Goal: Information Seeking & Learning: Learn about a topic

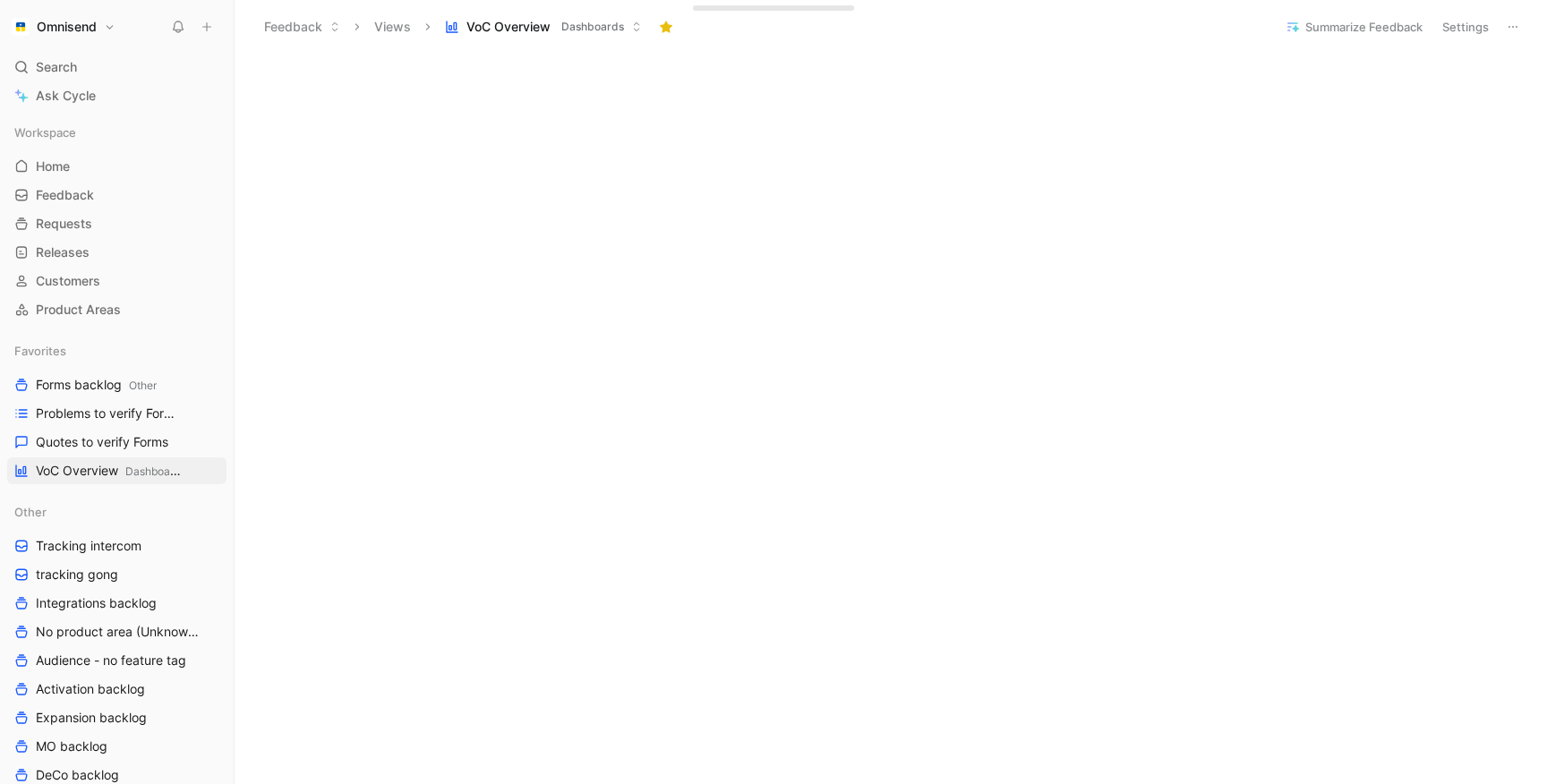
scroll to position [1569, 0]
click at [92, 387] on span "Forms backlog Other" at bounding box center [96, 385] width 120 height 19
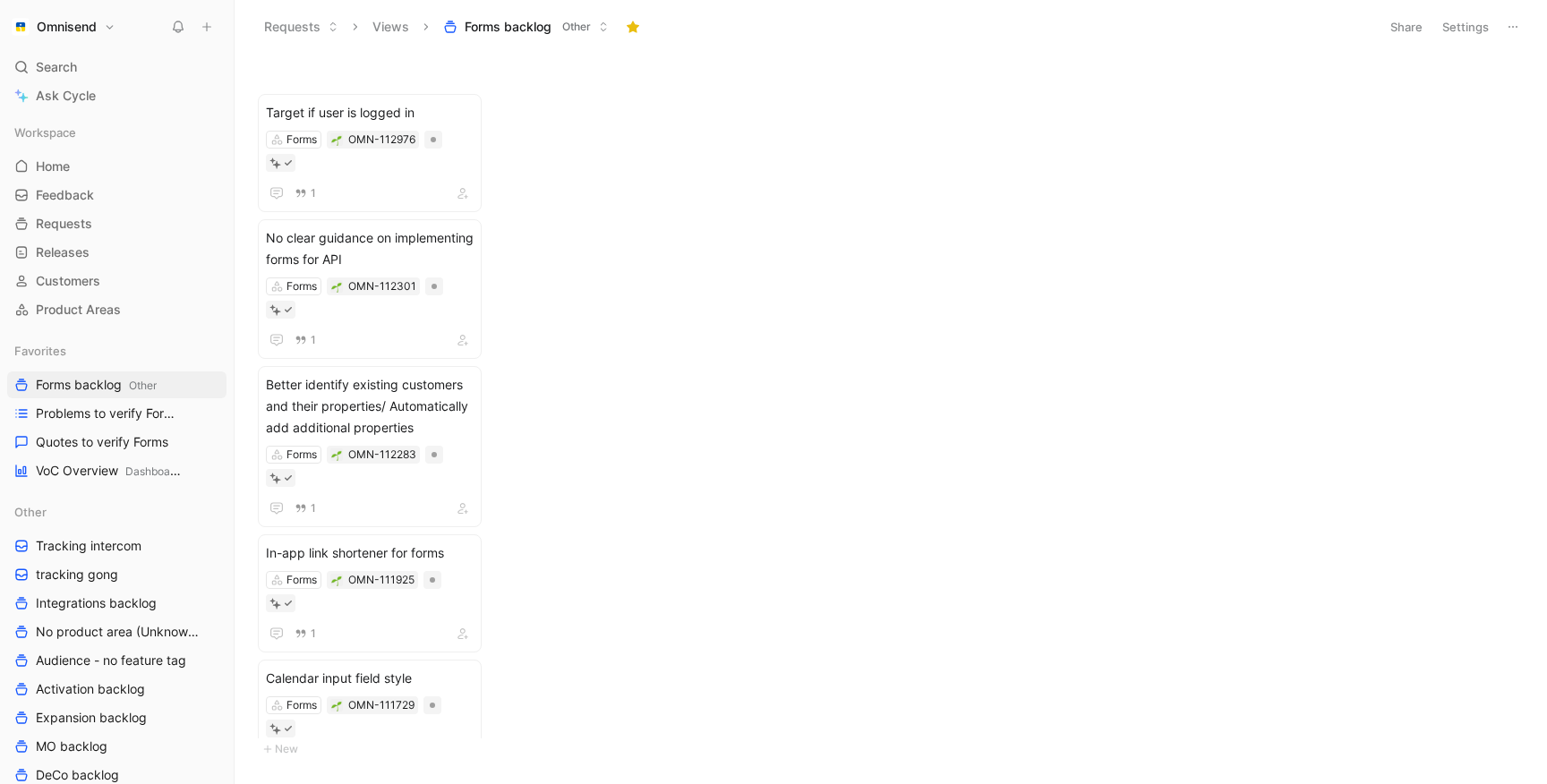
click at [1452, 17] on button "Settings" at bounding box center [1465, 26] width 63 height 25
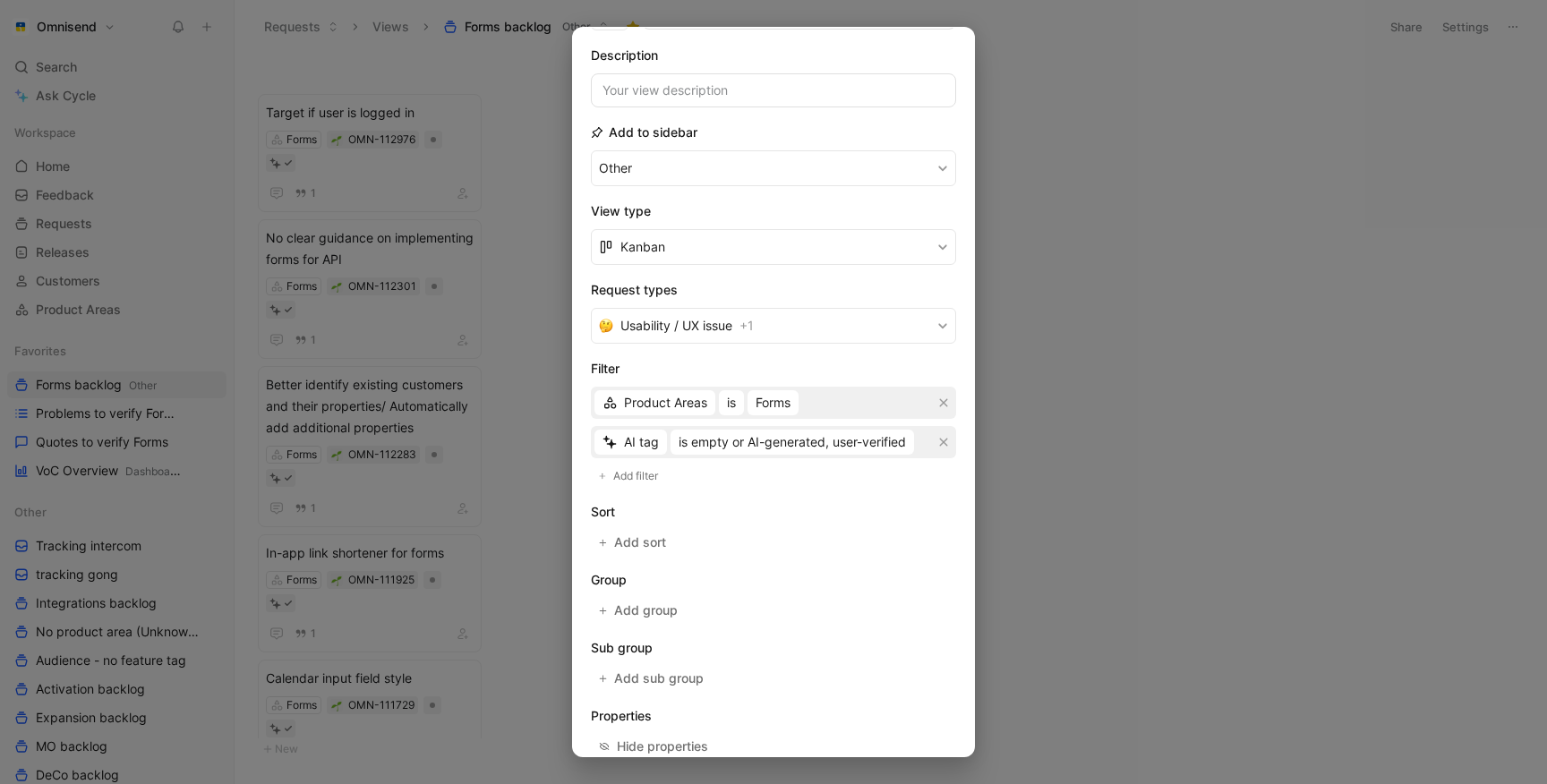
scroll to position [211, 0]
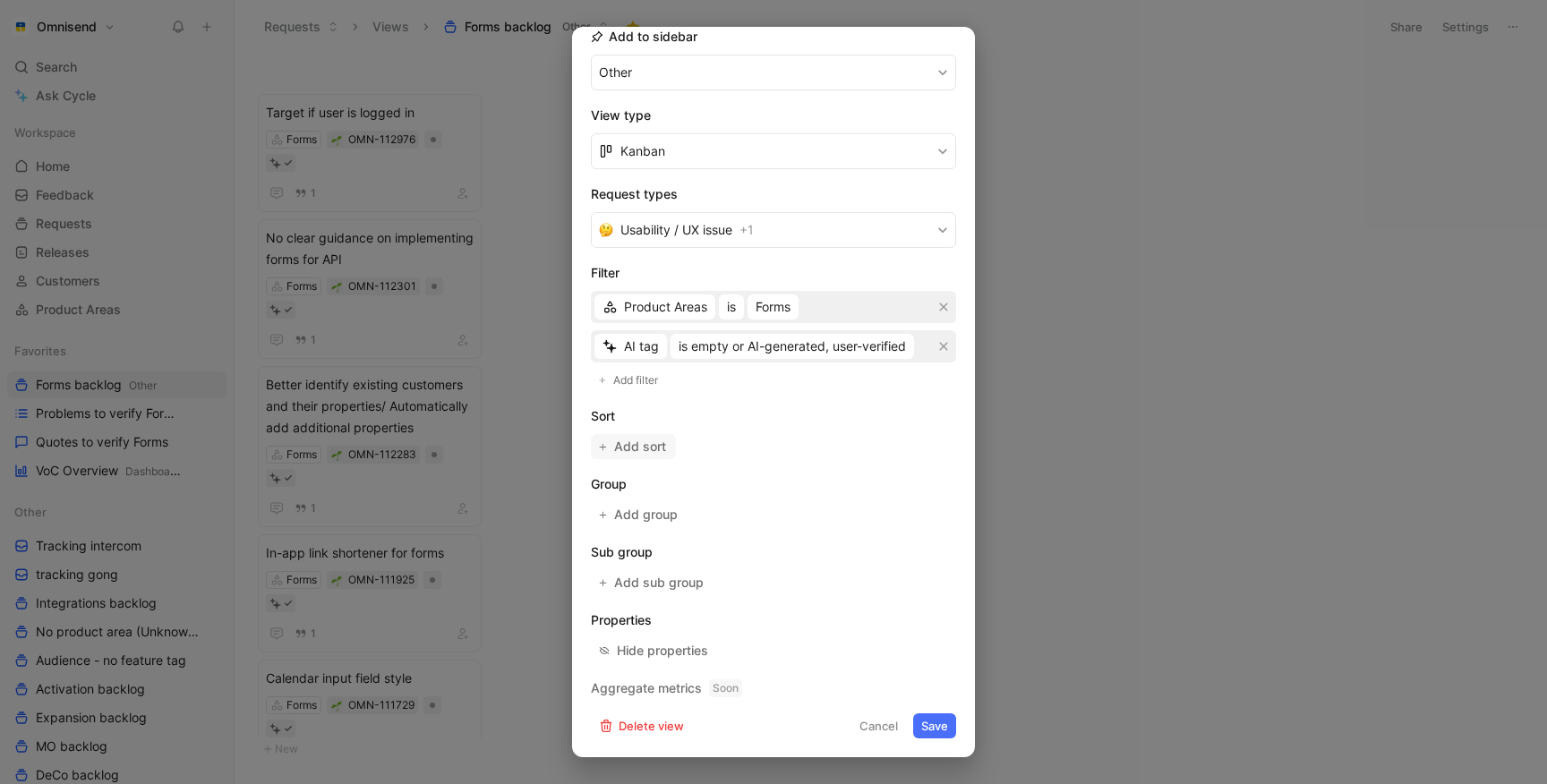
click at [644, 452] on span "Add sort" at bounding box center [641, 447] width 54 height 22
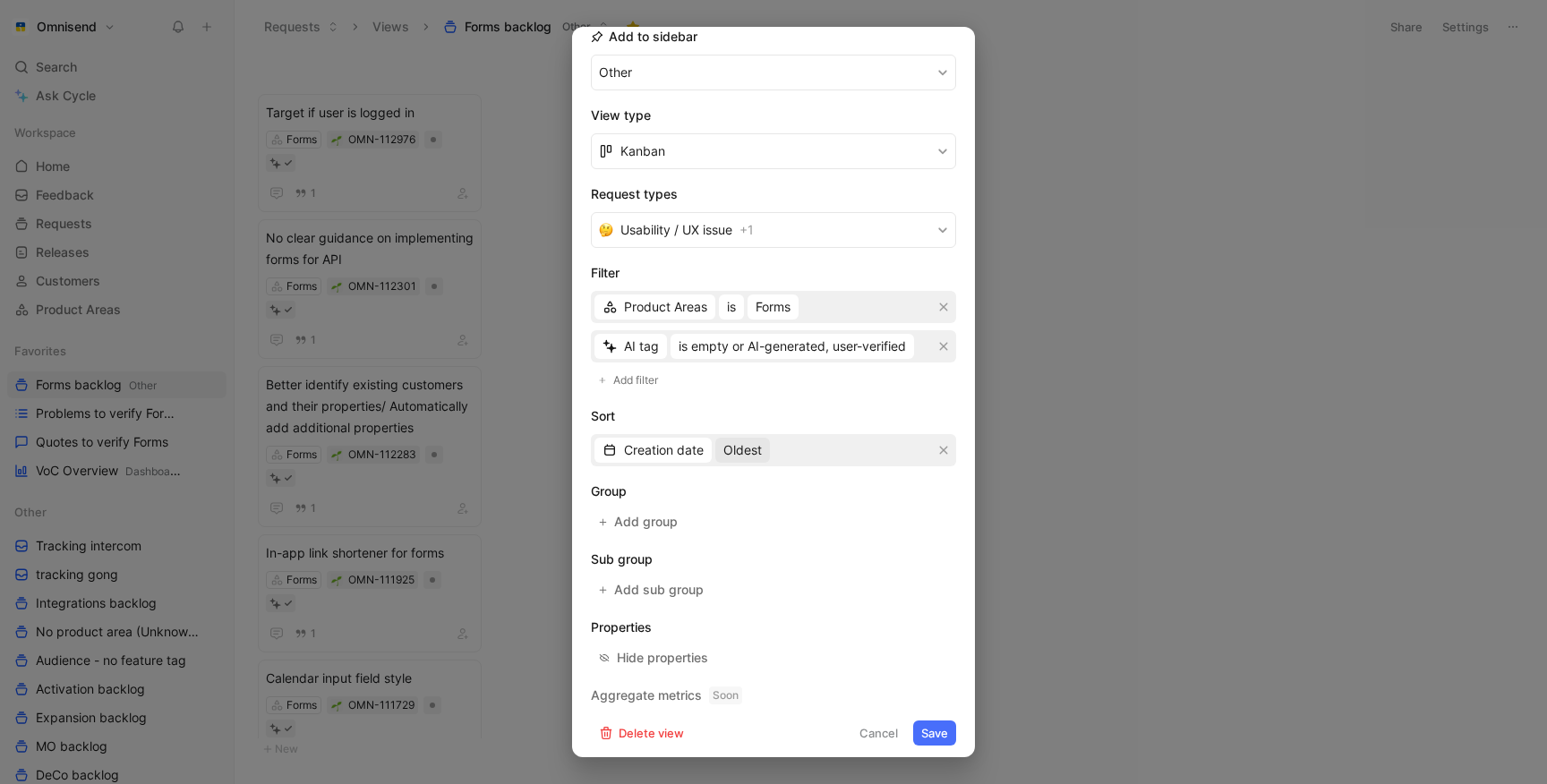
click at [742, 455] on span "Oldest" at bounding box center [743, 451] width 39 height 22
click at [742, 504] on div "Most recent" at bounding box center [776, 513] width 106 height 22
click at [651, 523] on span "Add group" at bounding box center [647, 521] width 66 height 22
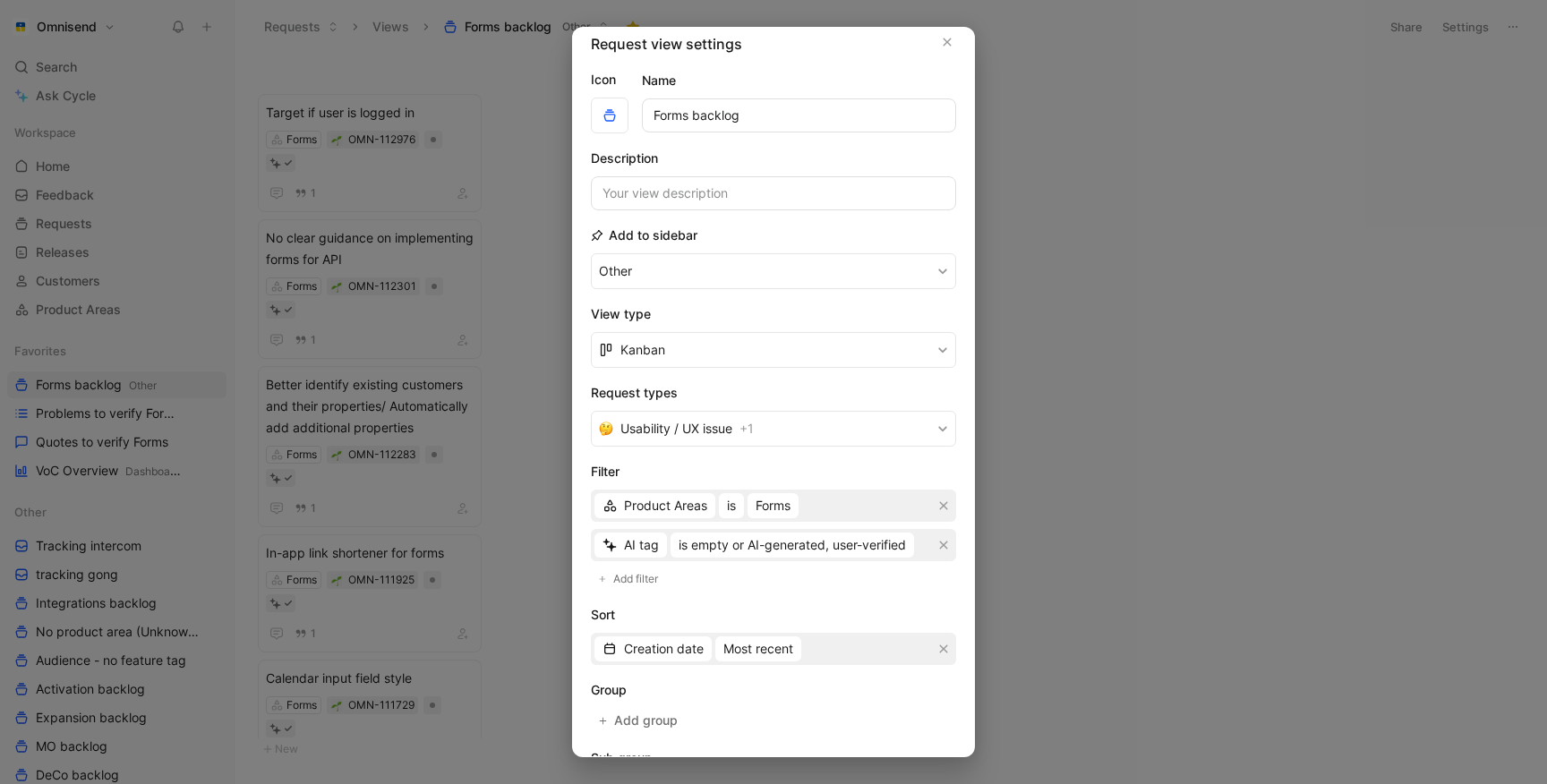
scroll to position [0, 0]
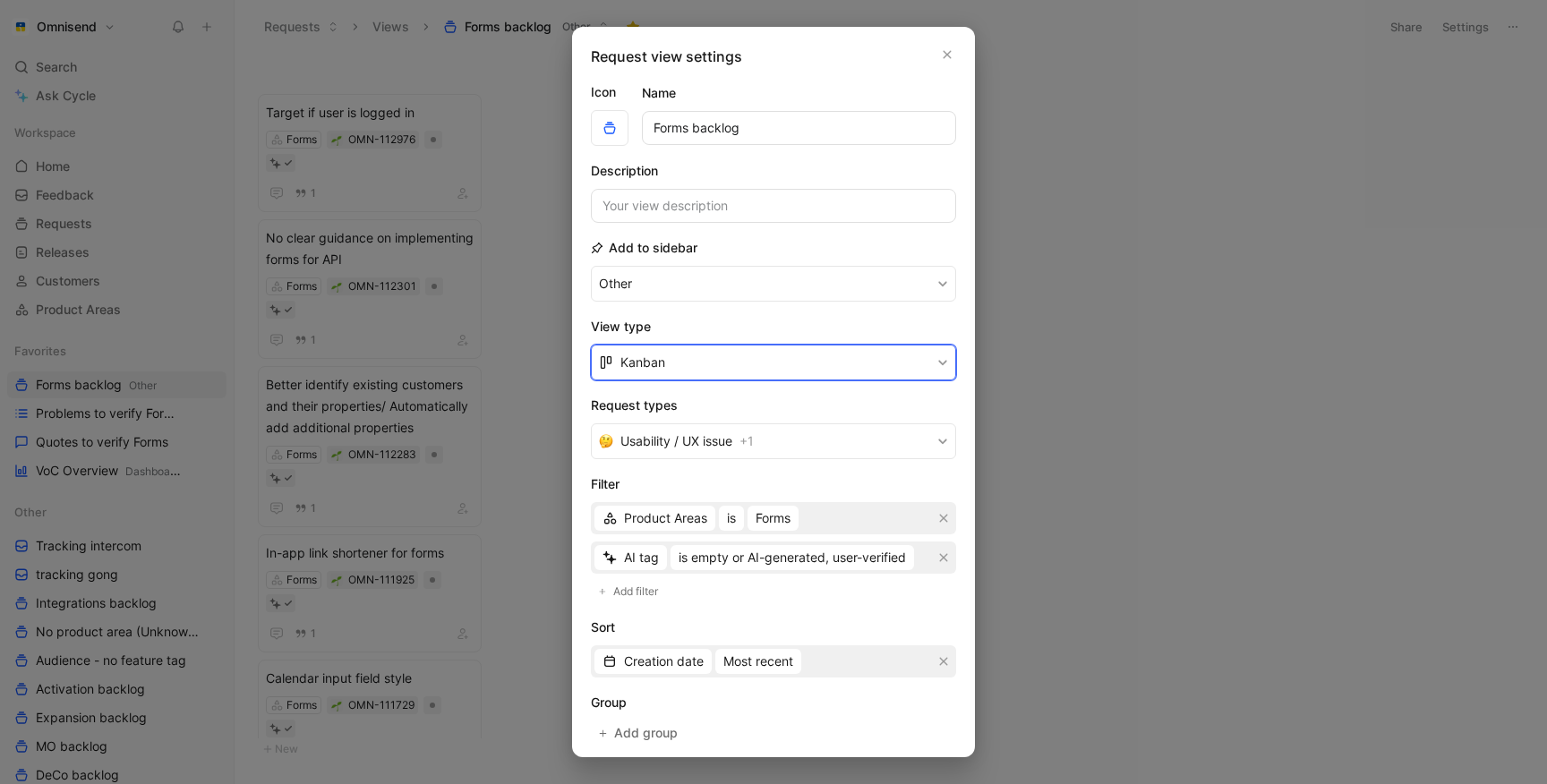
click at [717, 364] on button "Kanban" at bounding box center [773, 362] width 365 height 36
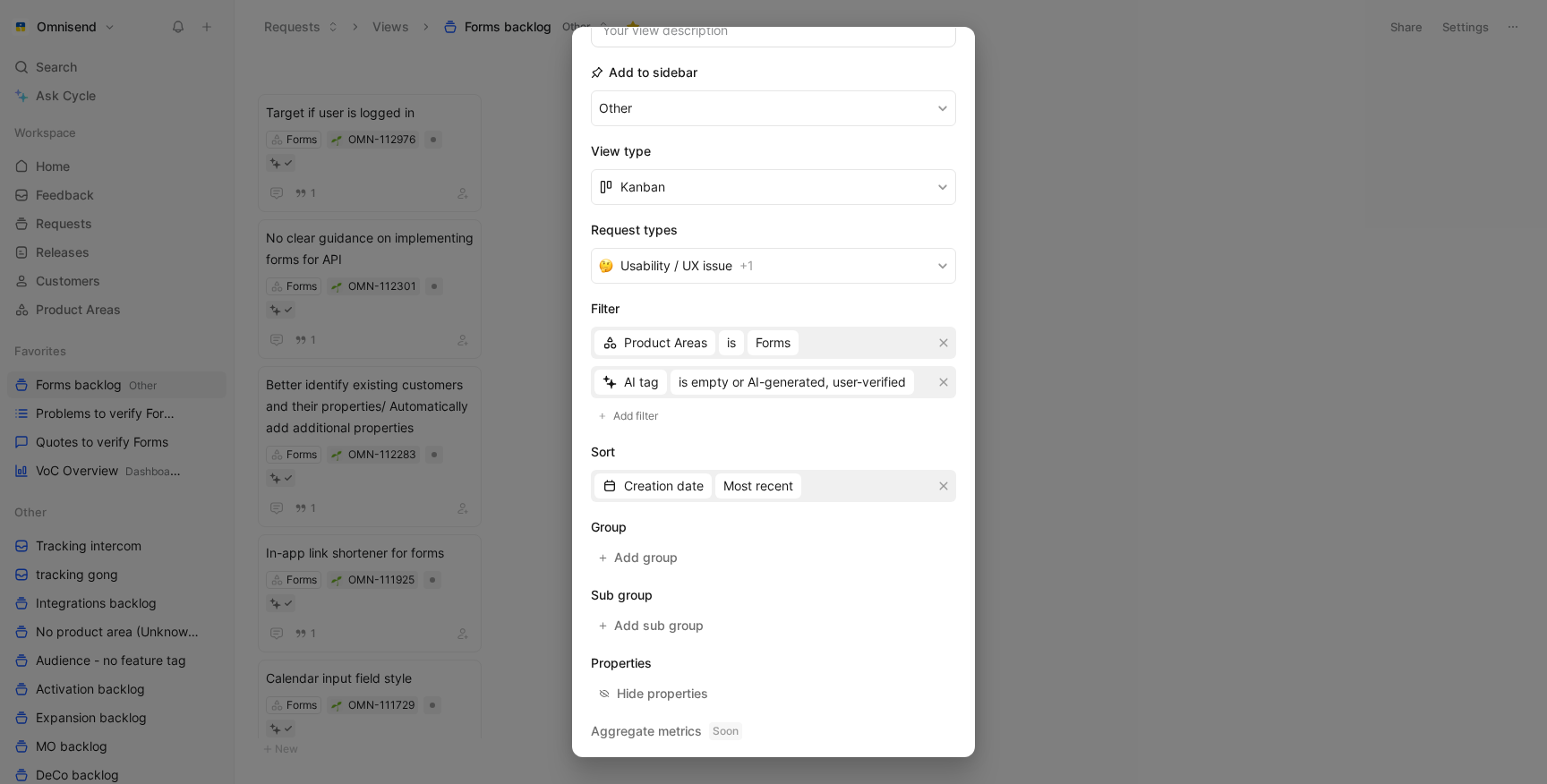
scroll to position [218, 0]
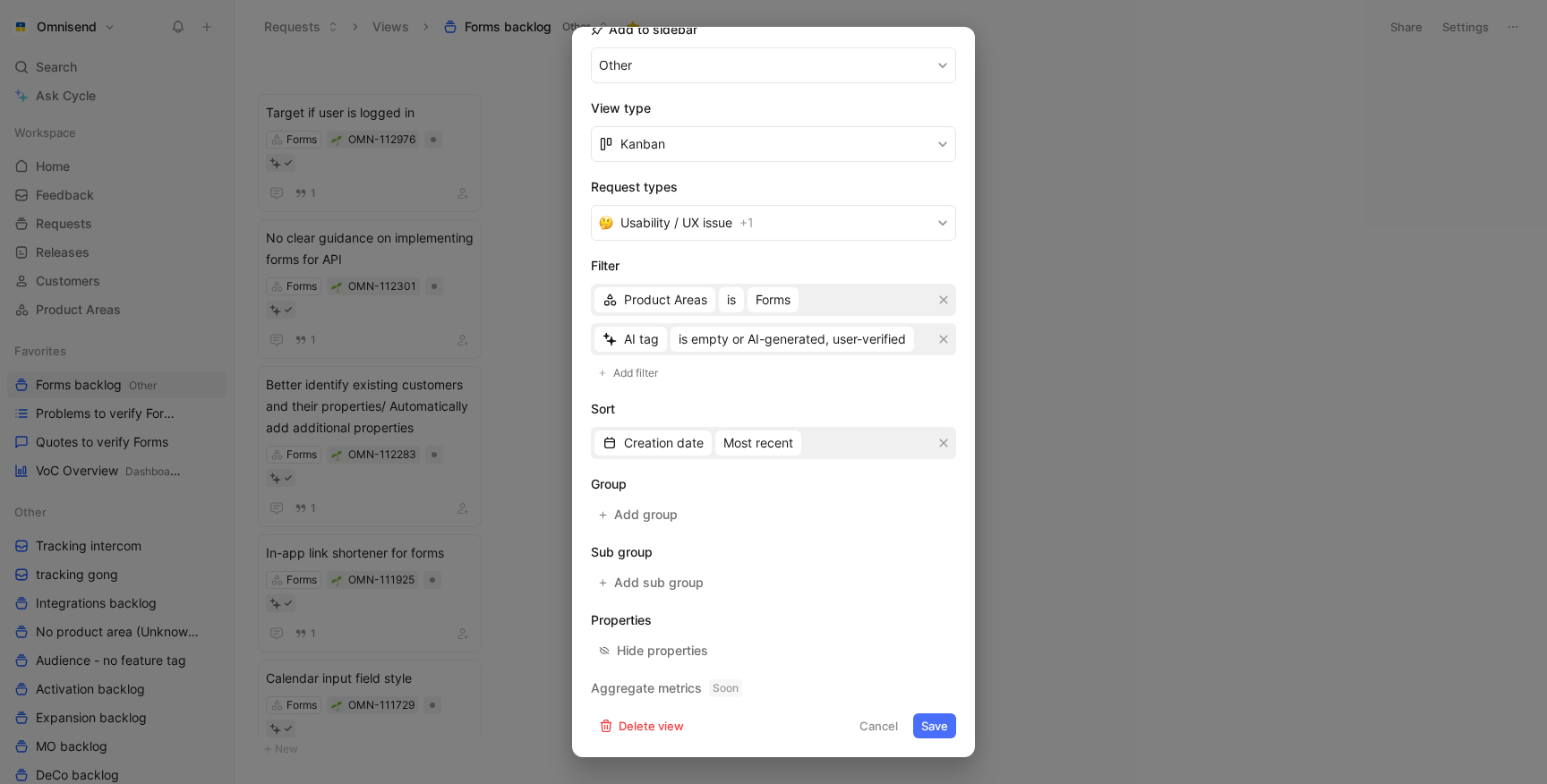
click at [645, 581] on div "Add sub group" at bounding box center [651, 582] width 122 height 25
click at [630, 509] on span "Add group" at bounding box center [647, 514] width 66 height 22
click at [936, 724] on button "Save" at bounding box center [934, 725] width 43 height 25
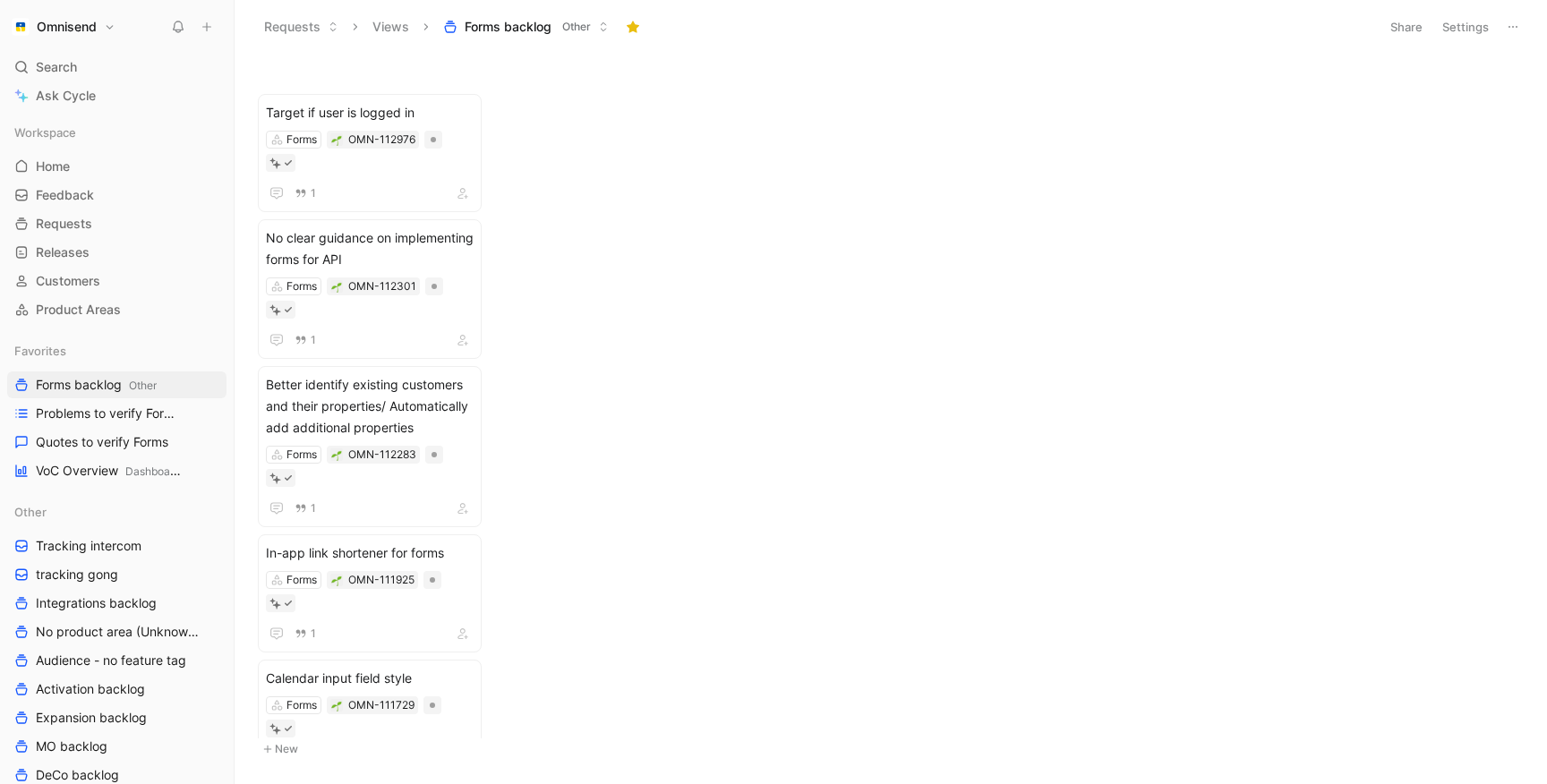
click at [1463, 27] on button "Settings" at bounding box center [1465, 26] width 63 height 25
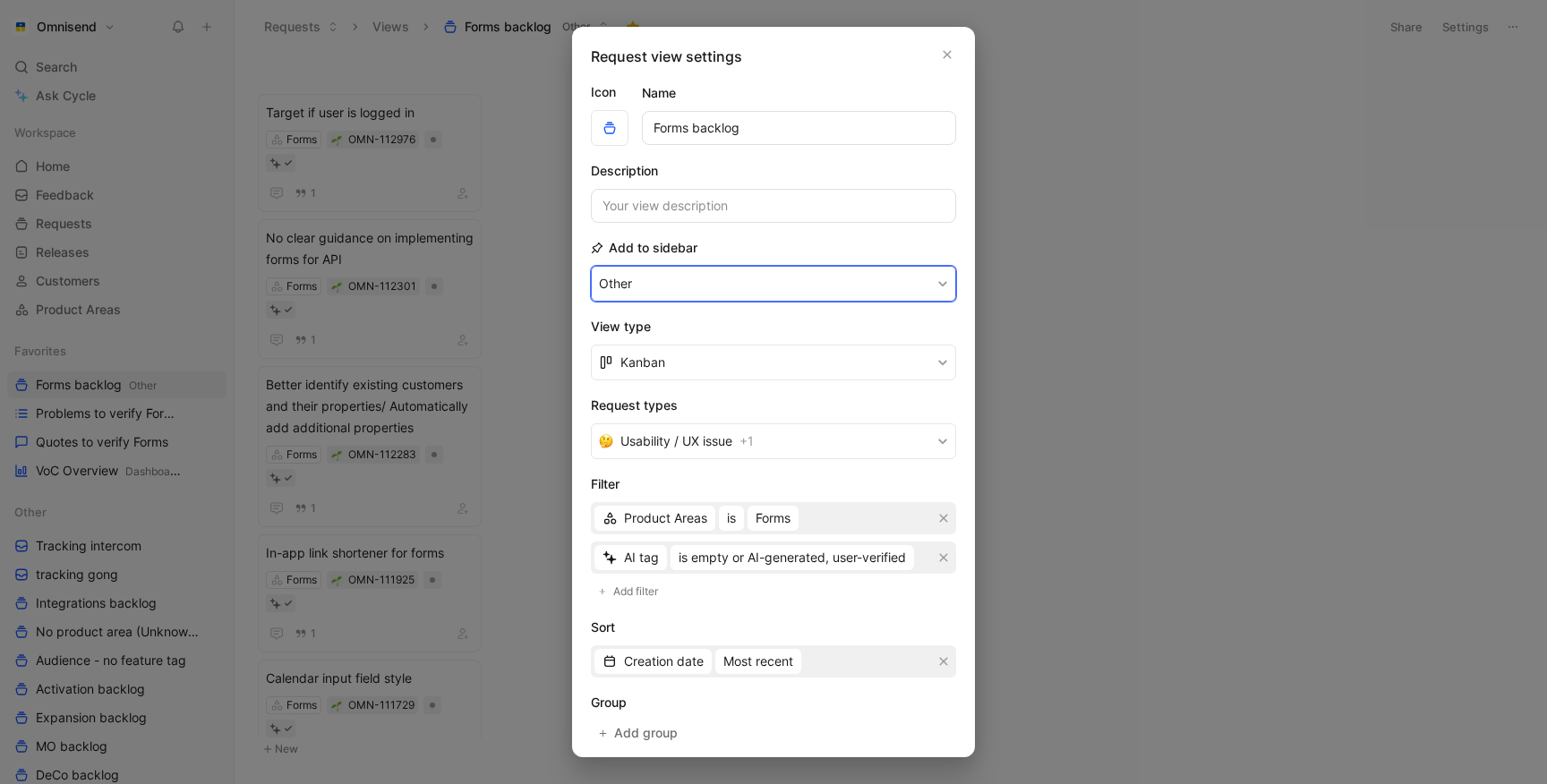
click at [829, 295] on button "Other" at bounding box center [773, 284] width 365 height 36
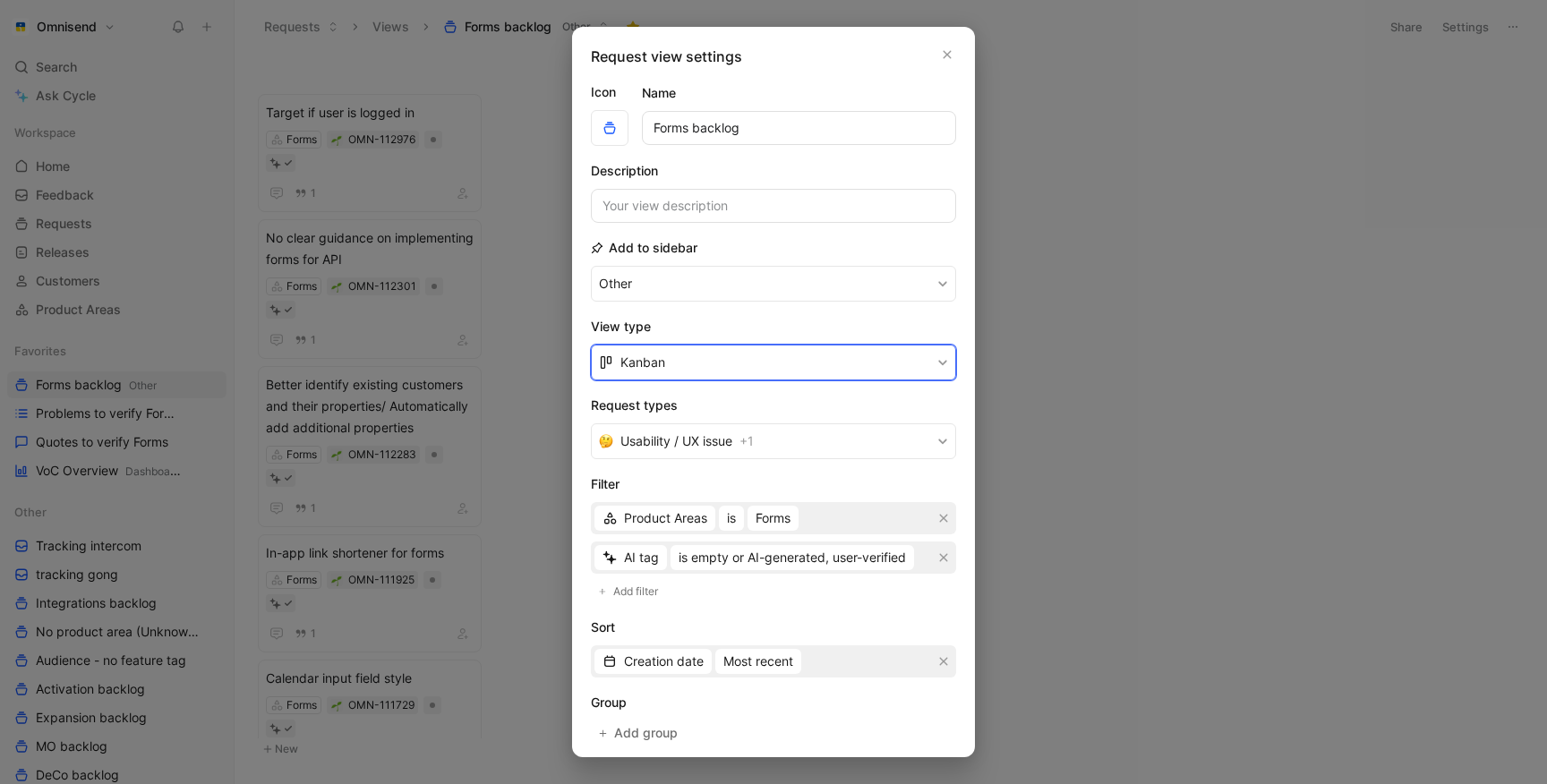
click at [753, 355] on button "Kanban" at bounding box center [773, 362] width 365 height 36
click at [723, 420] on div "List" at bounding box center [773, 431] width 365 height 27
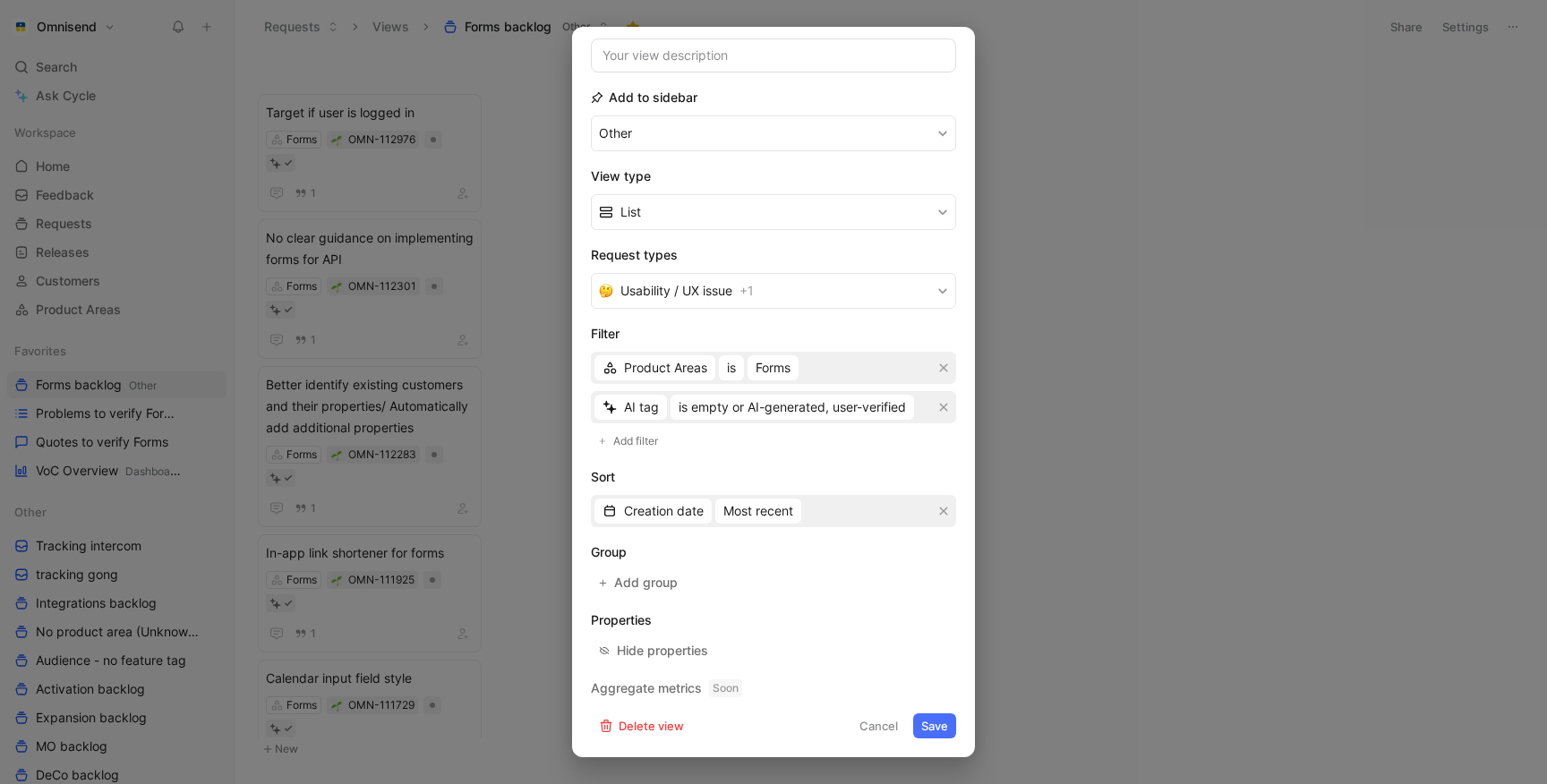
click at [942, 729] on button "Save" at bounding box center [934, 725] width 43 height 25
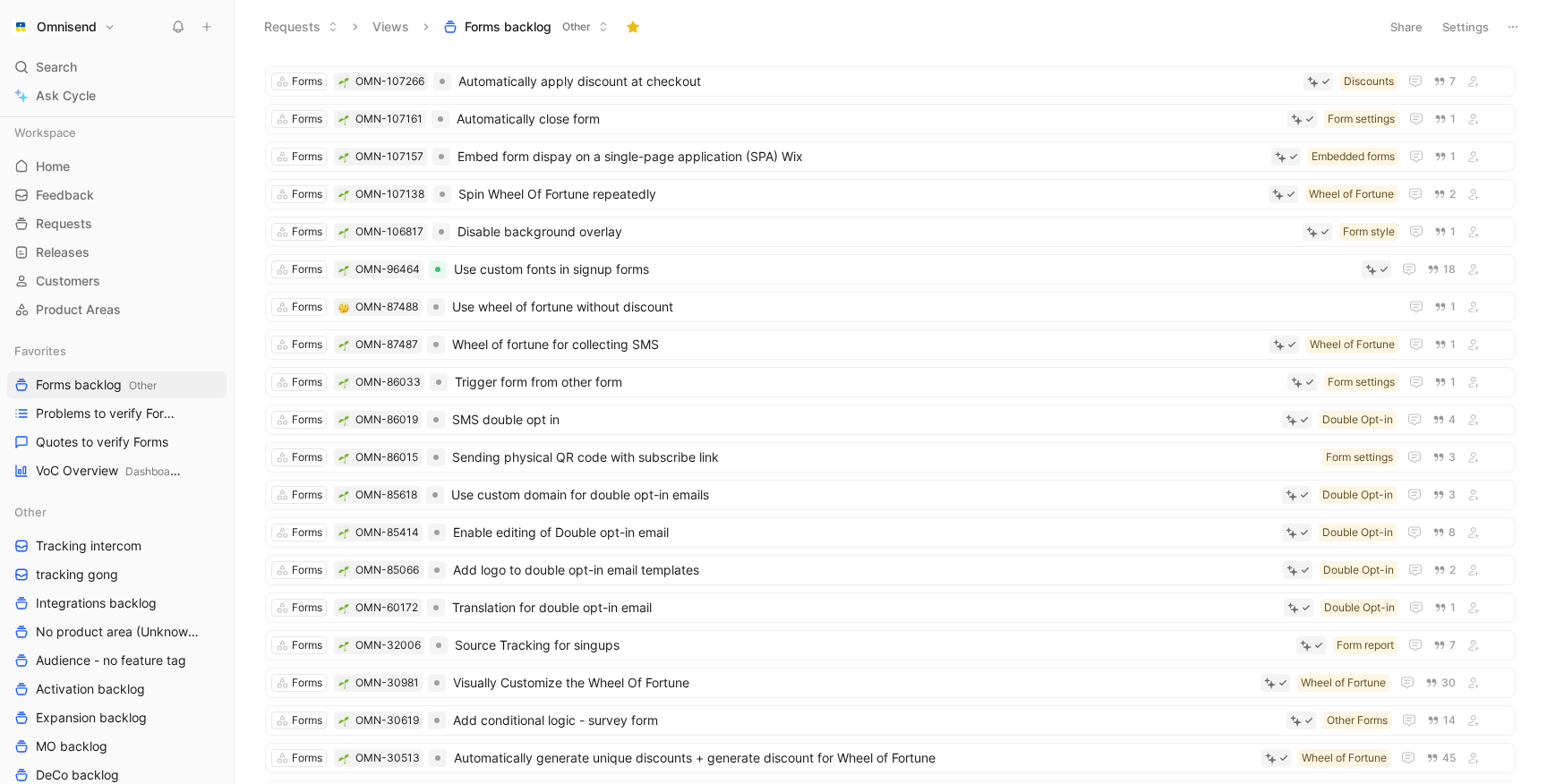
scroll to position [376, 0]
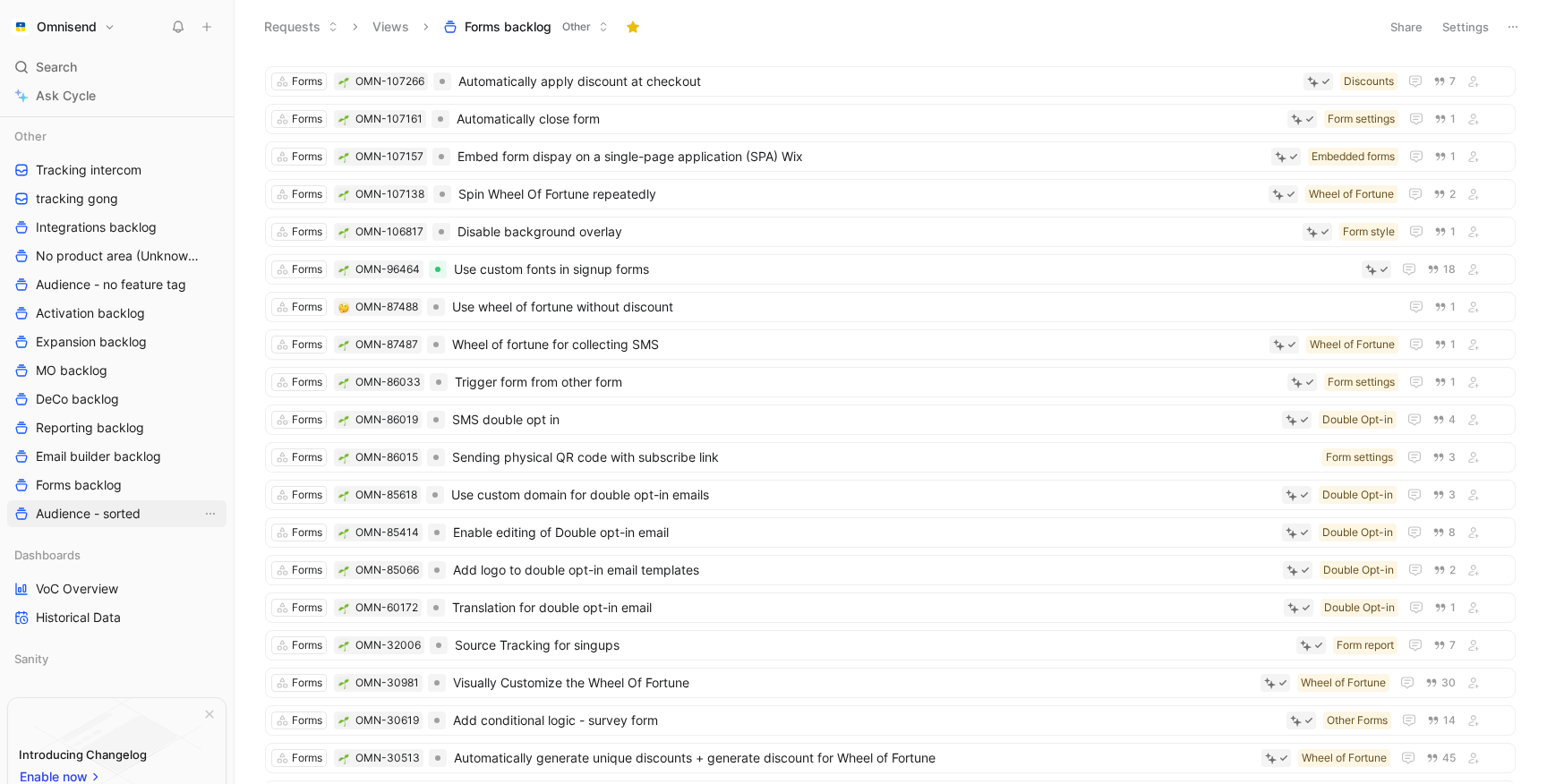
click at [76, 514] on span "Audience - sorted" at bounding box center [88, 513] width 105 height 18
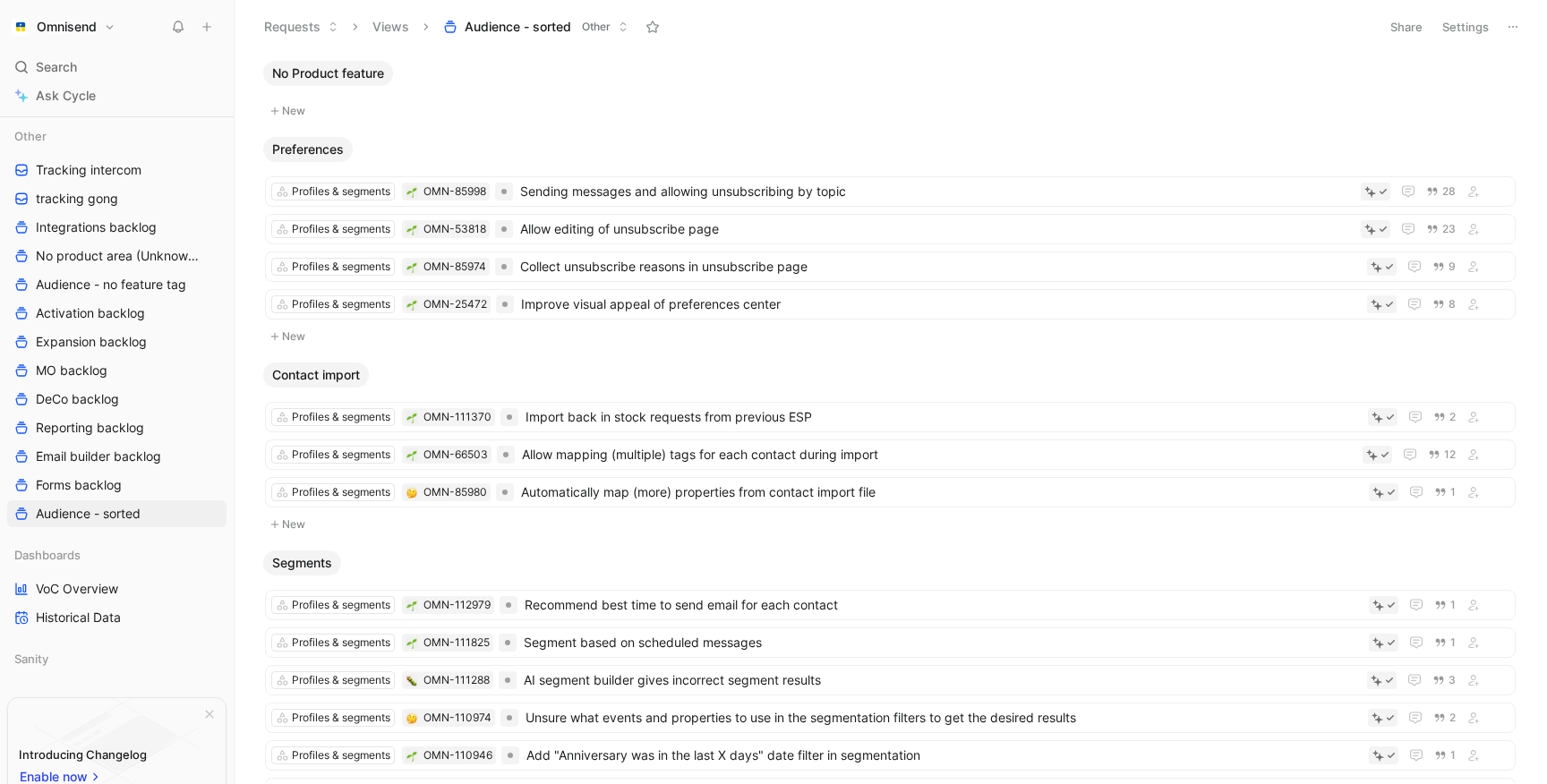
click at [1478, 21] on button "Settings" at bounding box center [1465, 26] width 63 height 25
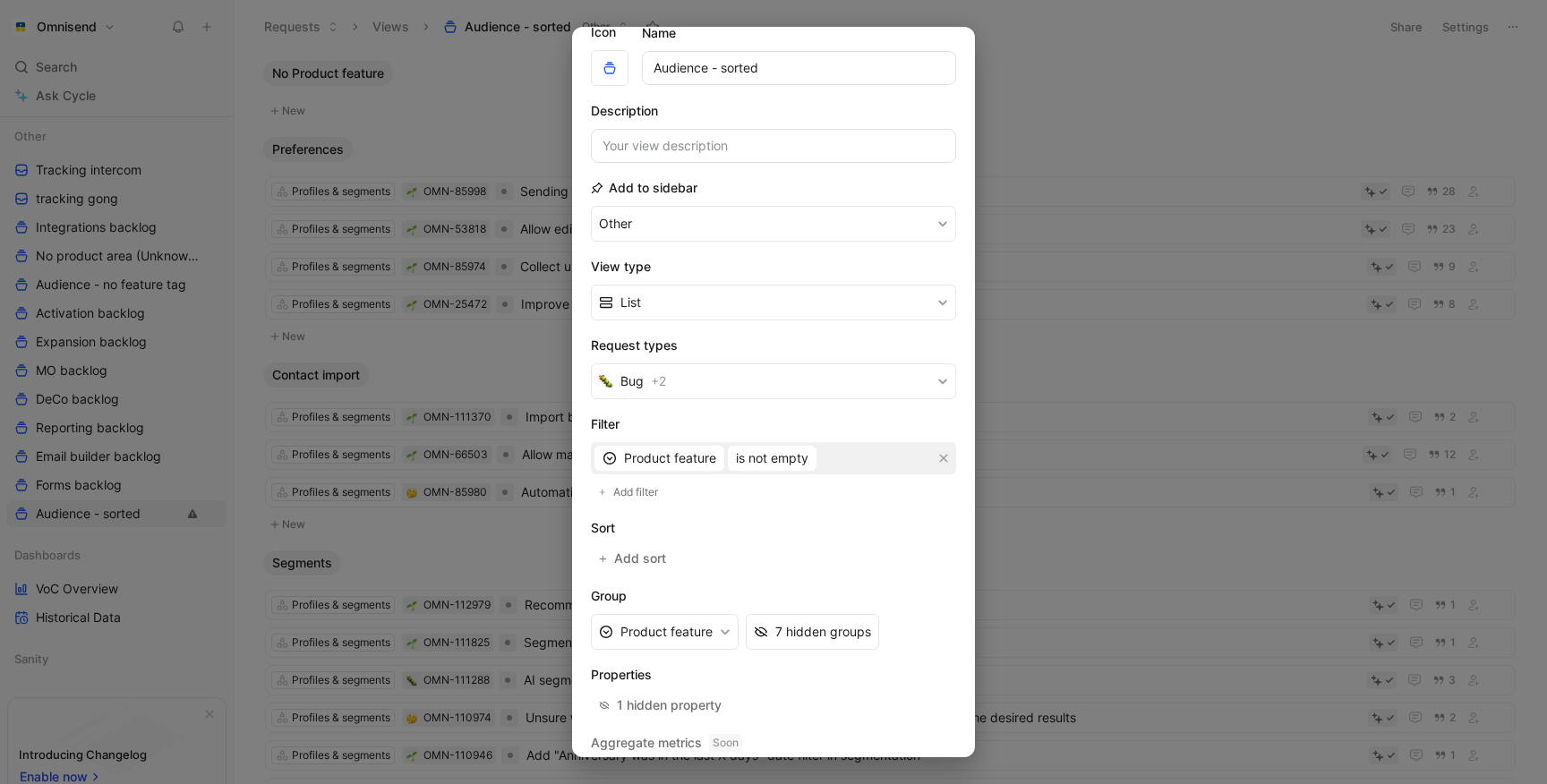
scroll to position [114, 0]
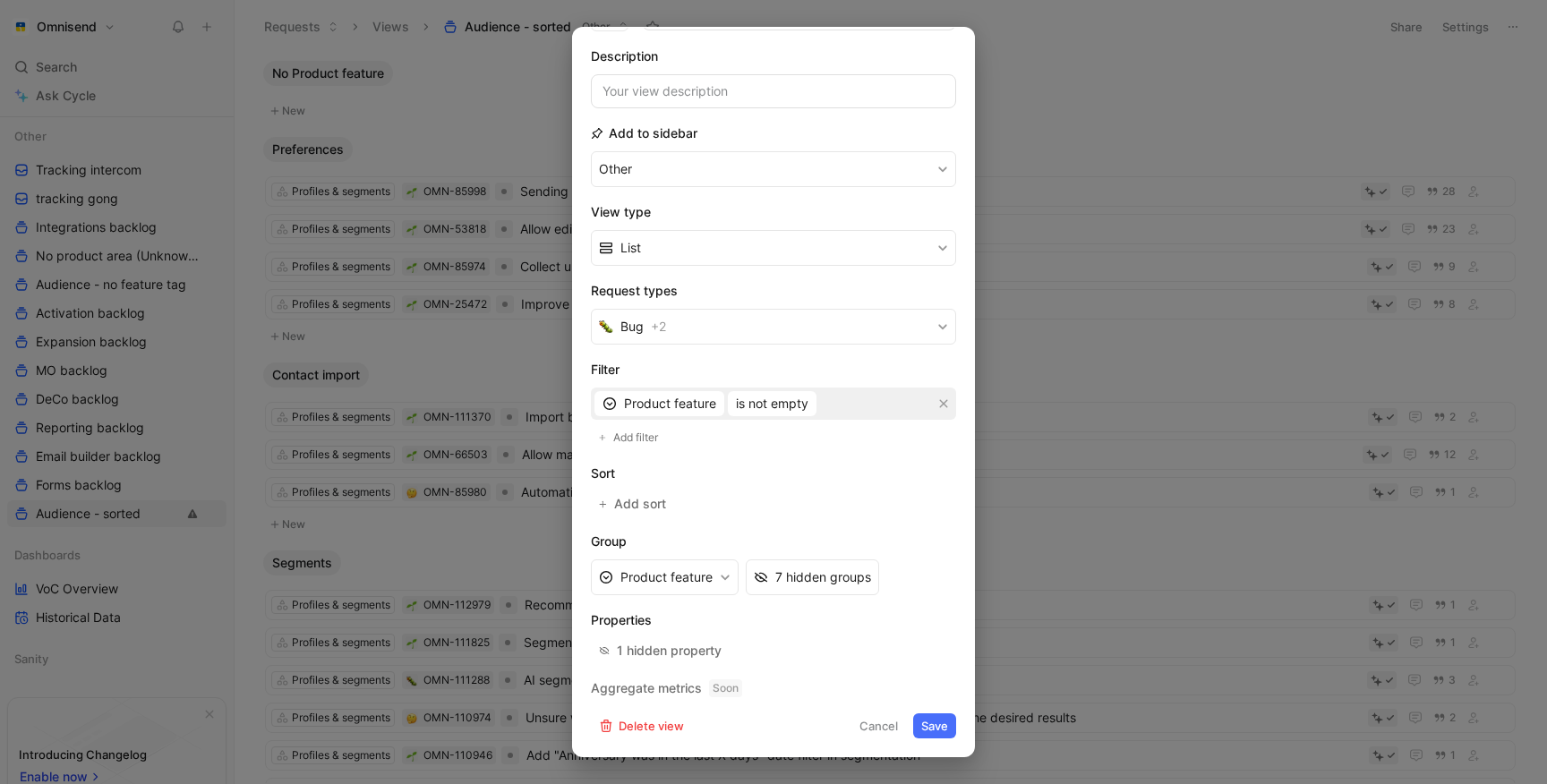
click at [1004, 53] on div at bounding box center [774, 392] width 1547 height 784
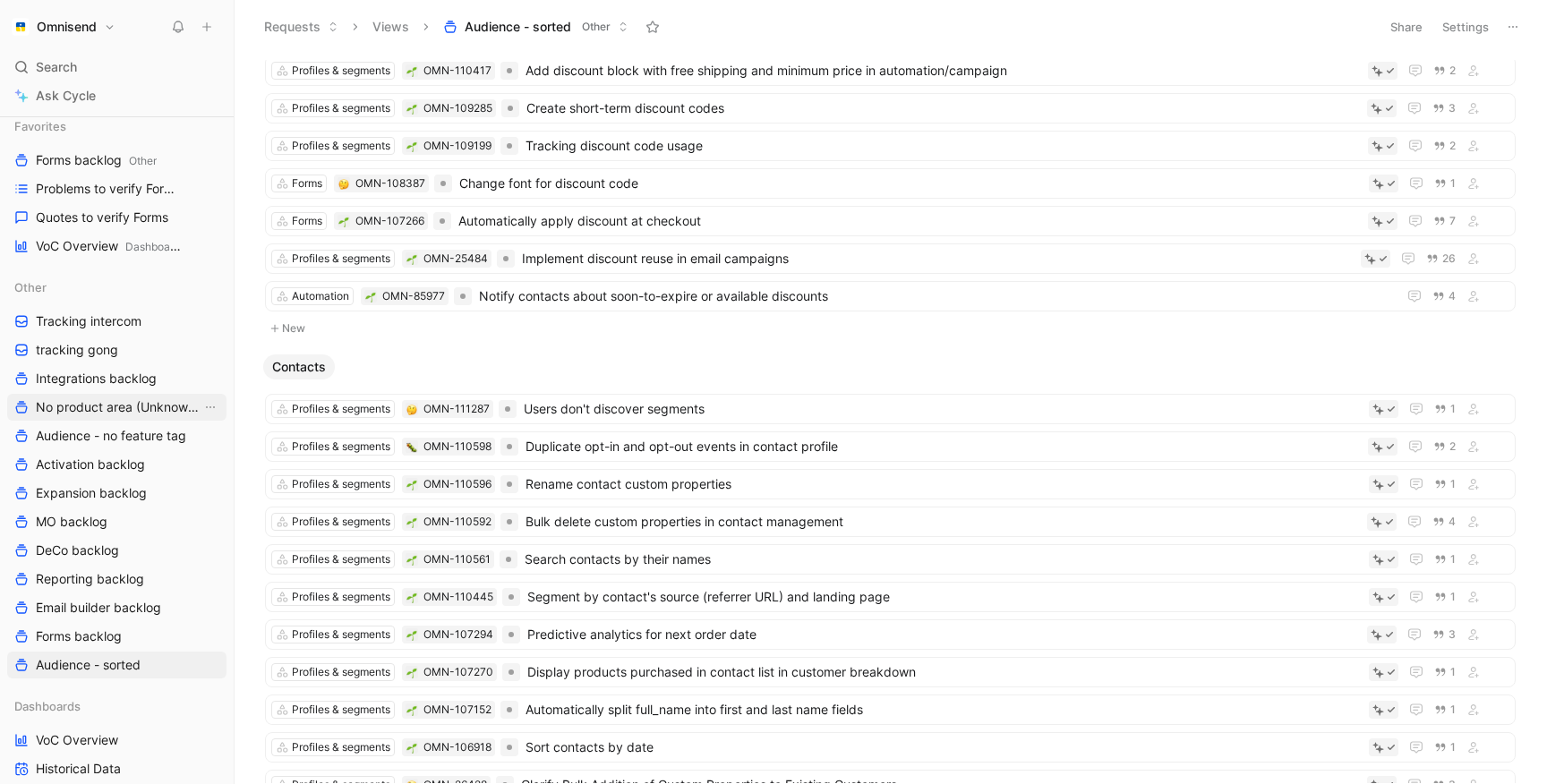
scroll to position [218, 0]
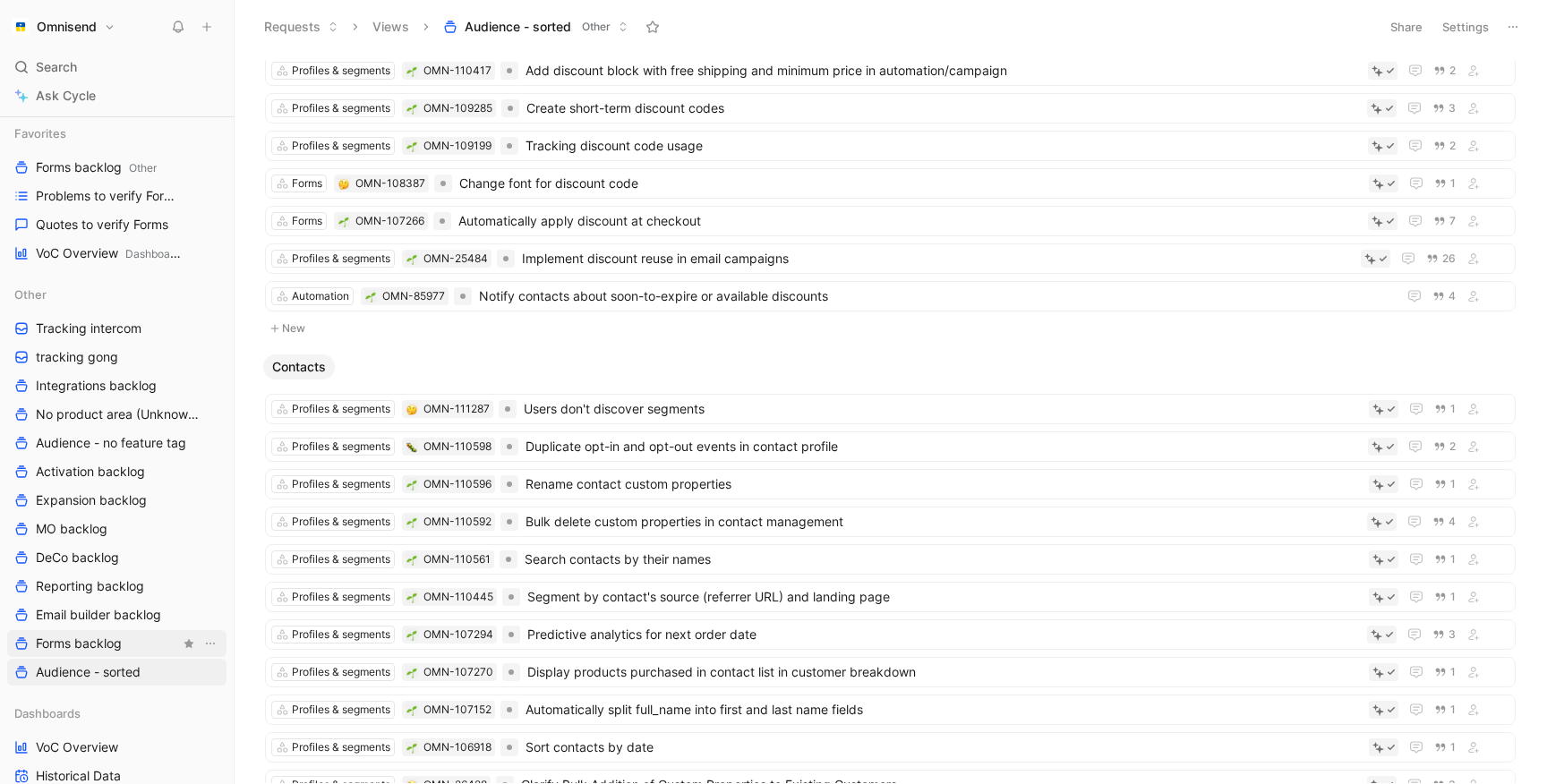
click at [44, 644] on span "Forms backlog" at bounding box center [79, 644] width 86 height 18
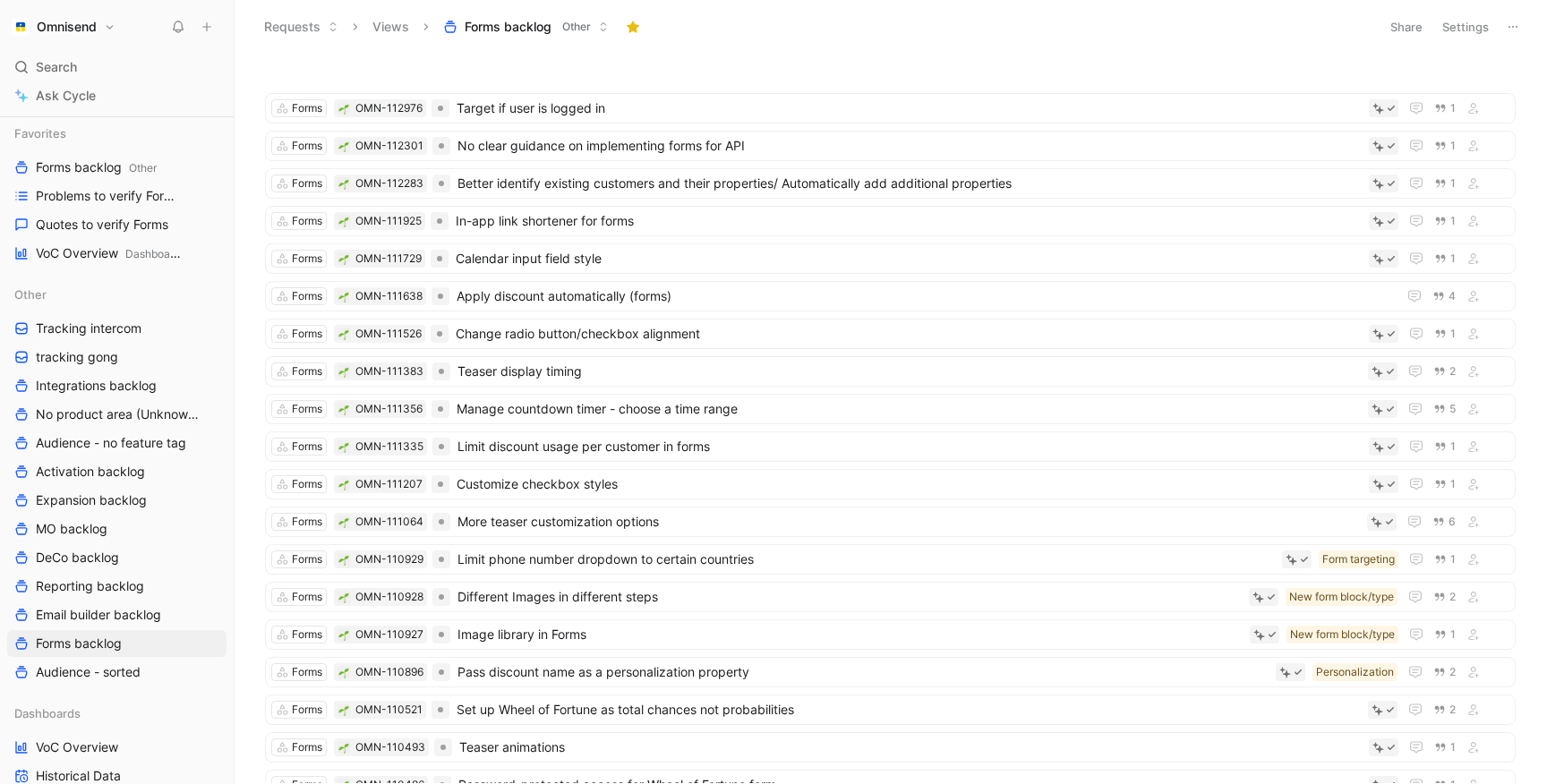
click at [1473, 31] on button "Settings" at bounding box center [1465, 26] width 63 height 25
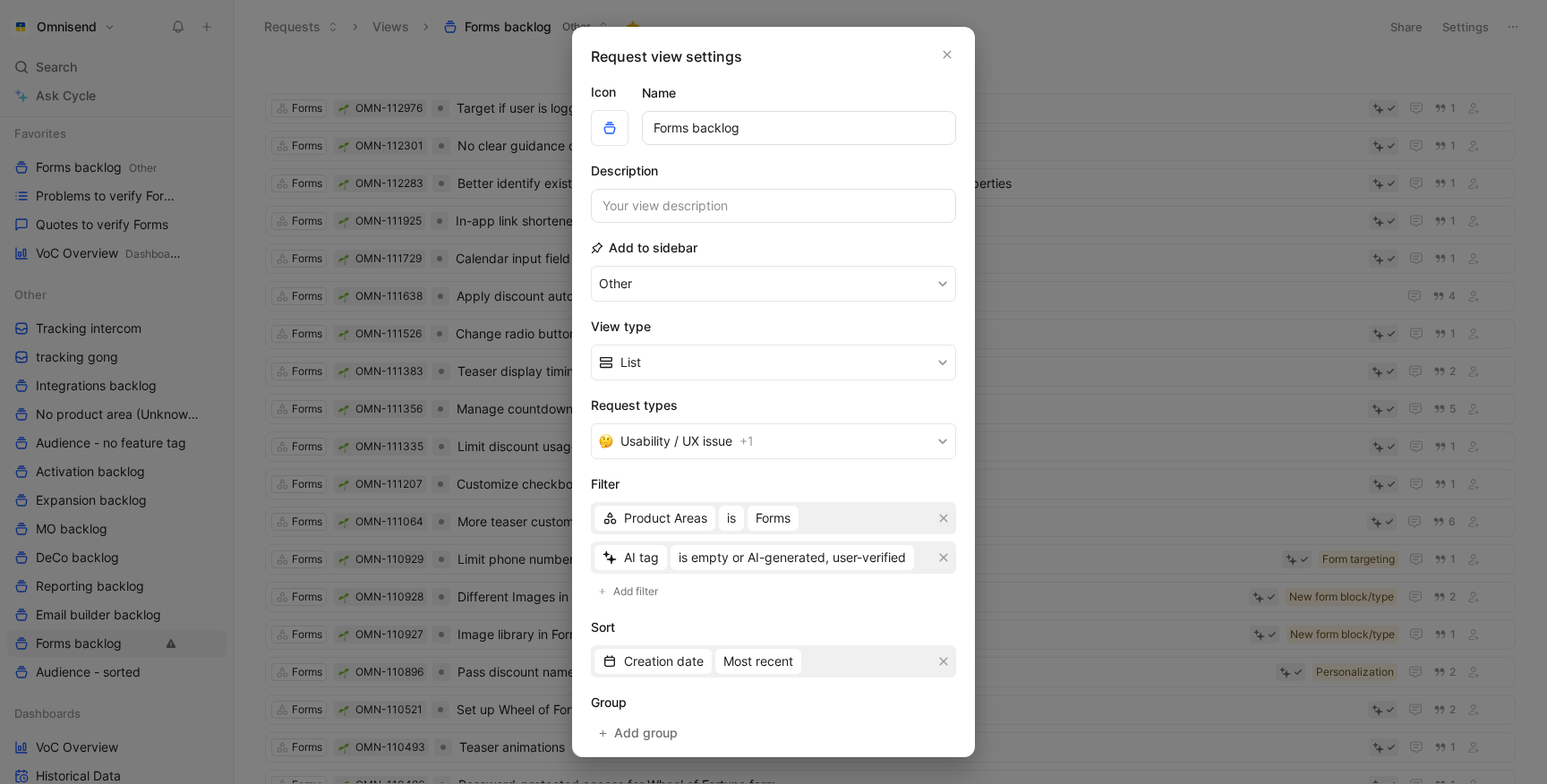
scroll to position [150, 0]
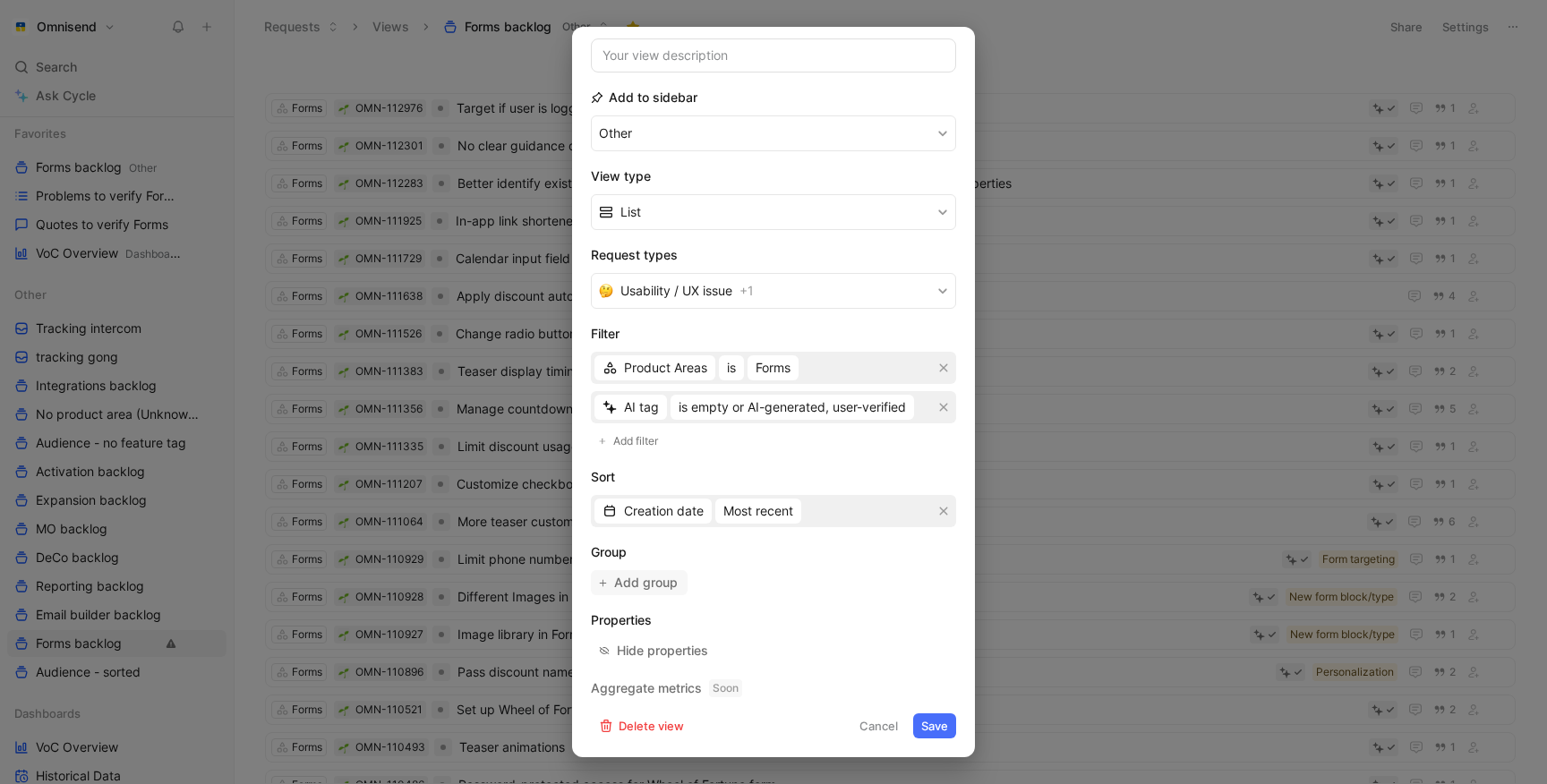
click at [638, 581] on span "Add group" at bounding box center [647, 583] width 66 height 22
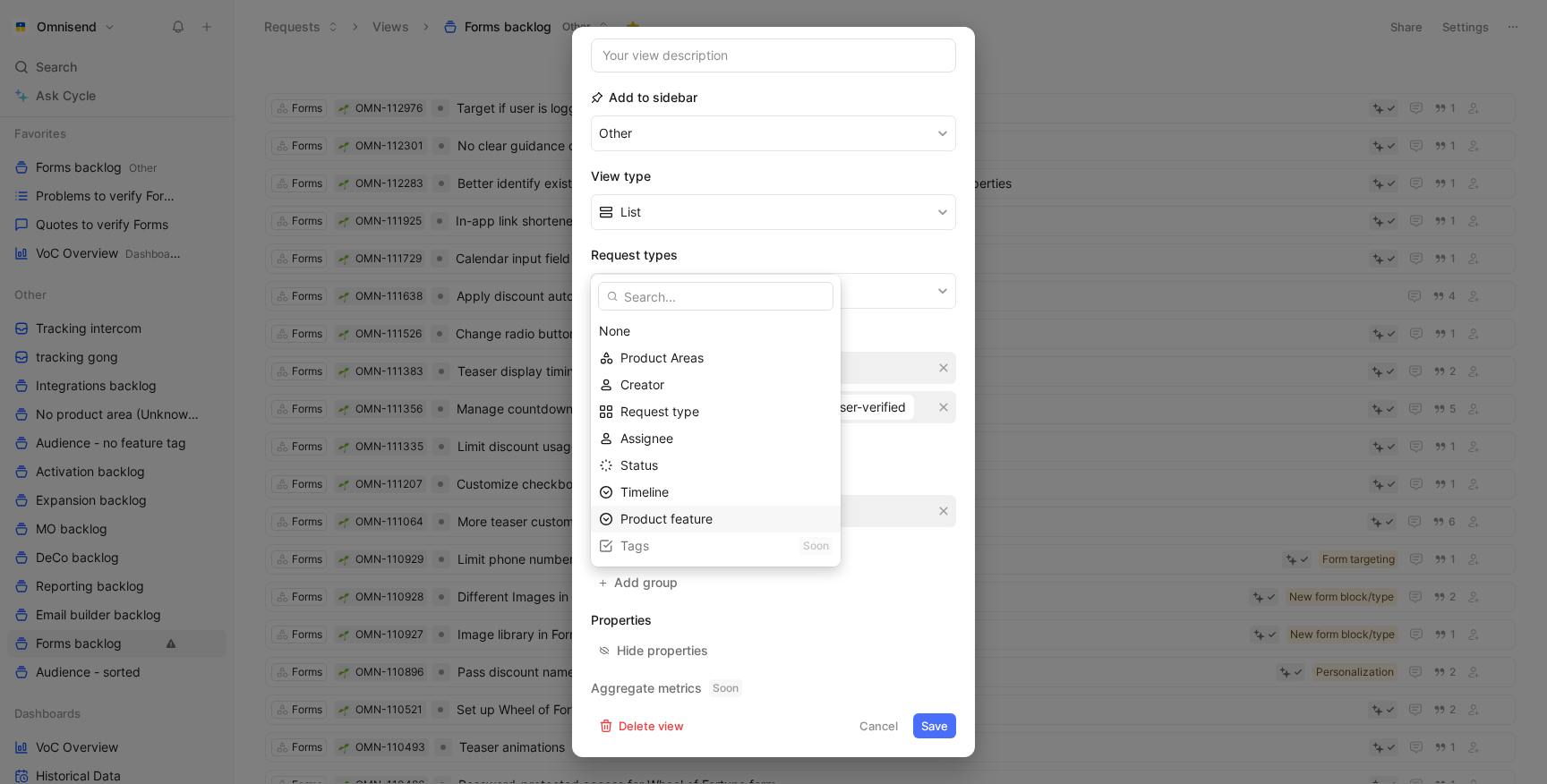
click at [677, 517] on span "Product feature" at bounding box center [666, 517] width 93 height 15
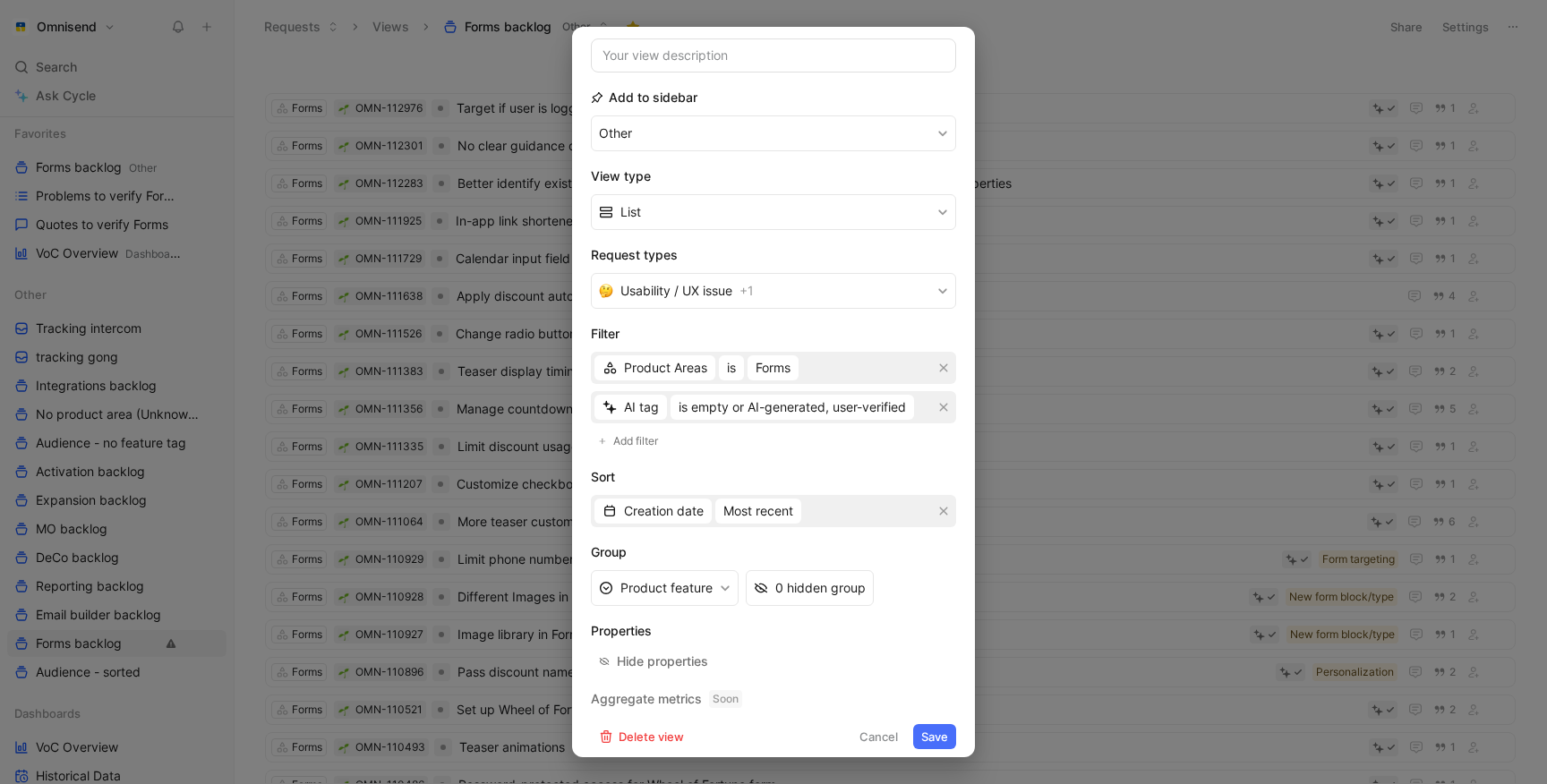
click at [937, 739] on button "Save" at bounding box center [934, 735] width 43 height 25
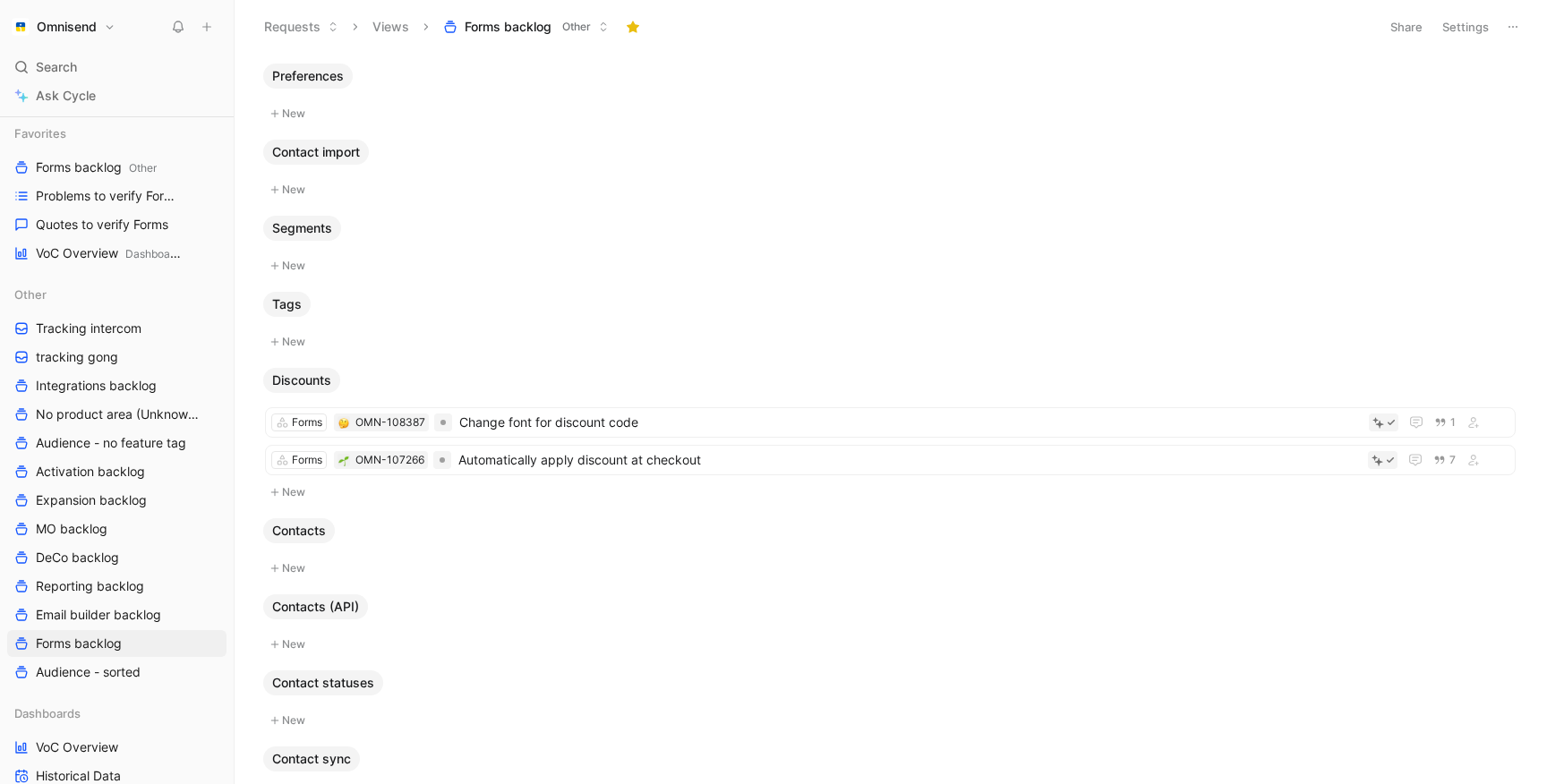
scroll to position [0, 0]
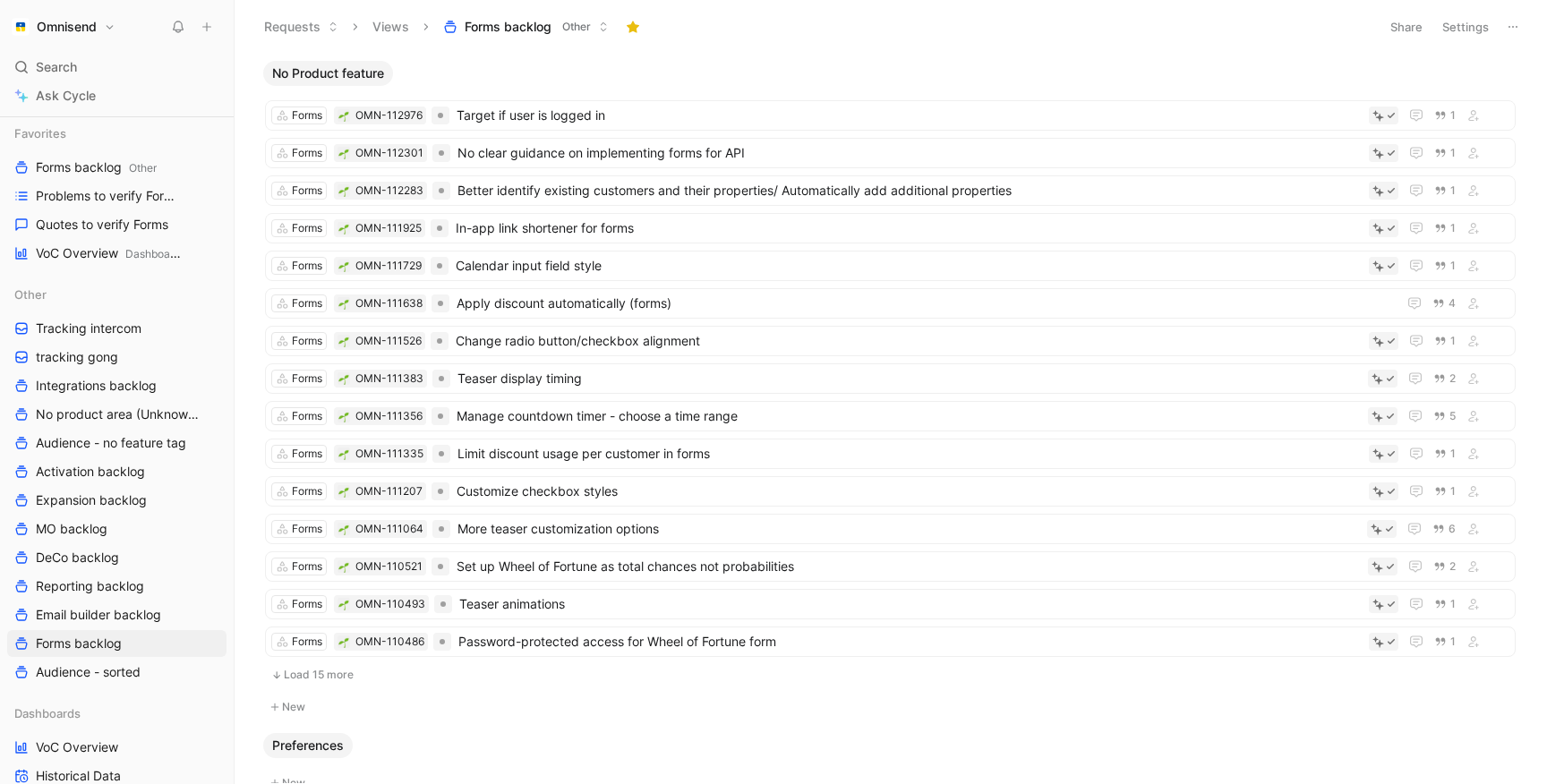
click at [1470, 37] on button "Settings" at bounding box center [1465, 26] width 63 height 25
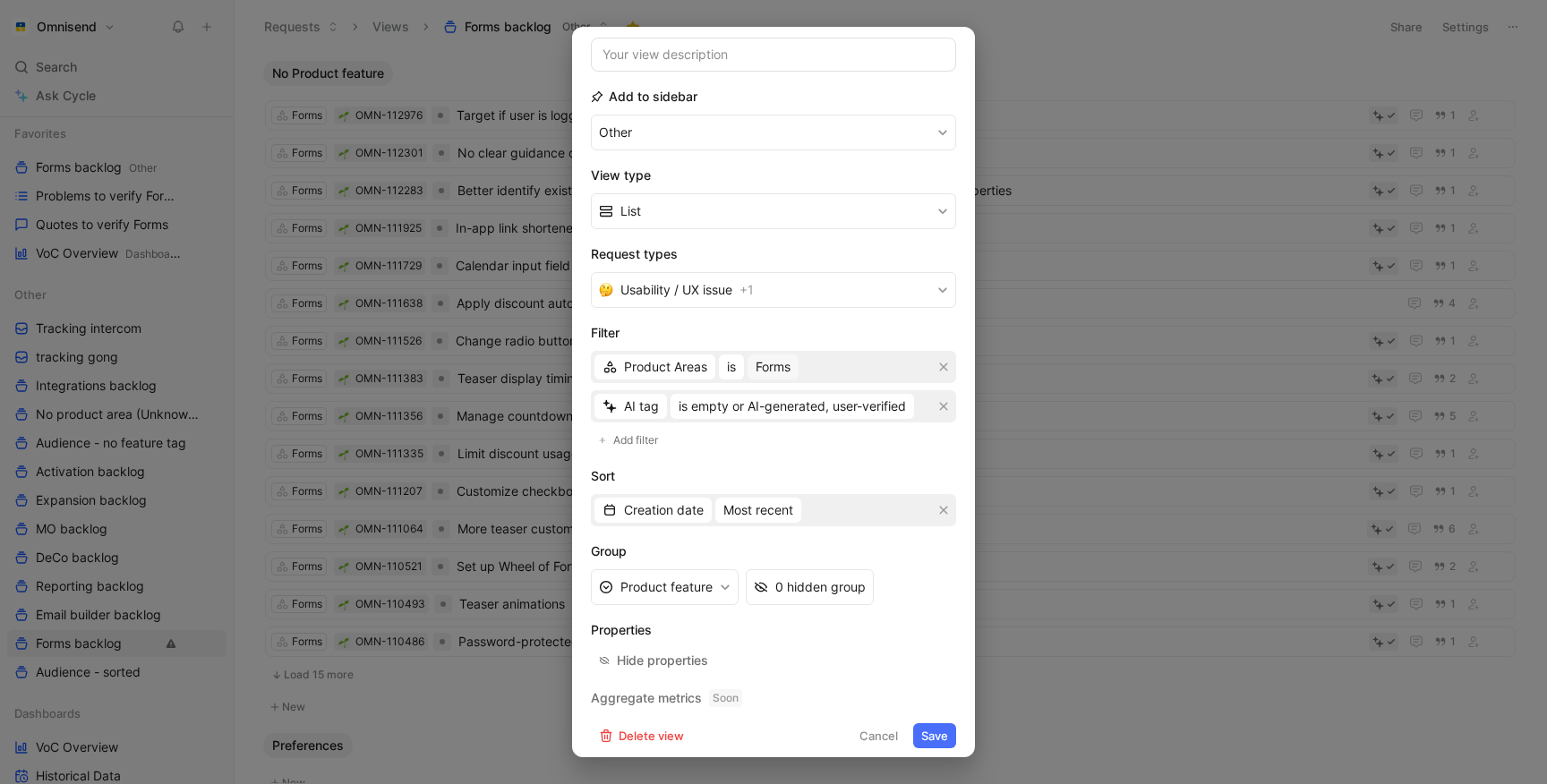
scroll to position [161, 0]
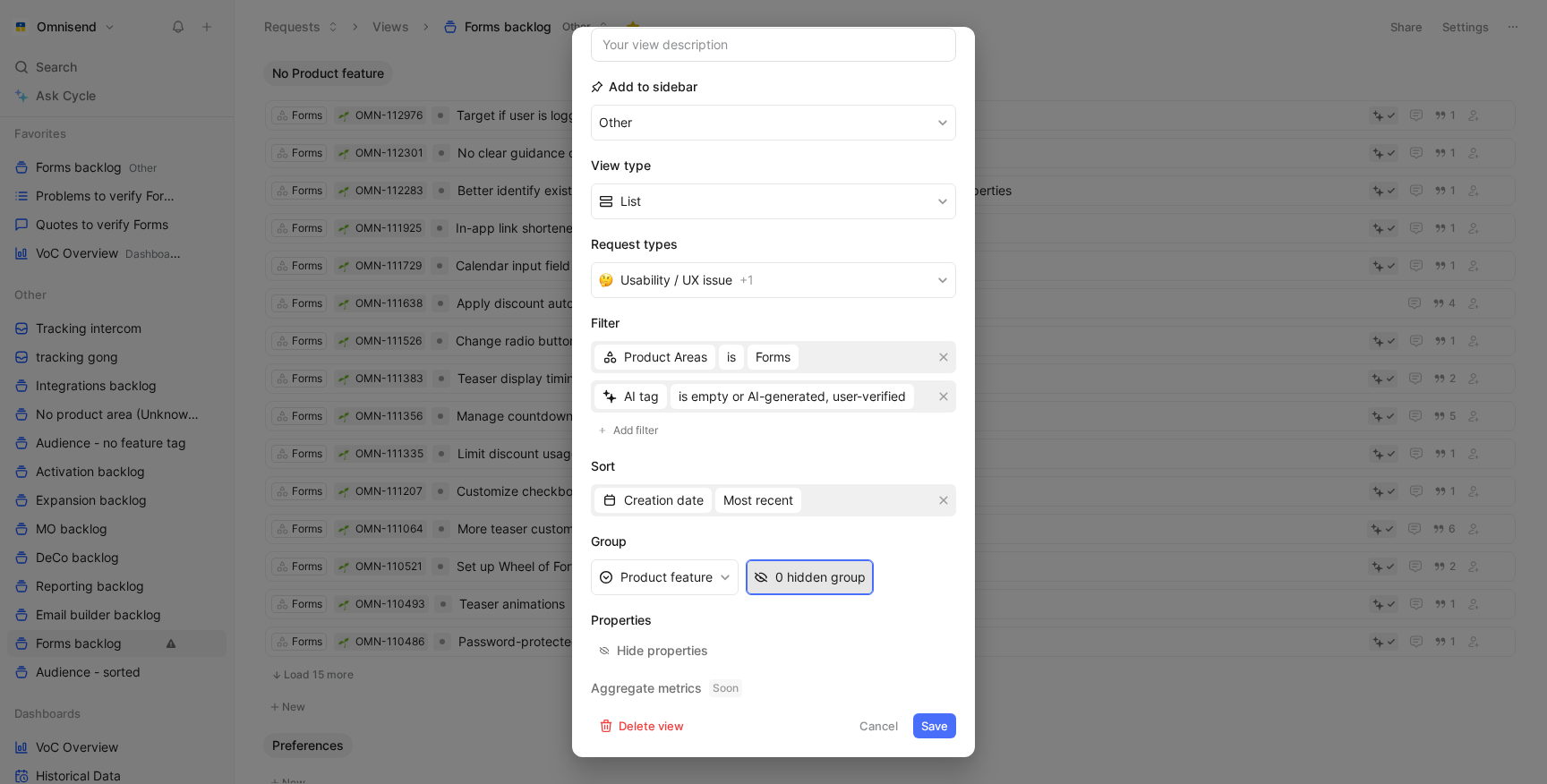
click at [787, 584] on div "0 hidden group" at bounding box center [820, 577] width 91 height 22
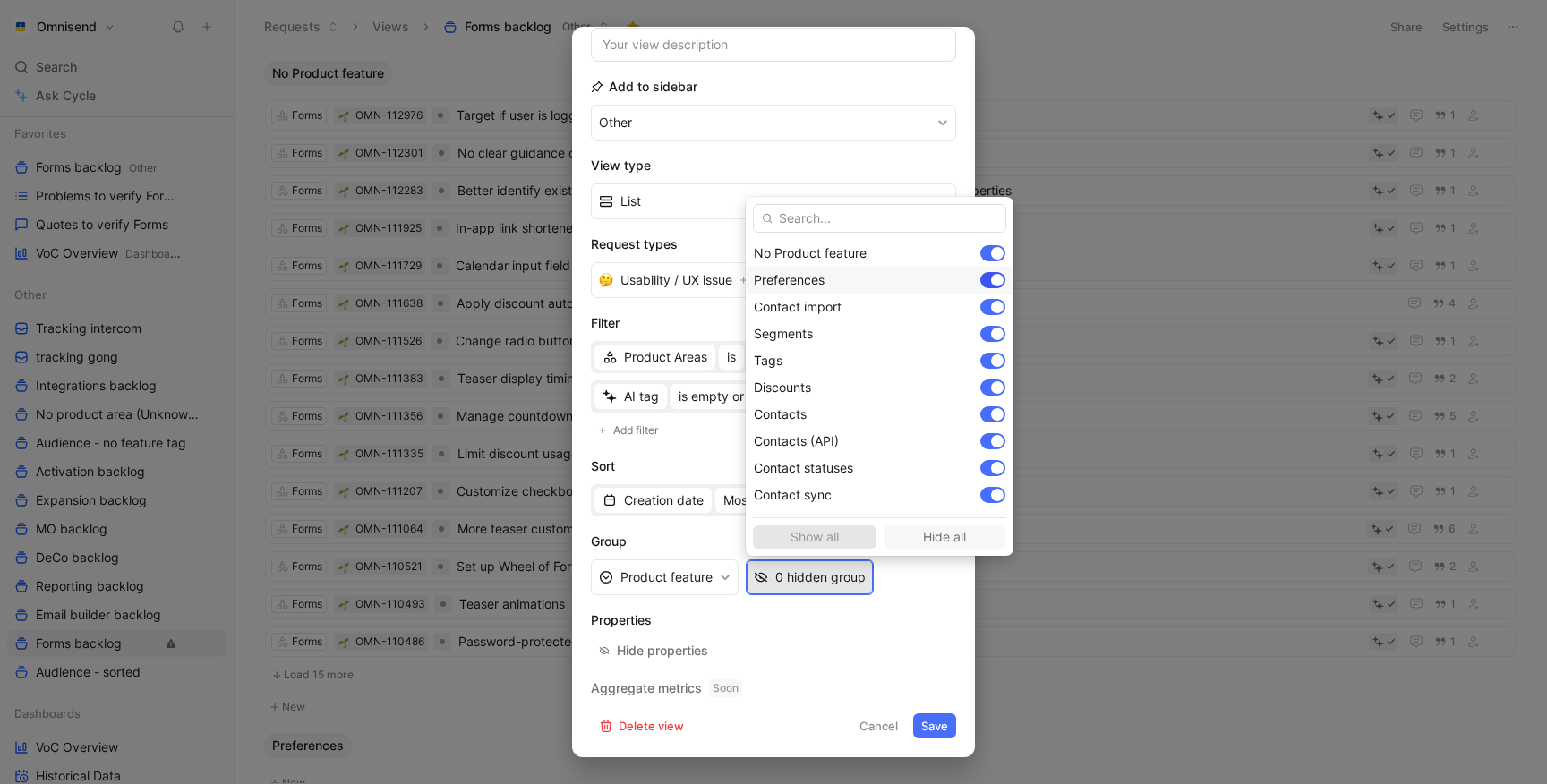
click at [996, 280] on div at bounding box center [996, 280] width 13 height 13
click at [996, 302] on div at bounding box center [996, 306] width 13 height 13
click at [997, 328] on div at bounding box center [996, 333] width 13 height 13
click at [995, 414] on div at bounding box center [996, 414] width 13 height 13
click at [995, 440] on div at bounding box center [996, 441] width 13 height 13
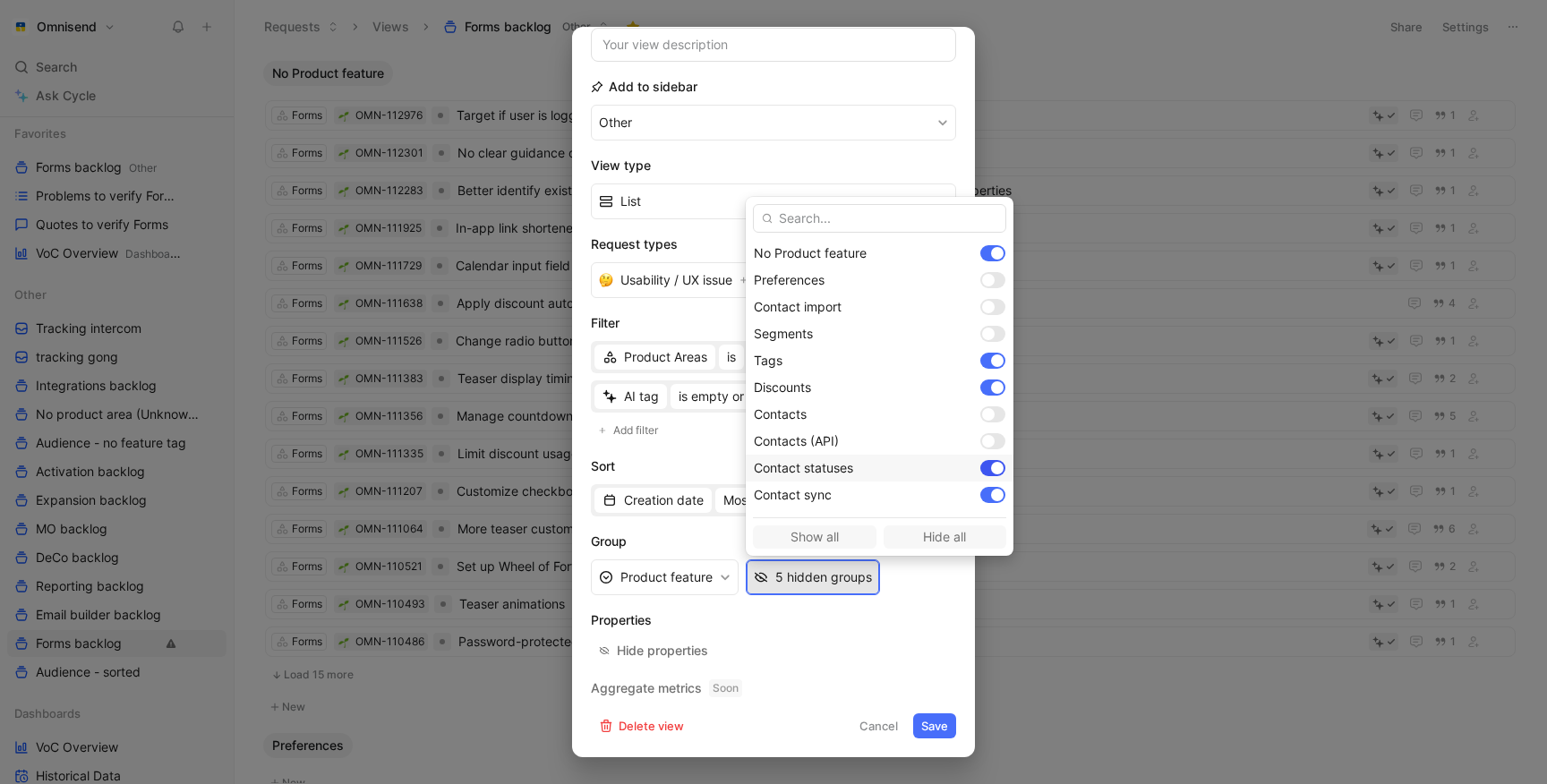
click at [995, 472] on div at bounding box center [996, 468] width 13 height 13
click at [995, 490] on div at bounding box center [996, 494] width 13 height 13
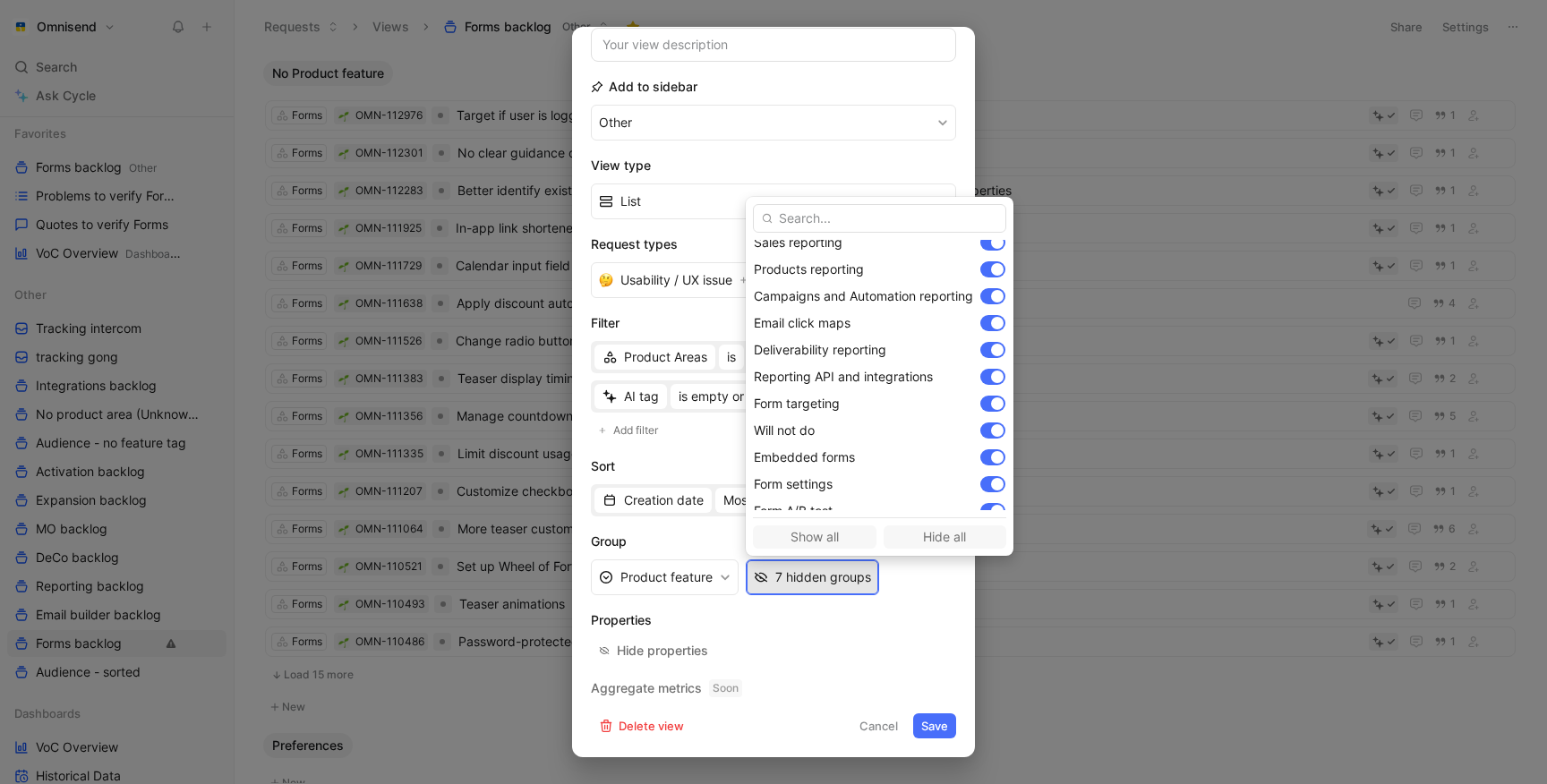
scroll to position [617, 0]
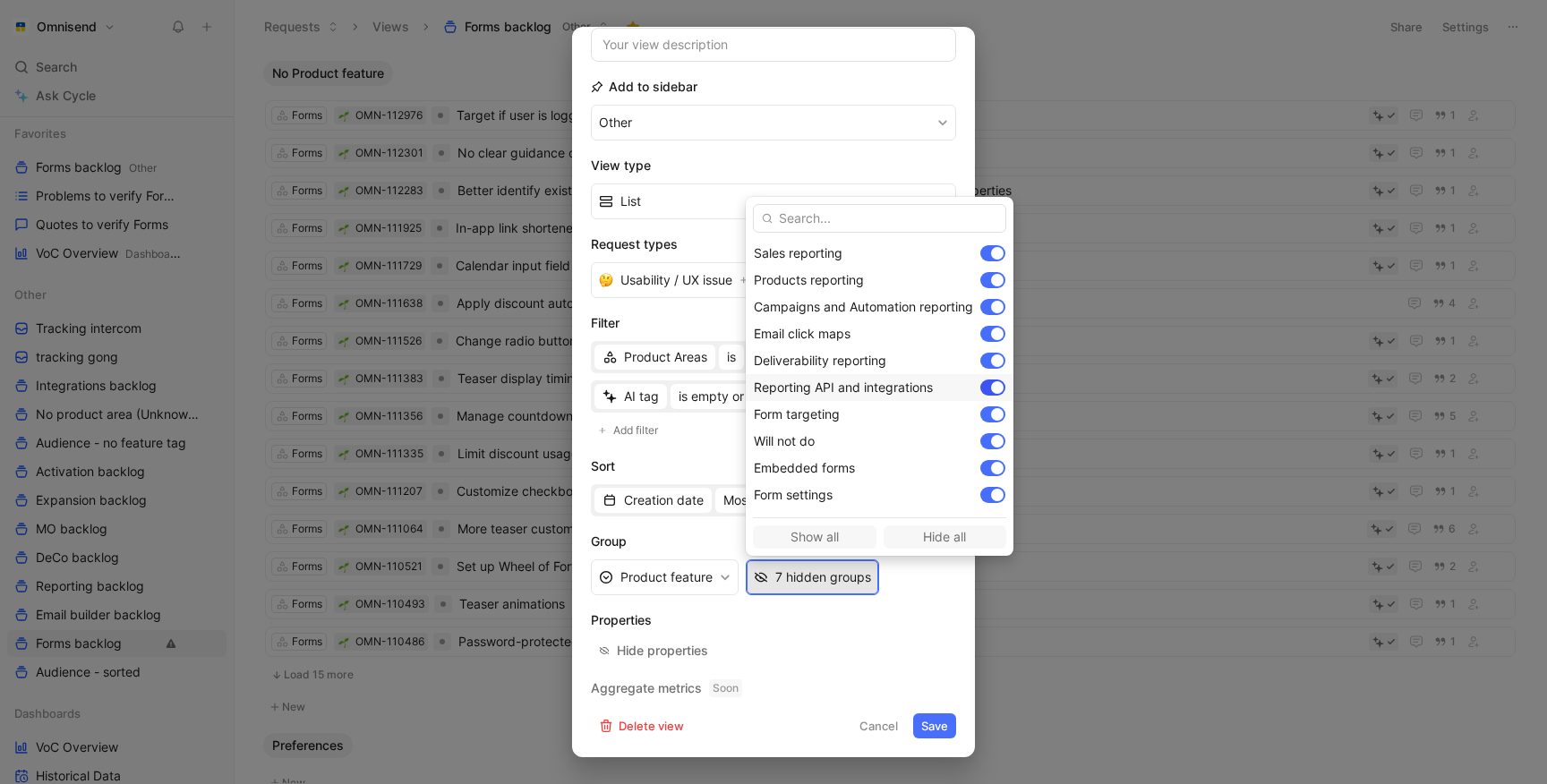
click at [996, 394] on div at bounding box center [993, 387] width 25 height 16
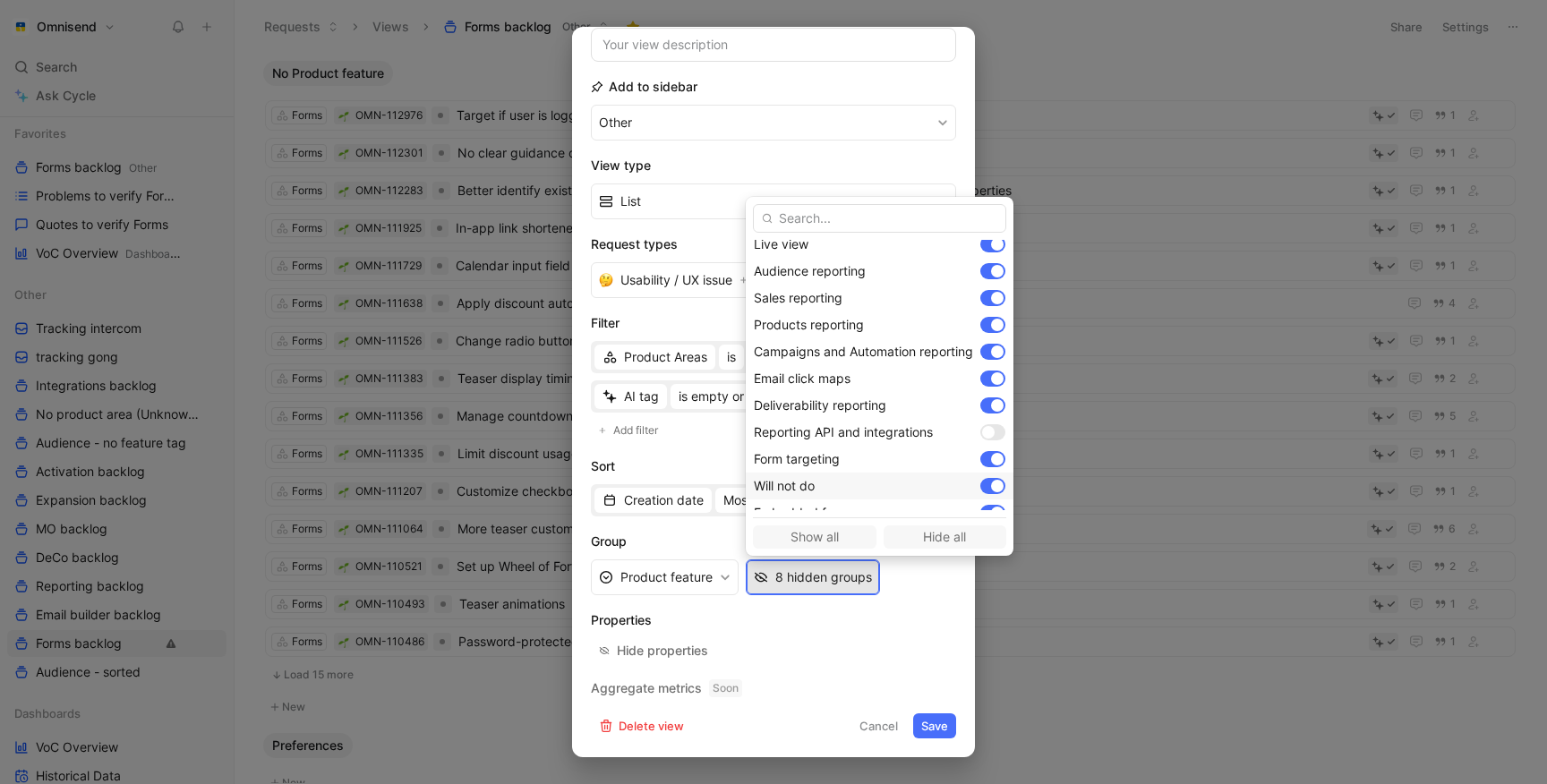
scroll to position [535, 0]
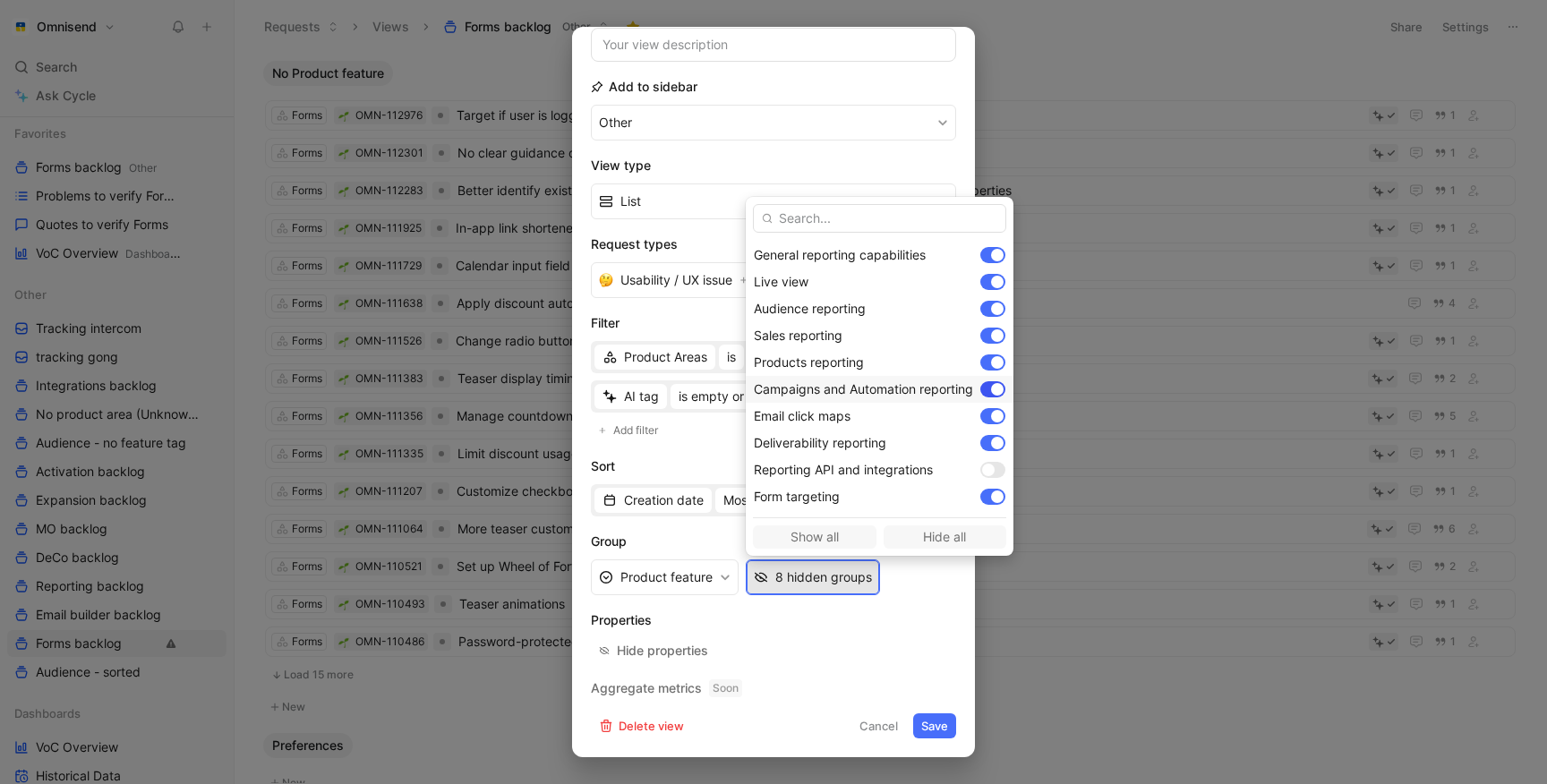
click at [999, 388] on div at bounding box center [996, 389] width 13 height 13
click at [999, 408] on div at bounding box center [993, 416] width 25 height 16
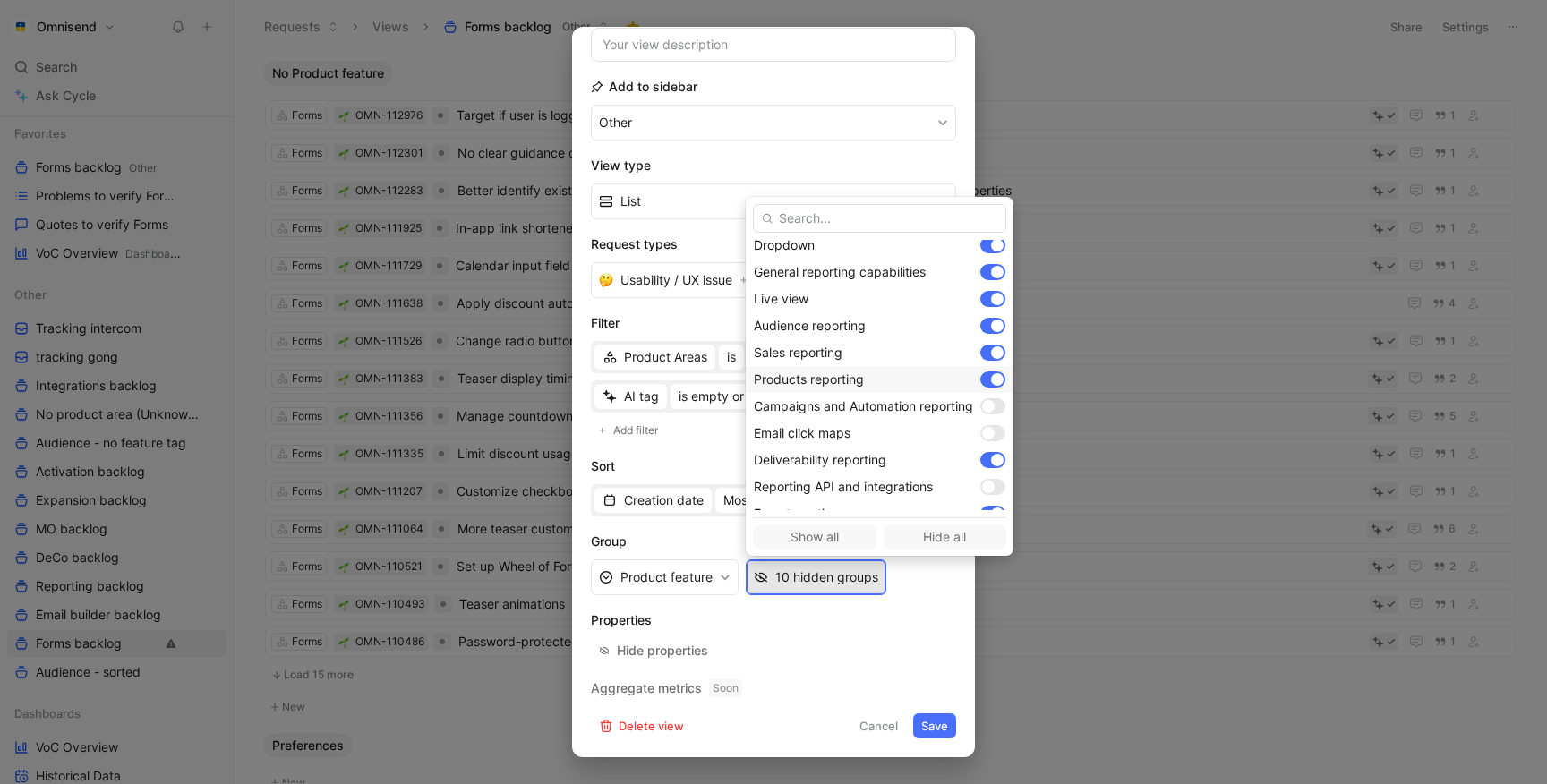
scroll to position [507, 0]
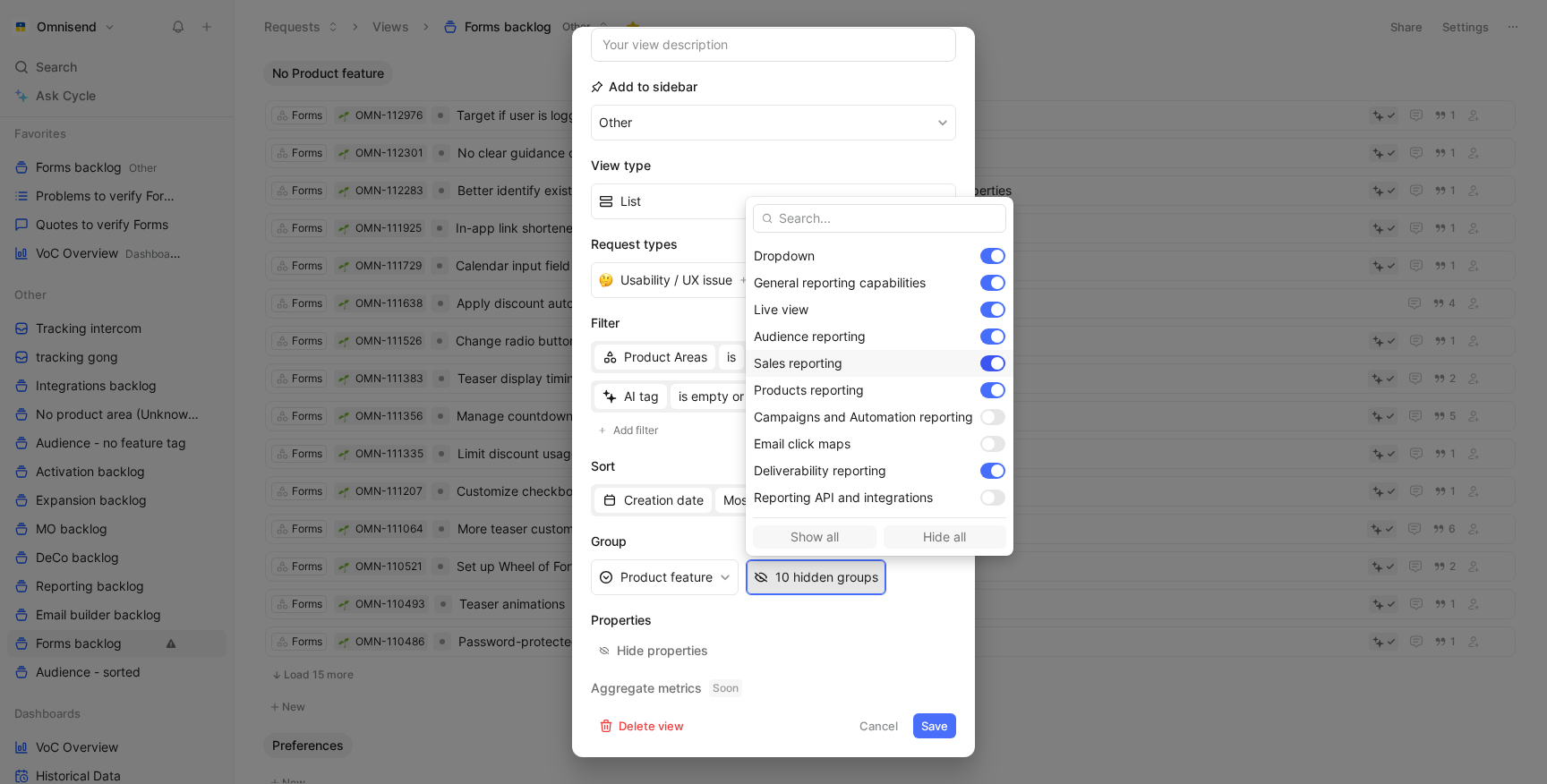
click at [999, 355] on div at bounding box center [993, 363] width 25 height 16
click at [999, 384] on div at bounding box center [996, 390] width 13 height 13
click at [999, 336] on div at bounding box center [996, 336] width 13 height 13
click at [999, 319] on div "Live view" at bounding box center [879, 309] width 268 height 27
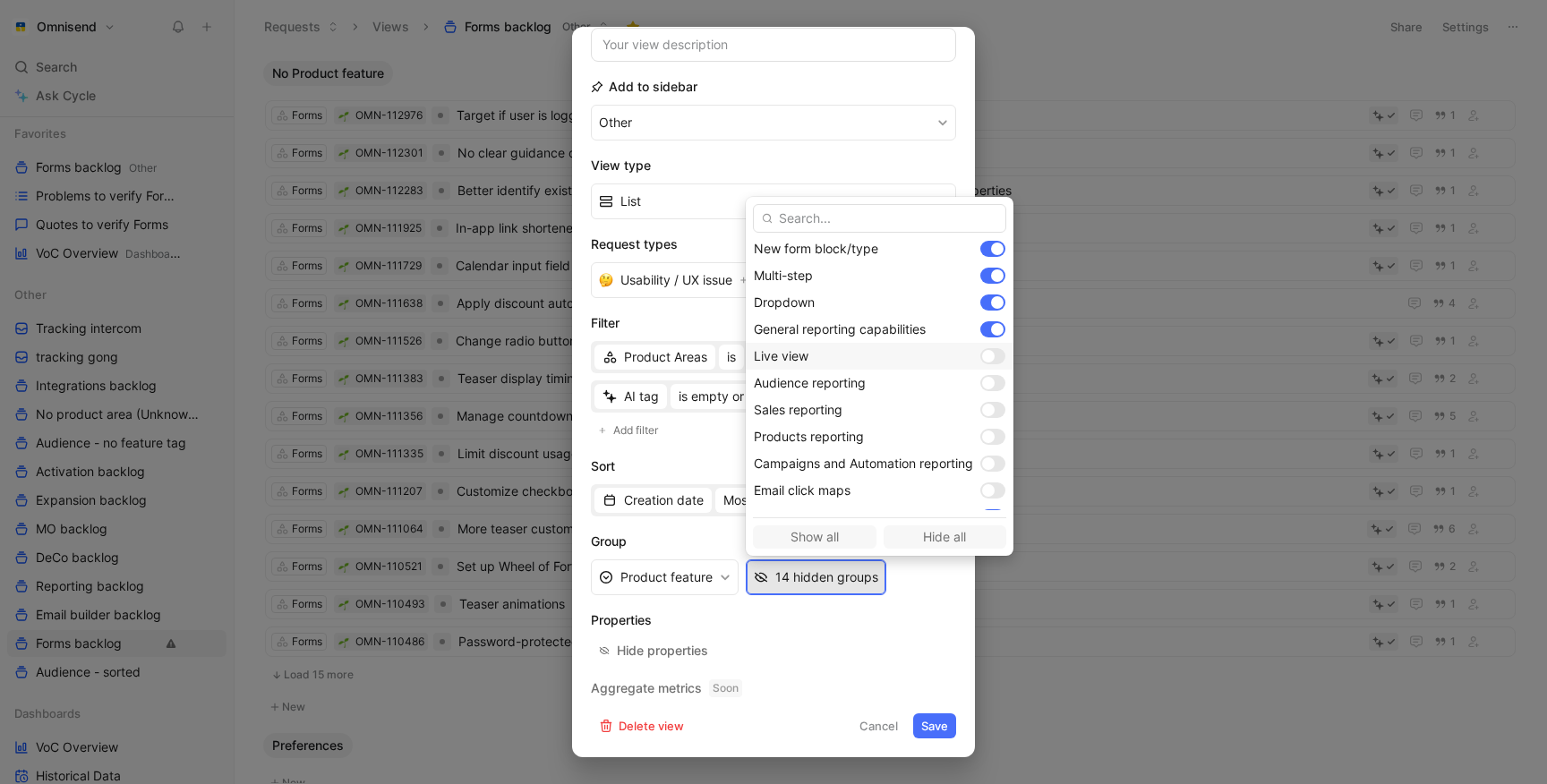
scroll to position [434, 0]
click at [995, 349] on div at bounding box center [993, 356] width 25 height 16
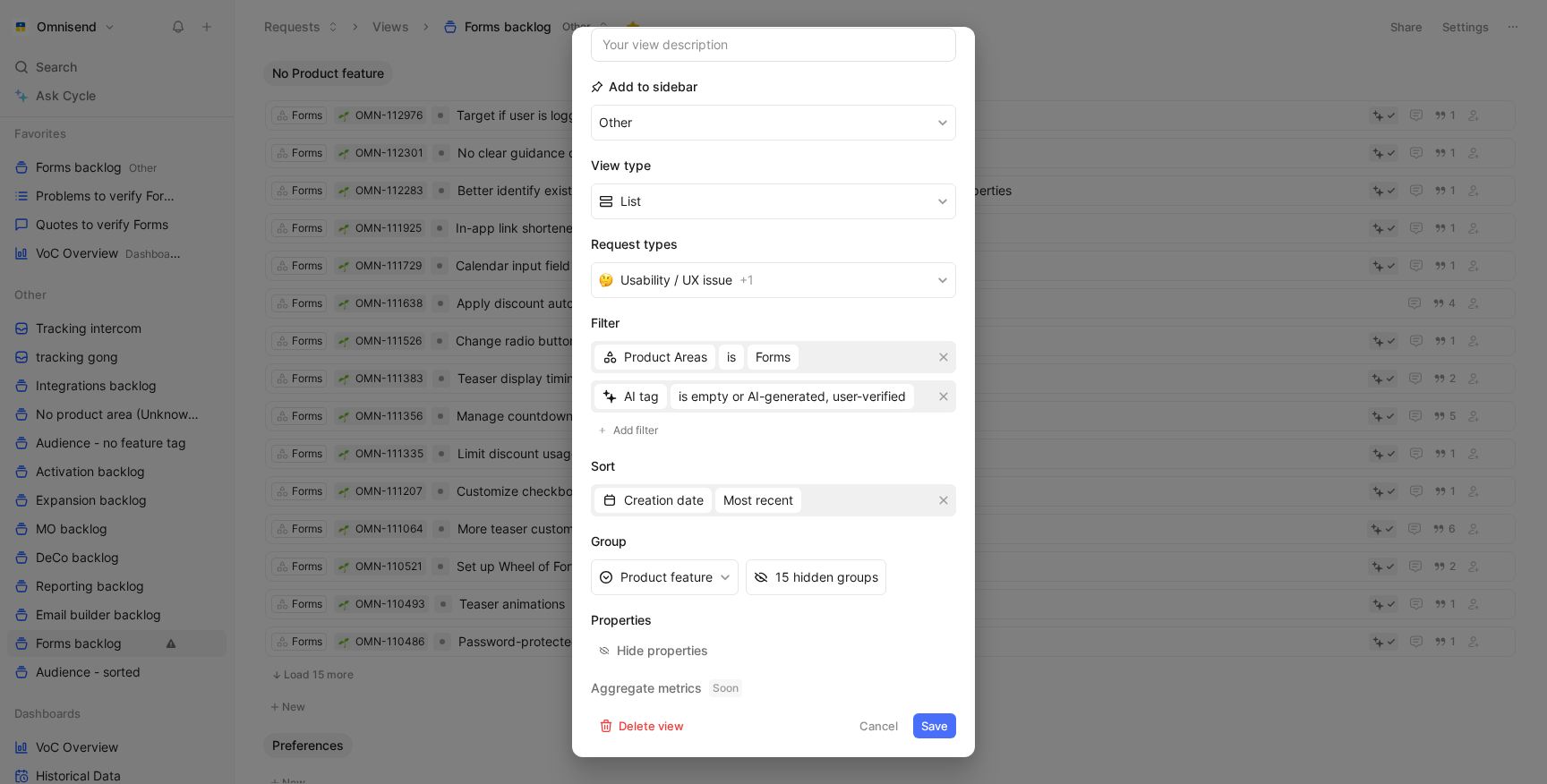
click at [932, 726] on button "Save" at bounding box center [934, 725] width 43 height 25
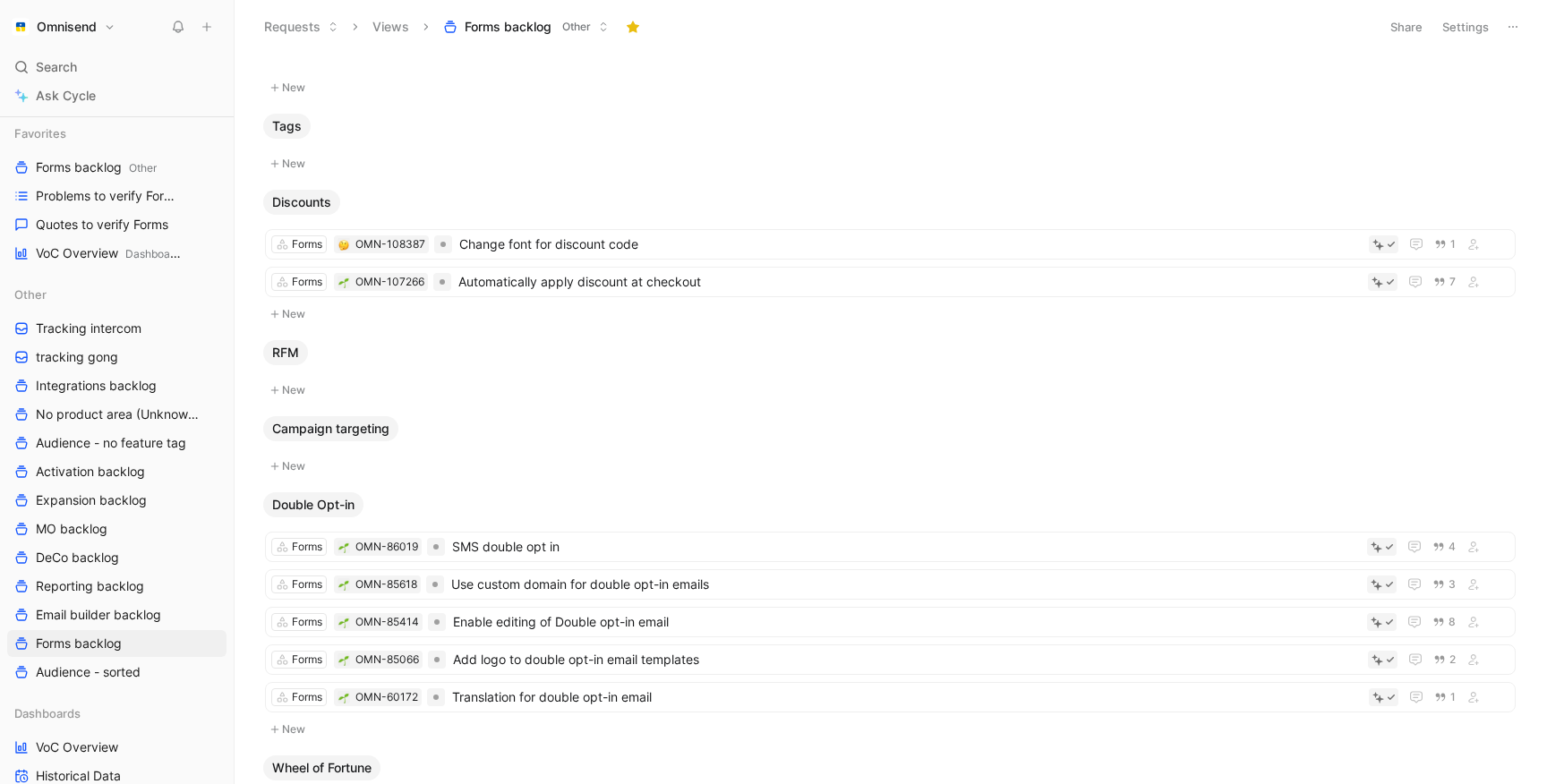
scroll to position [618, 0]
click at [294, 351] on span "RFM" at bounding box center [285, 353] width 27 height 18
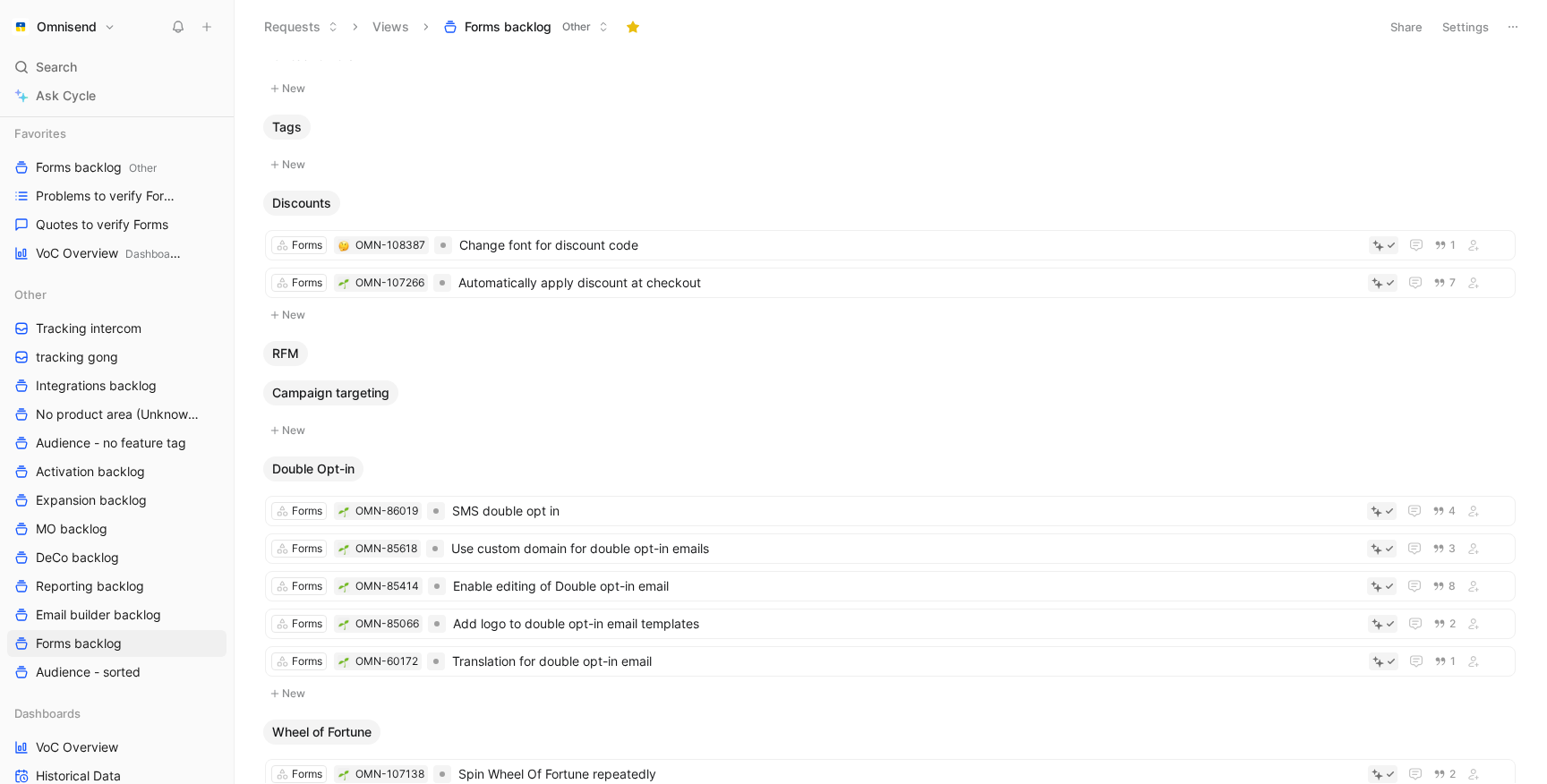
click at [1475, 20] on button "Settings" at bounding box center [1465, 26] width 63 height 25
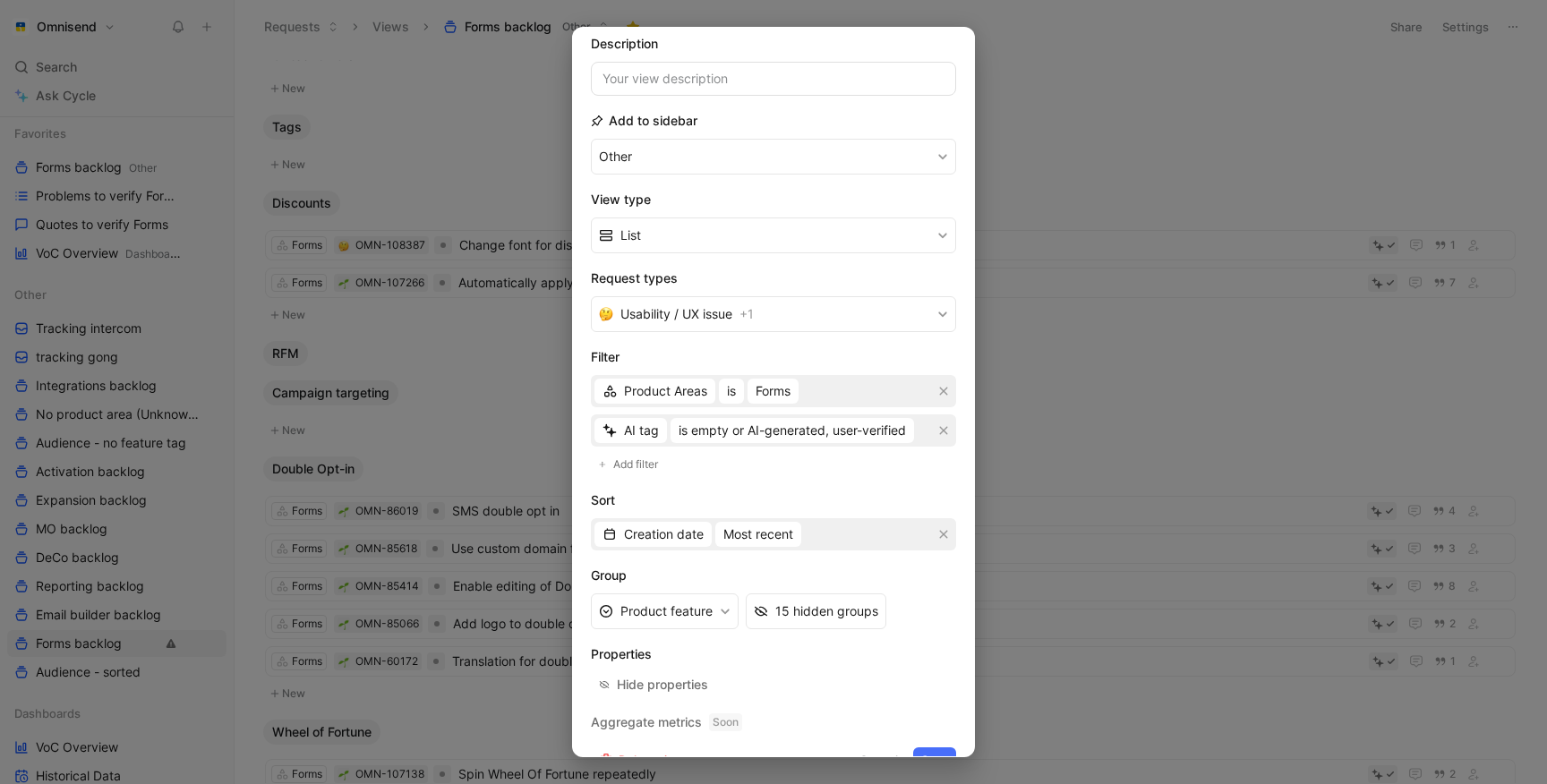
scroll to position [161, 0]
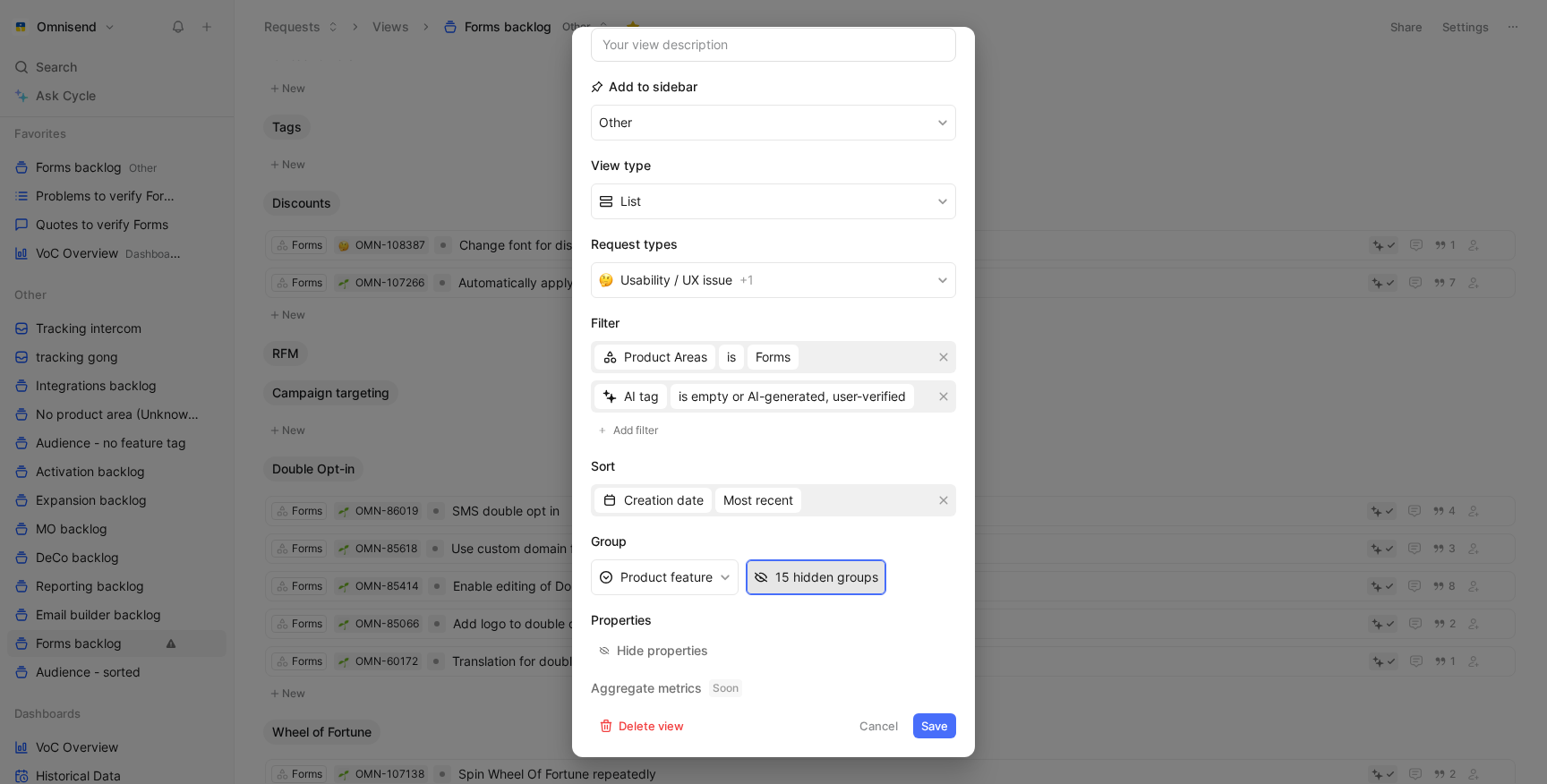
click at [814, 572] on div "15 hidden groups" at bounding box center [826, 577] width 103 height 22
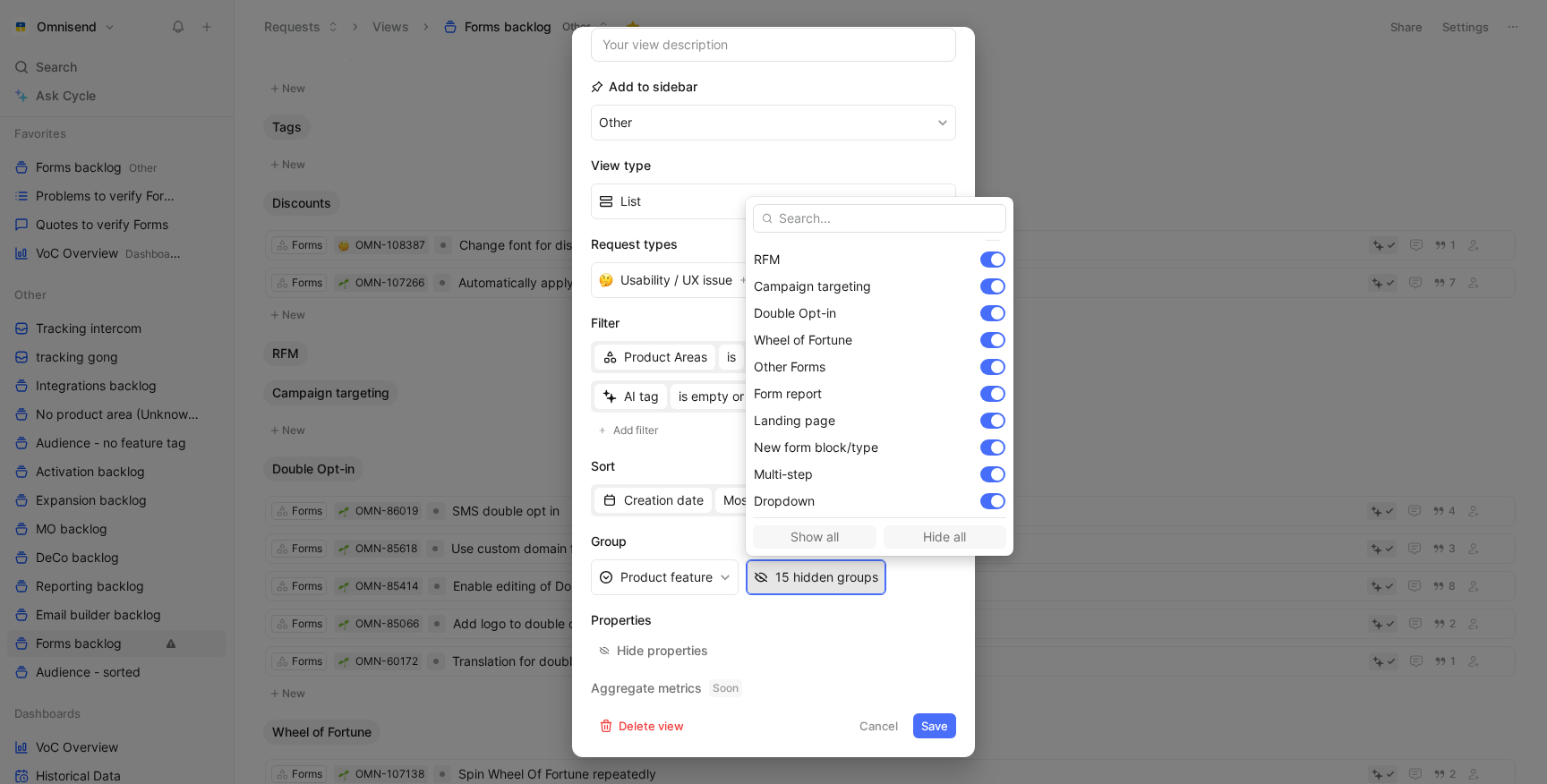
scroll to position [270, 0]
click at [1003, 252] on div at bounding box center [996, 252] width 13 height 13
click at [999, 274] on div at bounding box center [996, 279] width 13 height 13
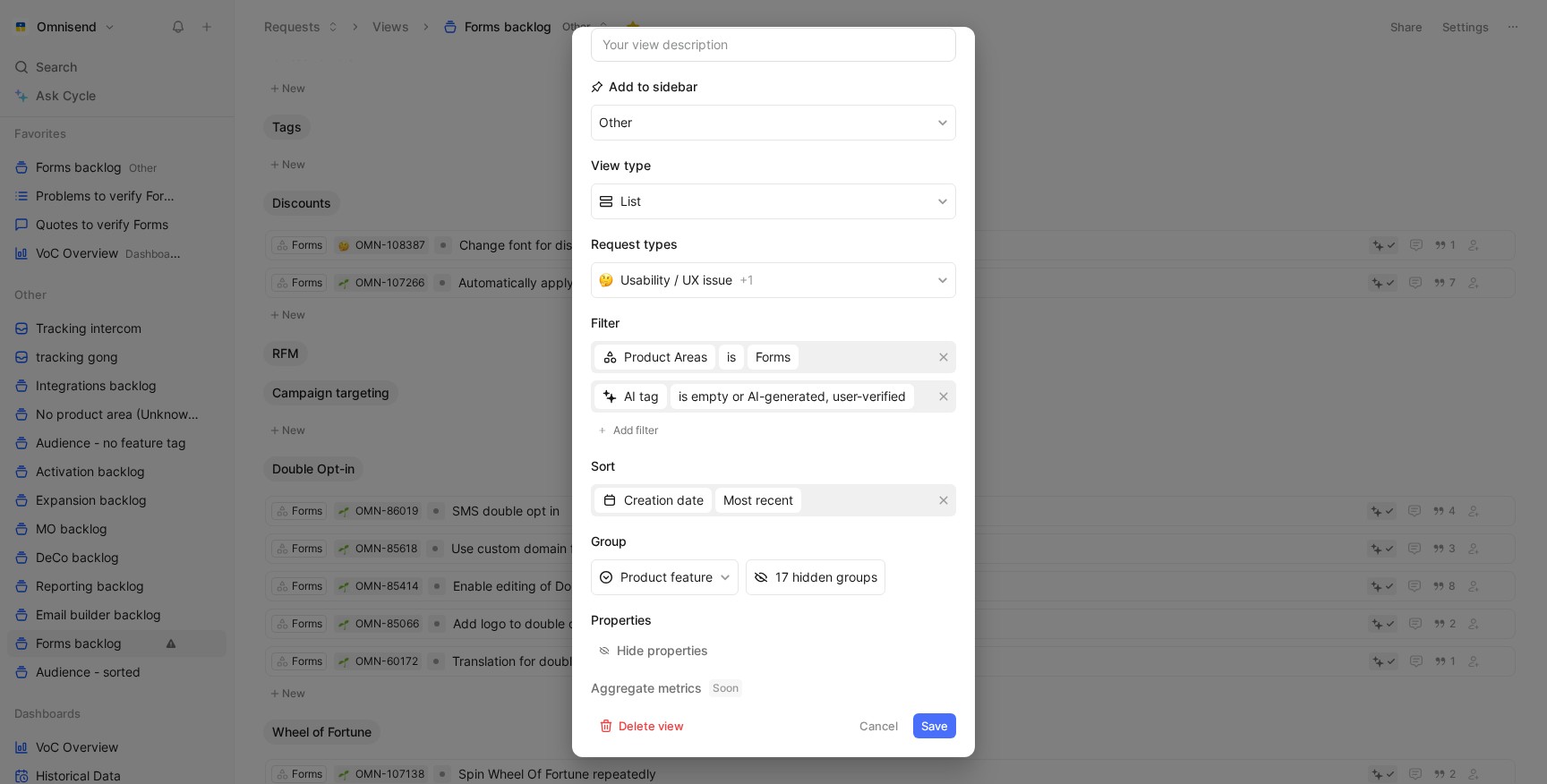
click at [940, 730] on button "Save" at bounding box center [934, 725] width 43 height 25
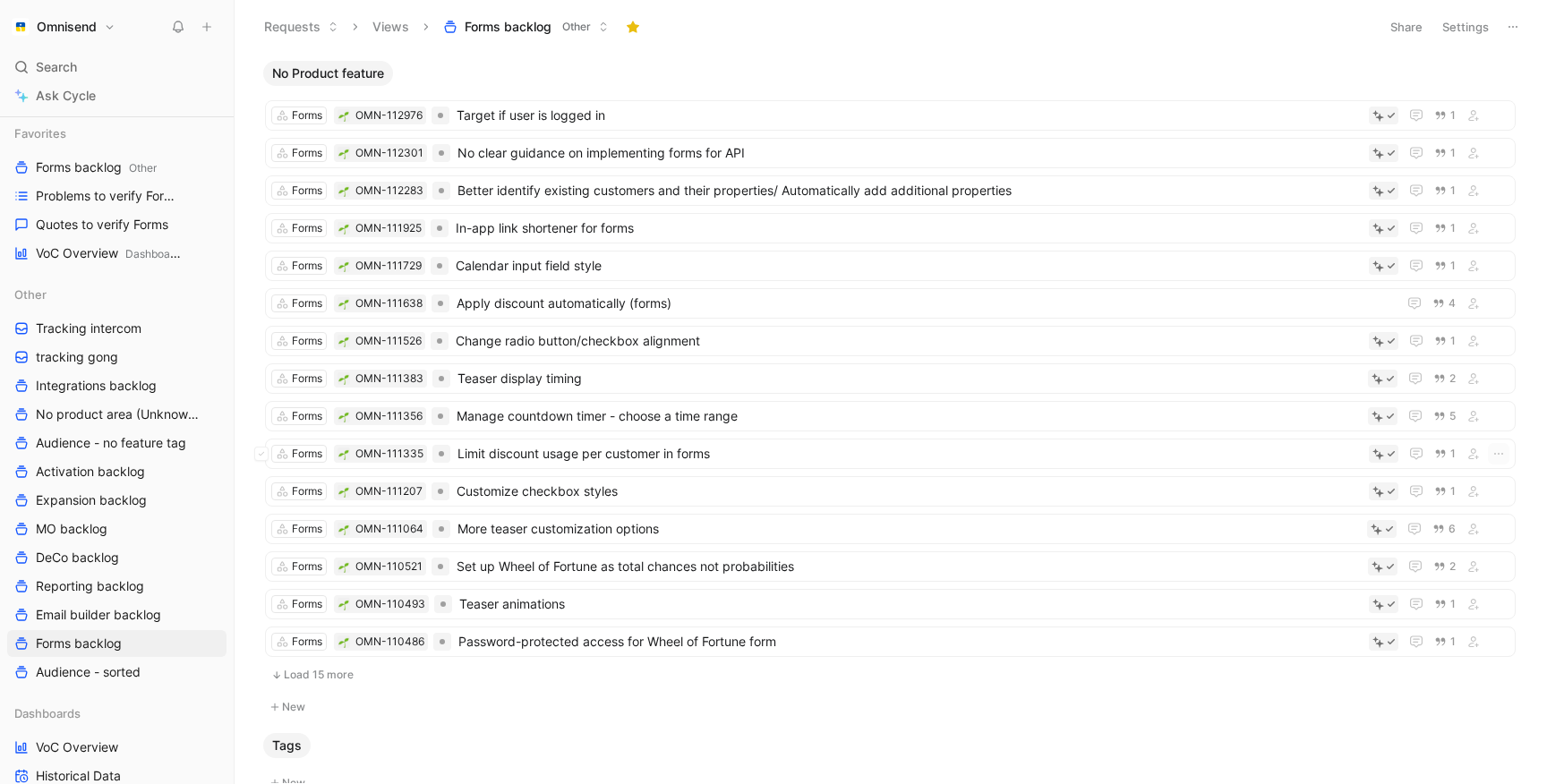
scroll to position [67, 0]
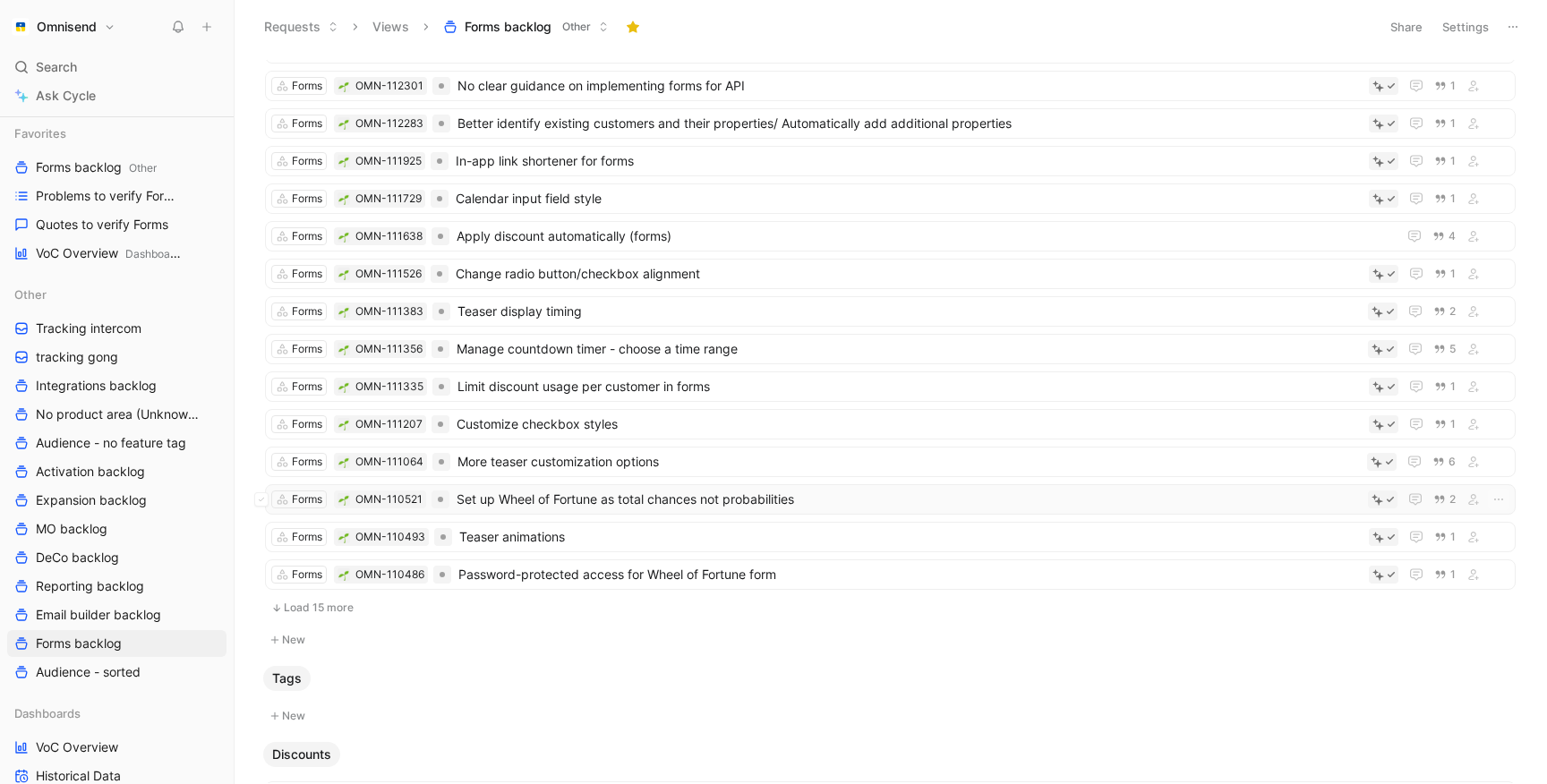
click at [759, 489] on span "Set up Wheel of Fortune as total chances not probabilities" at bounding box center [909, 499] width 904 height 22
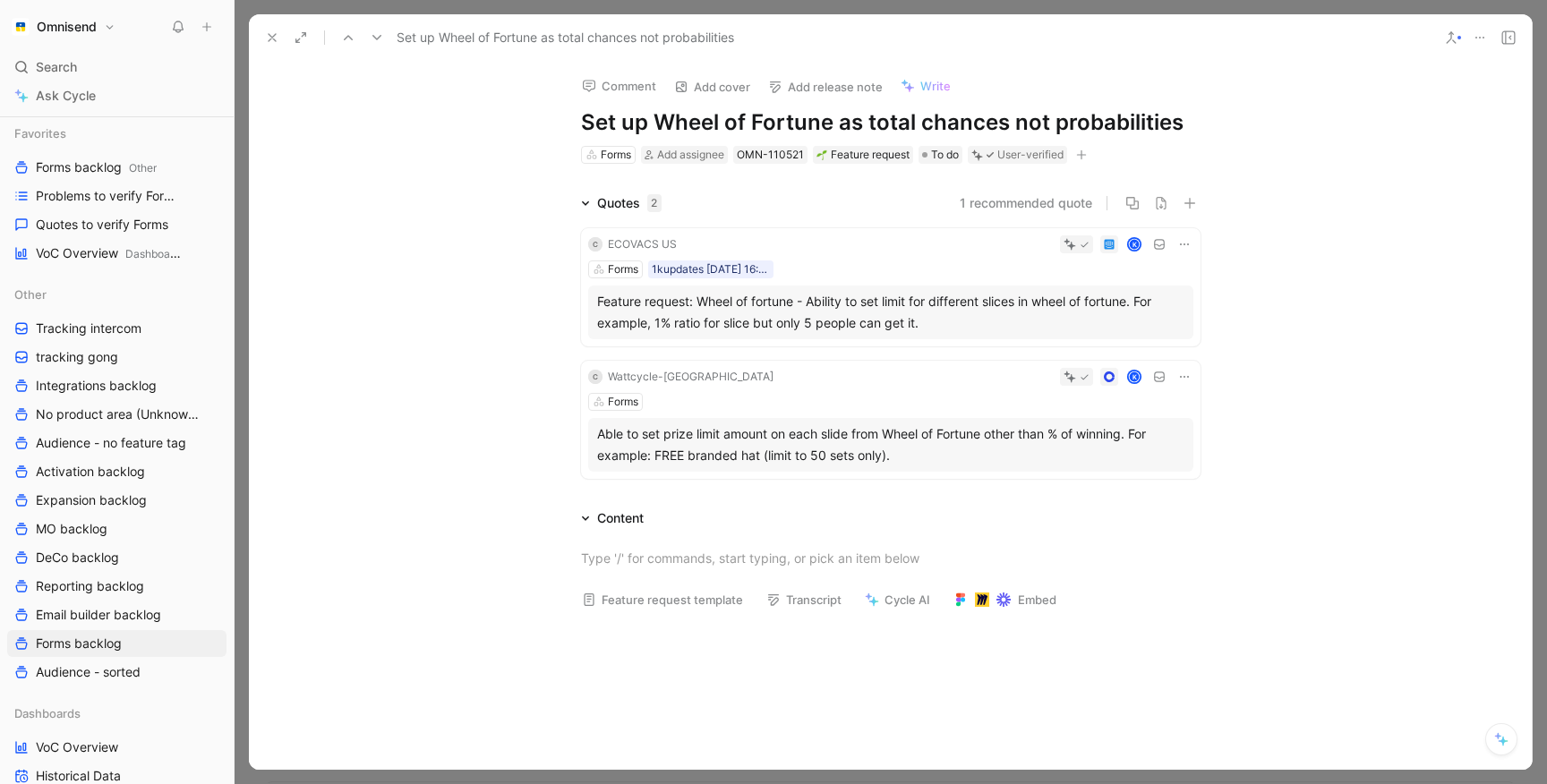
click at [279, 37] on button at bounding box center [272, 37] width 25 height 25
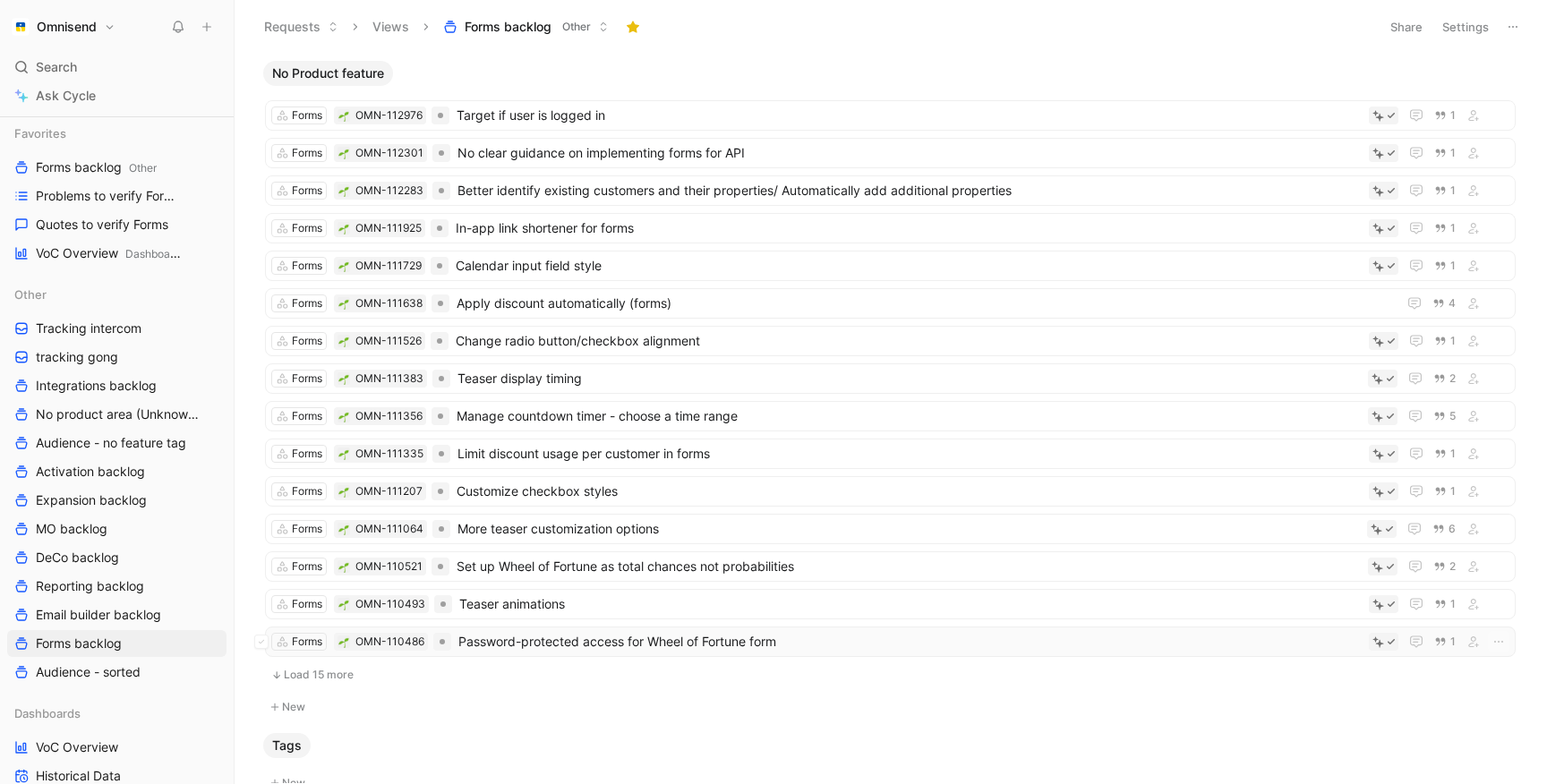
click at [606, 636] on span "Password-protected access for Wheel of Fortune form" at bounding box center [909, 642] width 903 height 22
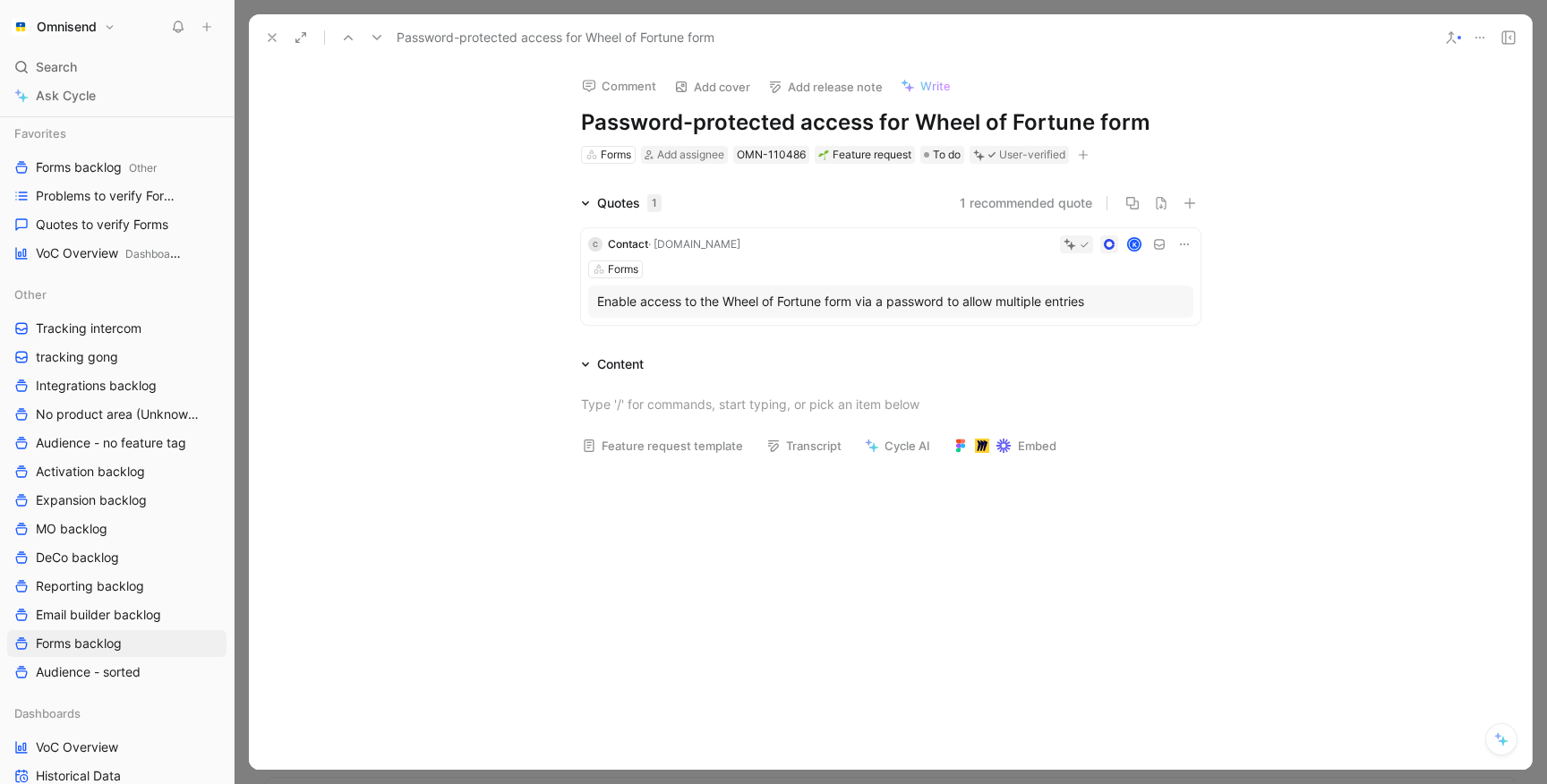
click at [268, 31] on icon at bounding box center [272, 38] width 14 height 14
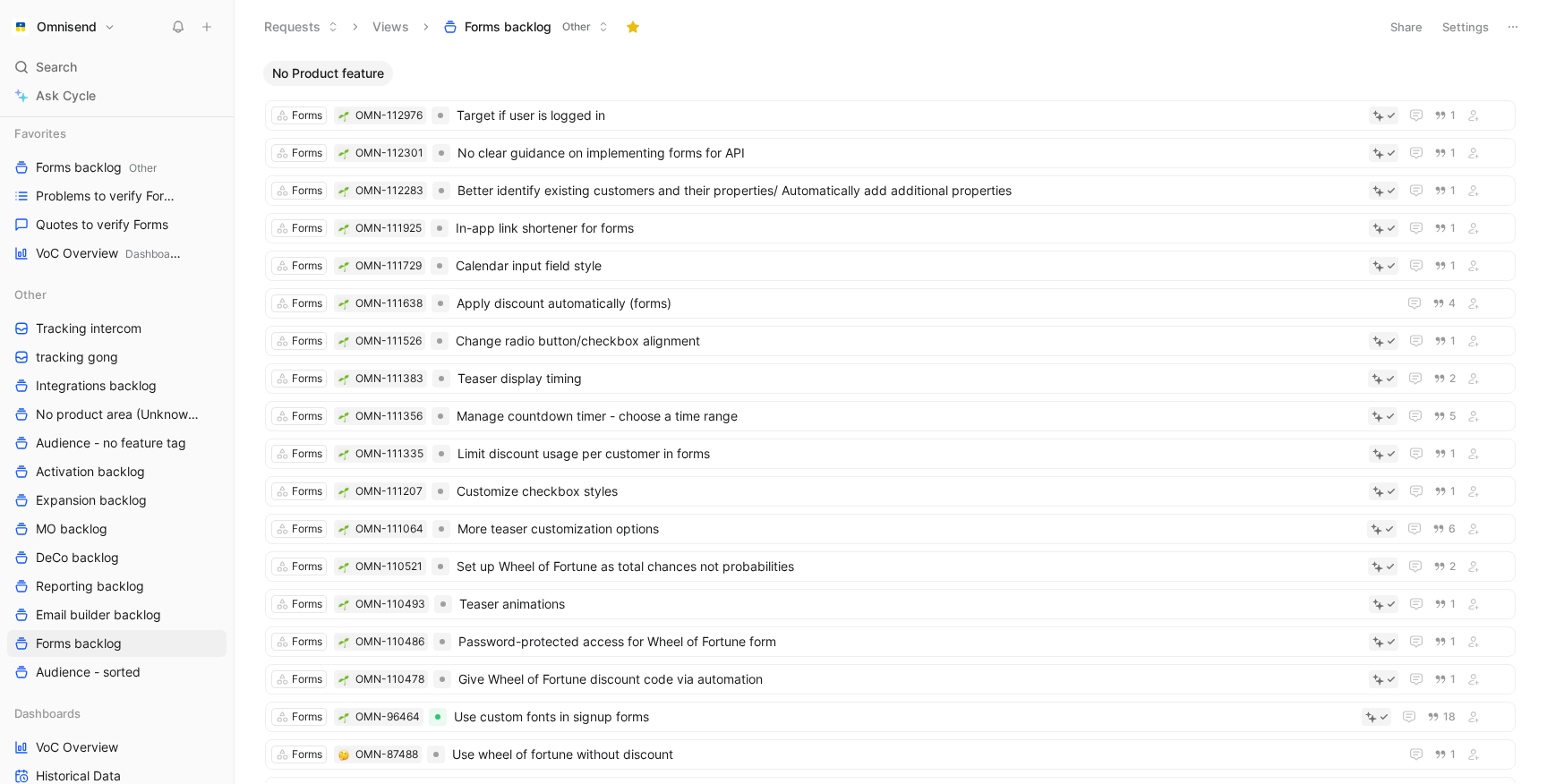
click at [1464, 34] on button "Settings" at bounding box center [1465, 26] width 63 height 25
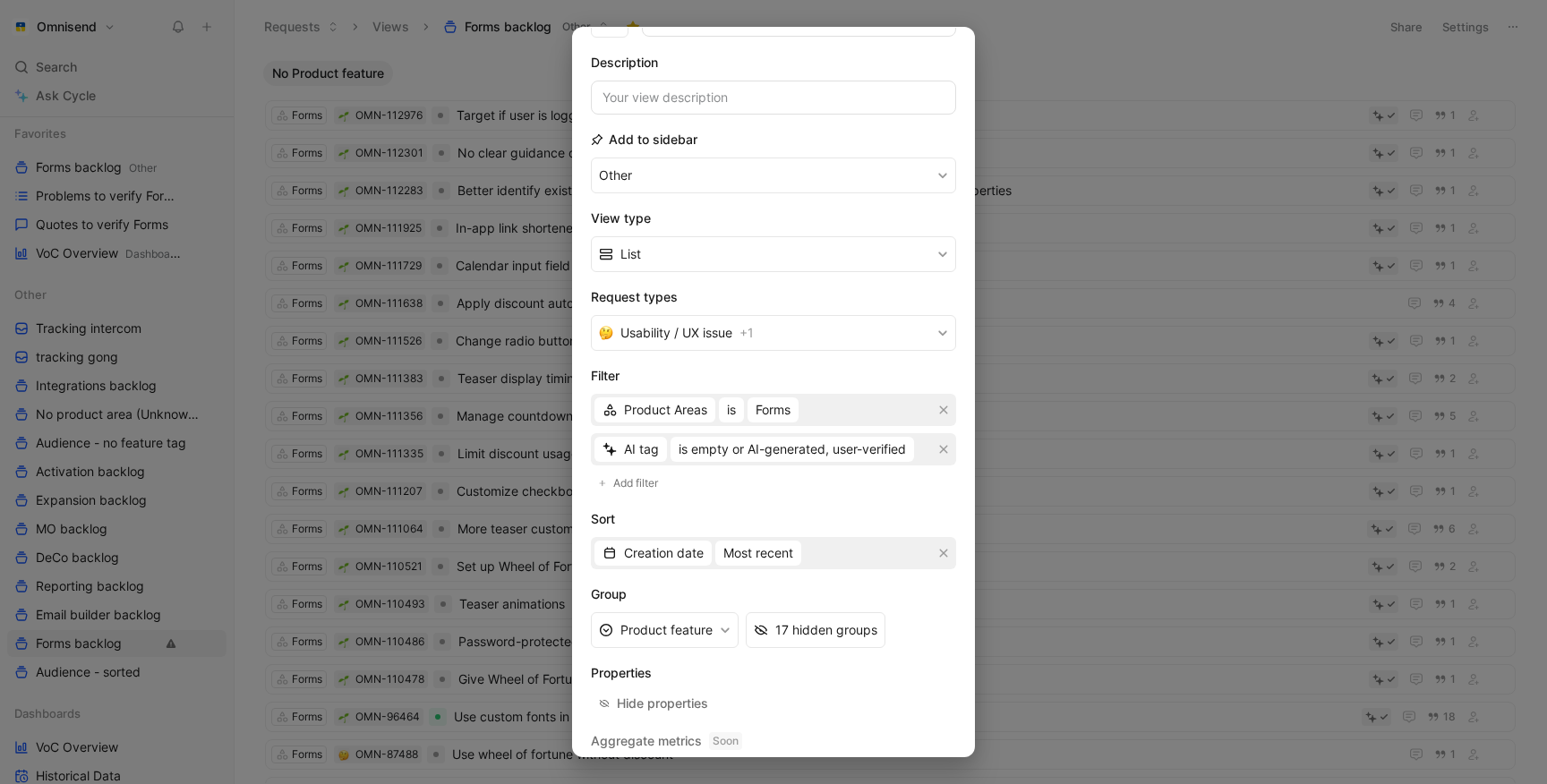
scroll to position [160, 0]
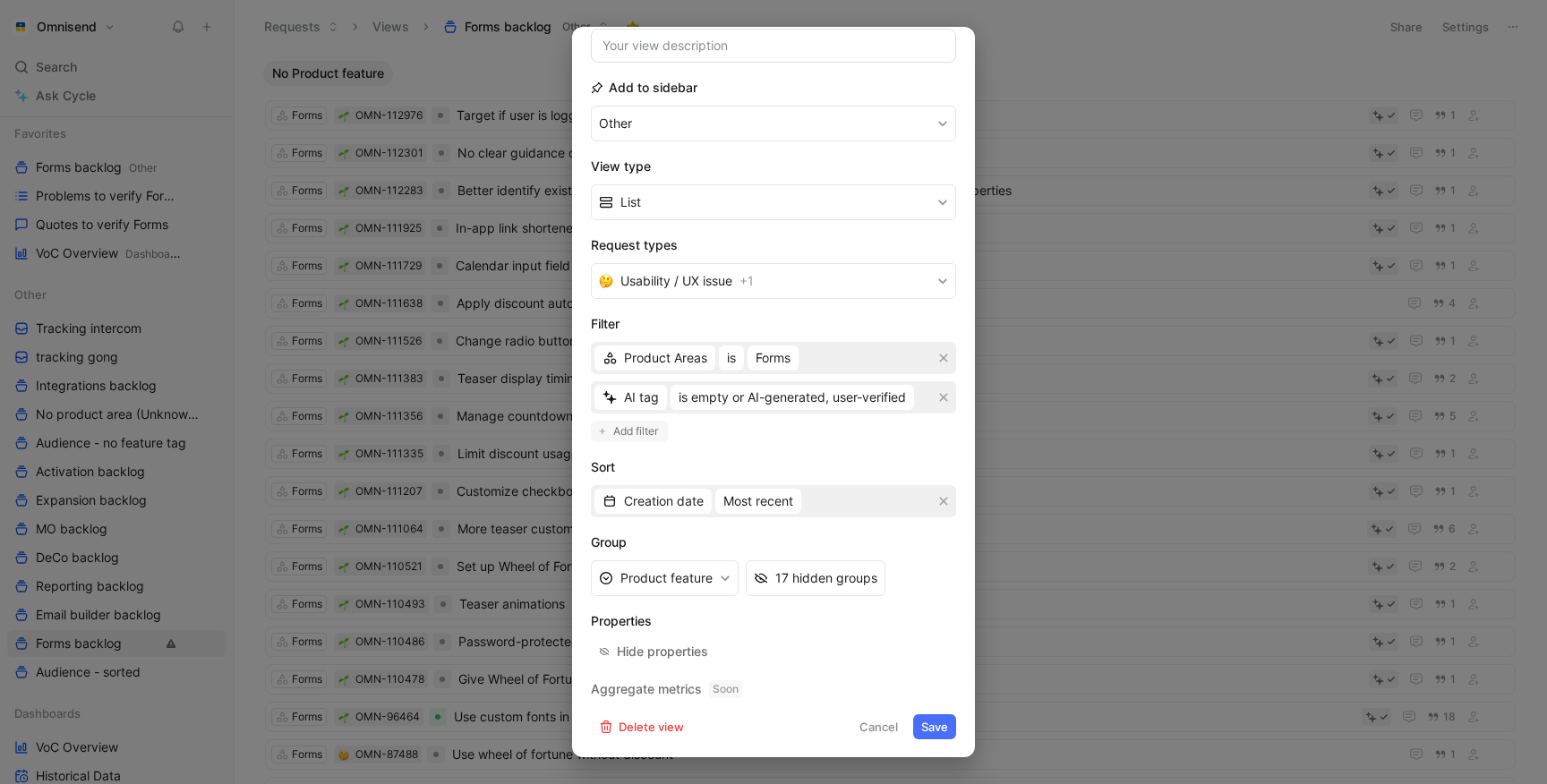
click at [643, 435] on span "Add filter" at bounding box center [636, 431] width 47 height 18
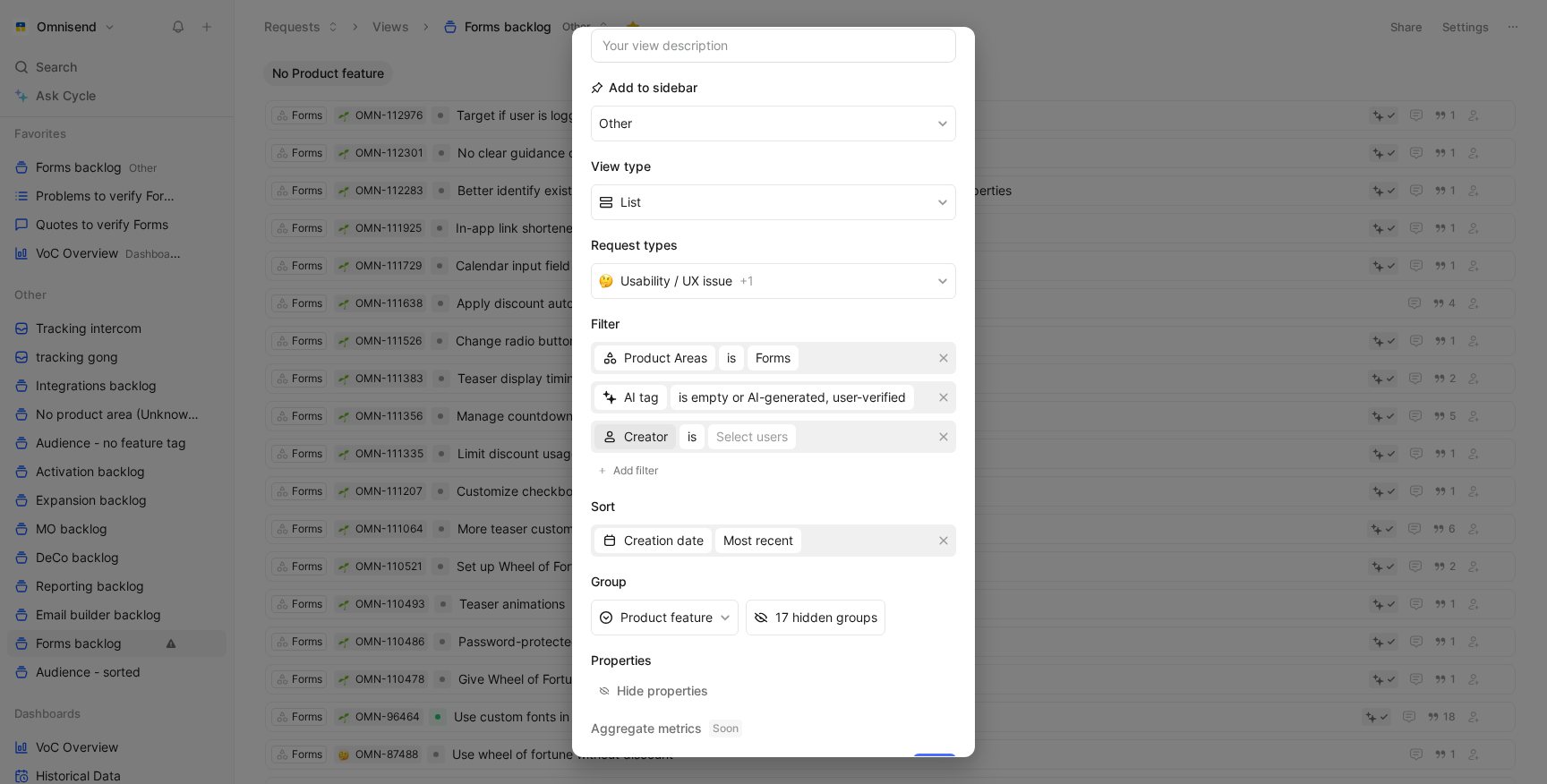
click at [643, 435] on span "Creator" at bounding box center [646, 437] width 44 height 22
click at [644, 532] on span "Status" at bounding box center [643, 526] width 38 height 15
click at [749, 441] on div "Select statuses" at bounding box center [755, 437] width 90 height 22
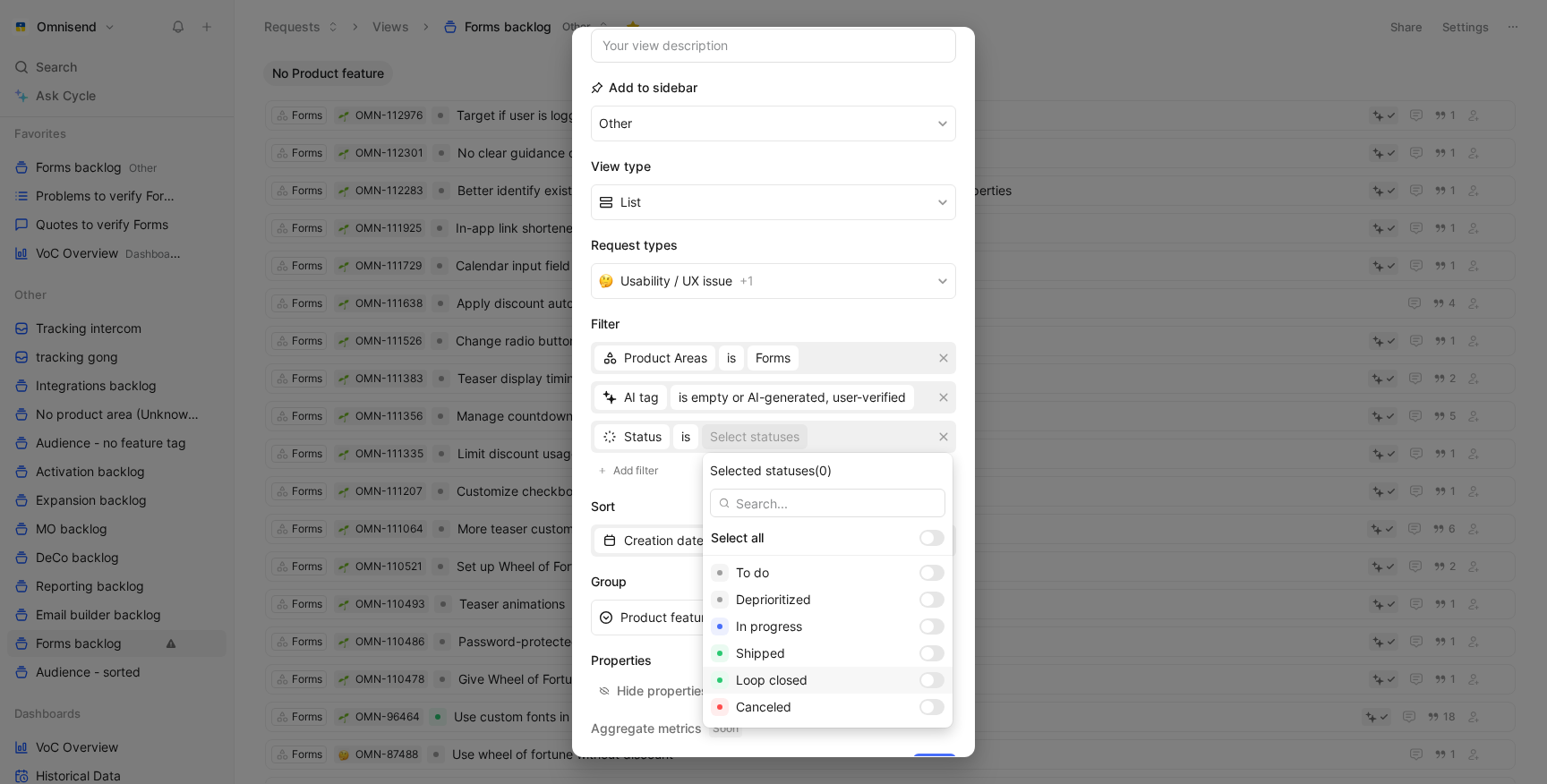
click at [844, 675] on div "Loop closed" at bounding box center [823, 681] width 176 height 22
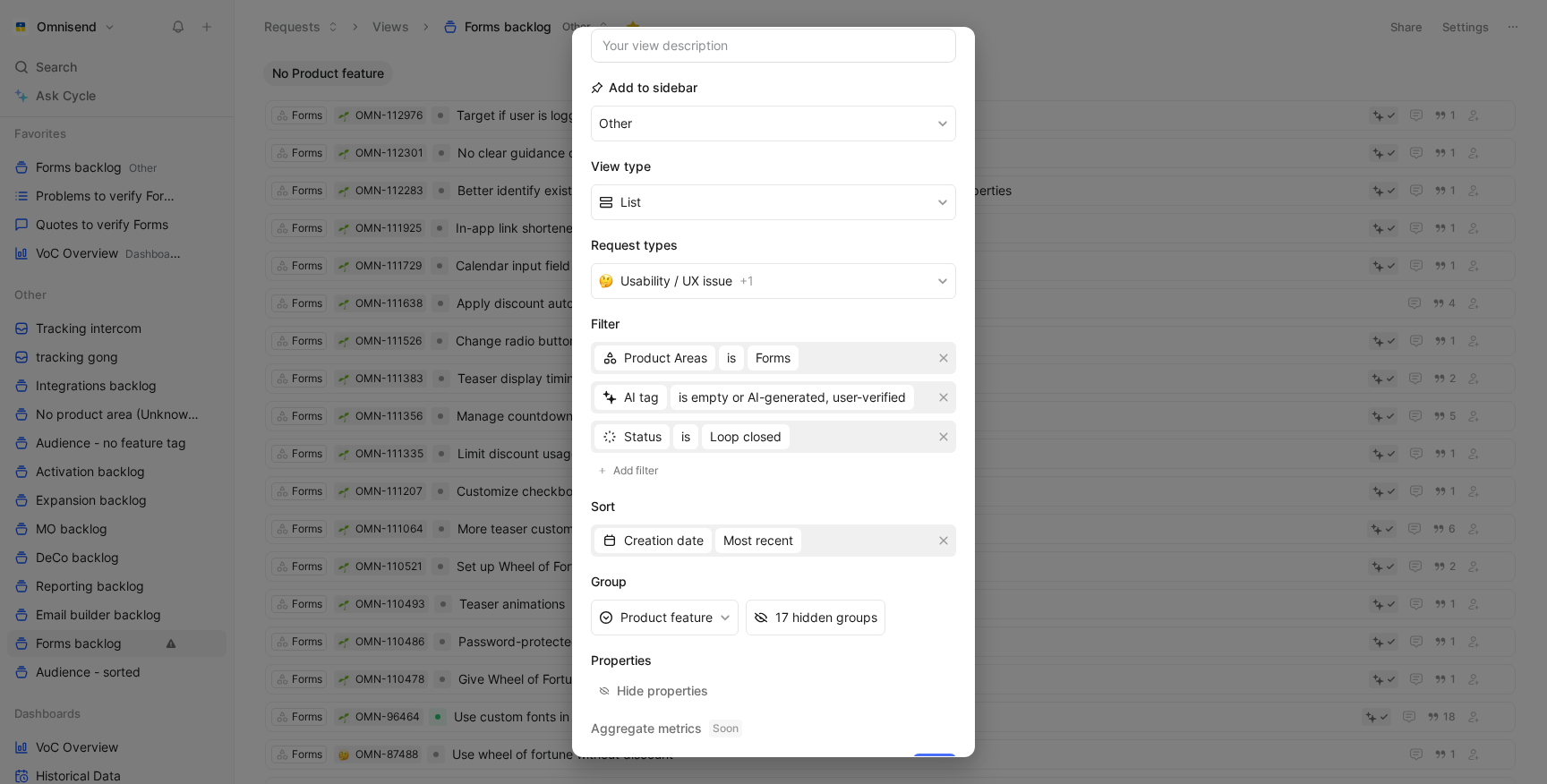
scroll to position [200, 0]
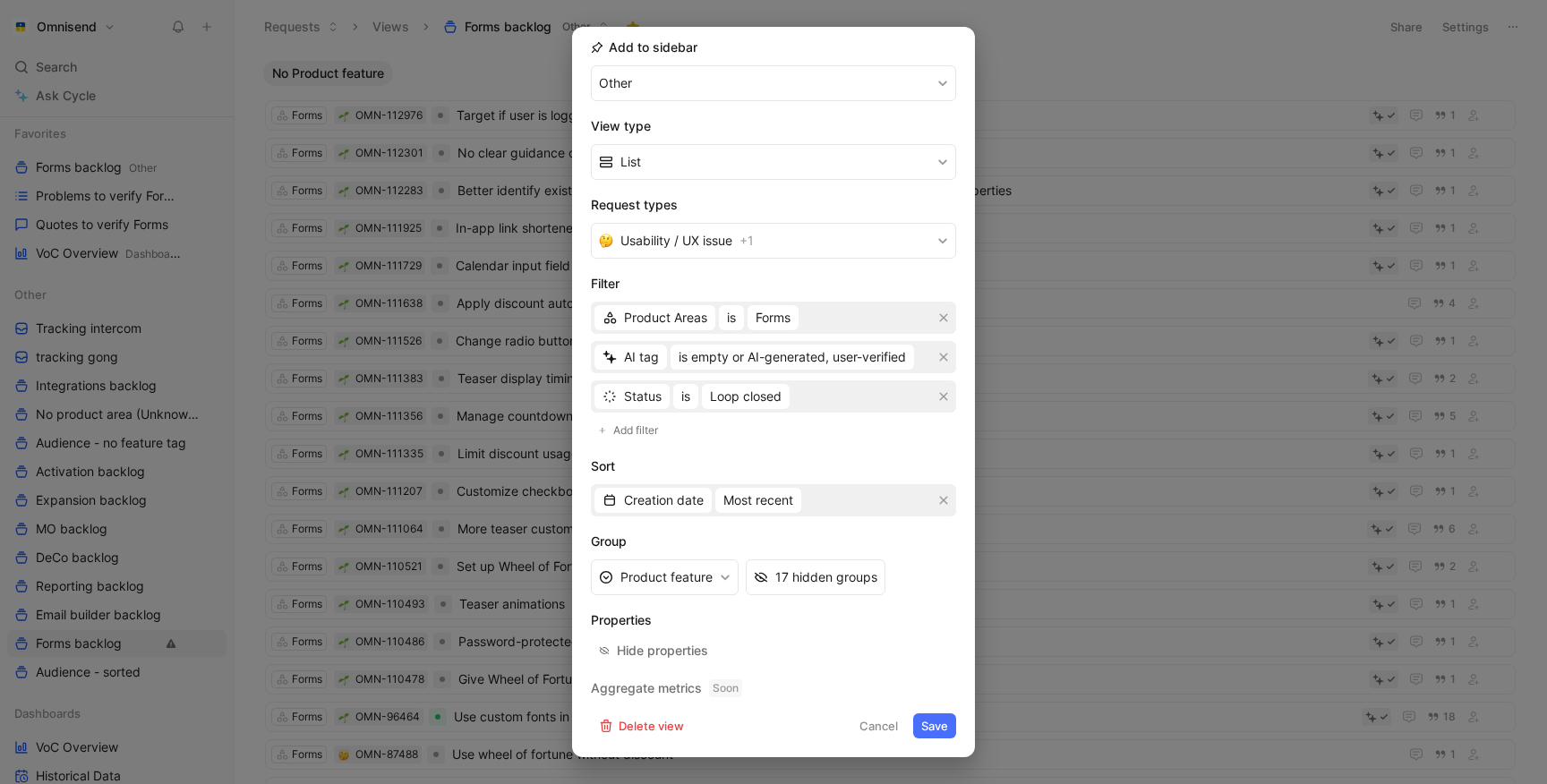
click at [937, 721] on button "Save" at bounding box center [934, 725] width 43 height 25
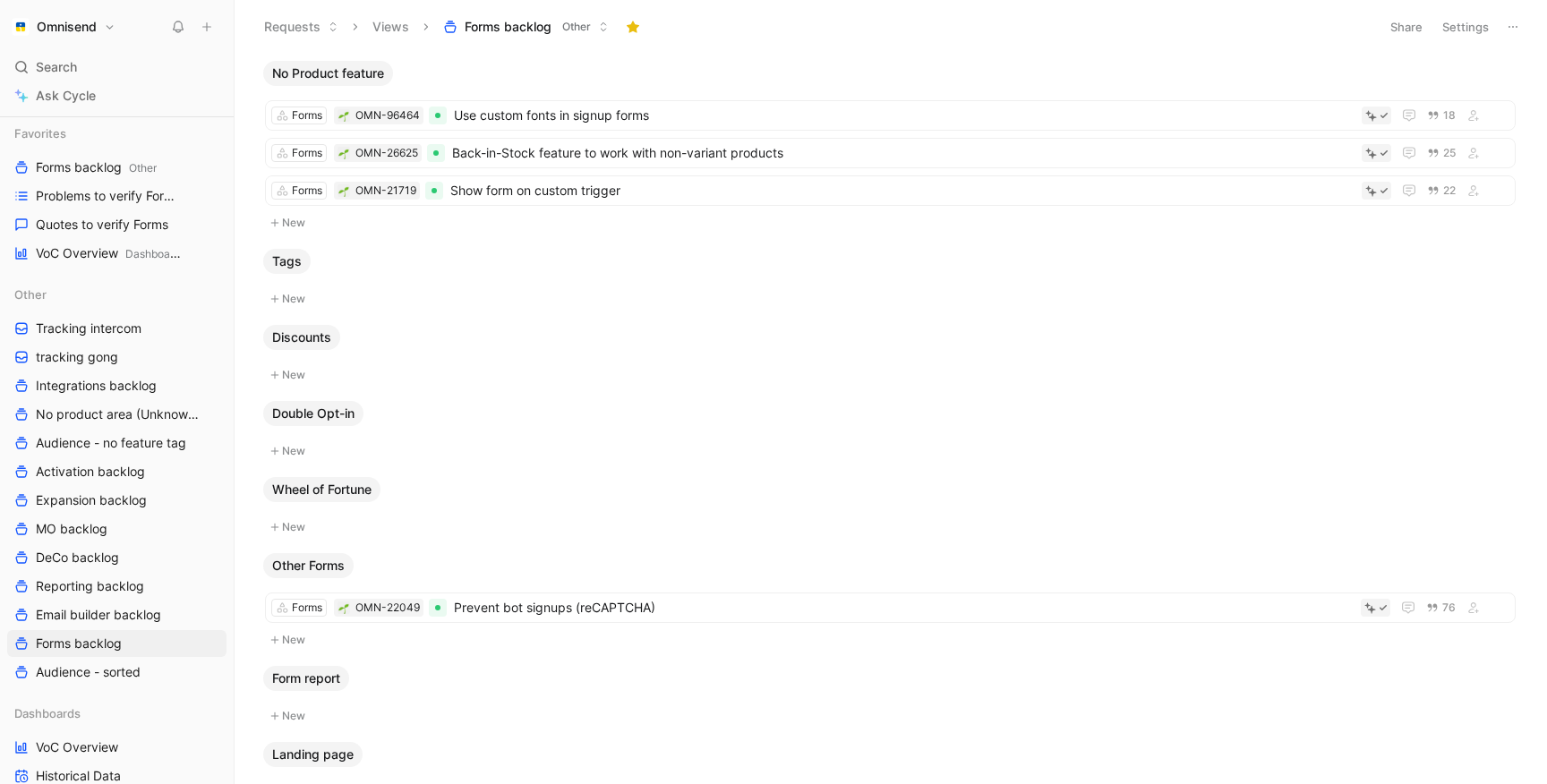
click at [1471, 23] on button "Settings" at bounding box center [1465, 26] width 63 height 25
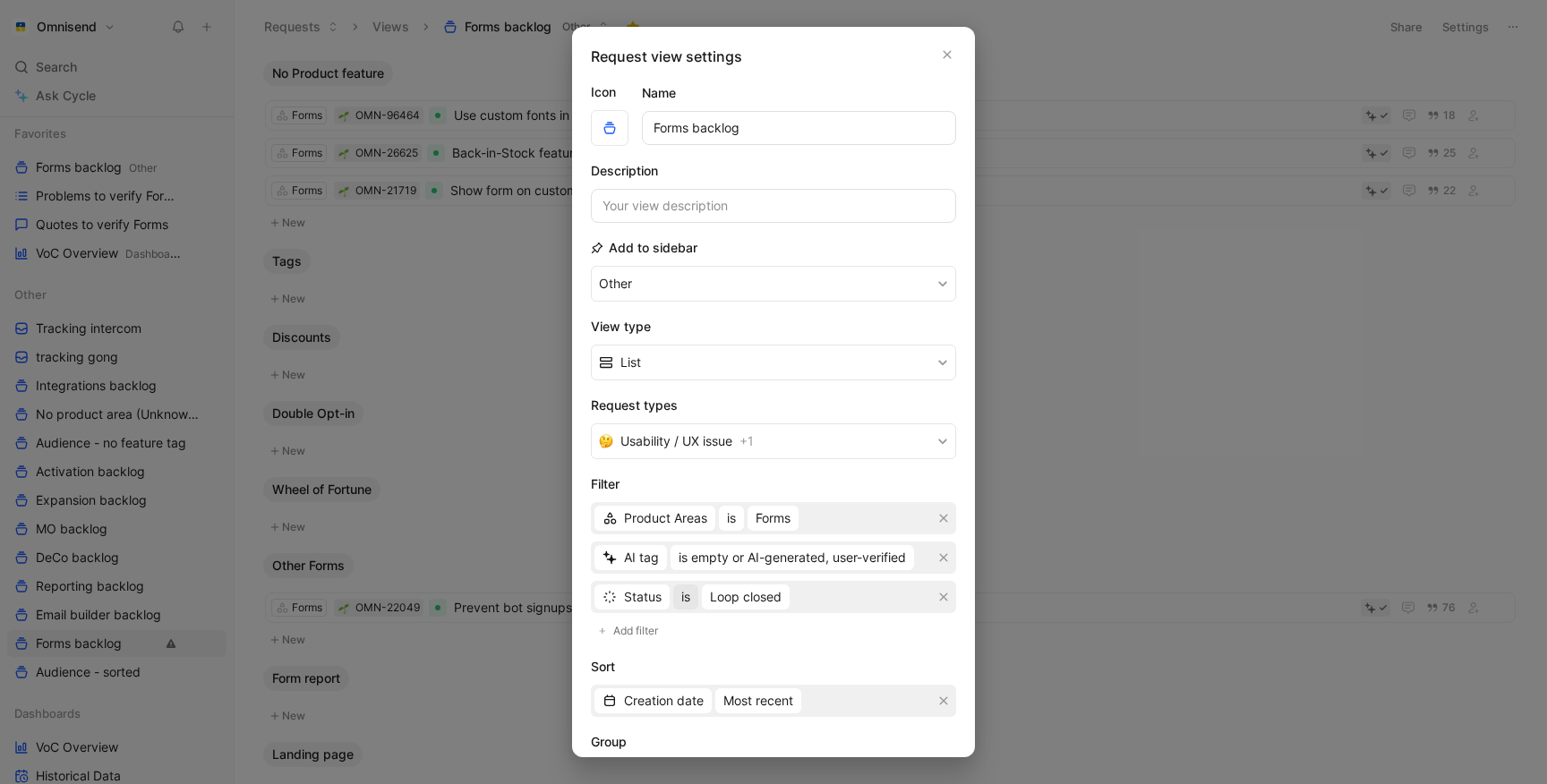
click at [685, 602] on span "is" at bounding box center [685, 597] width 9 height 22
click at [690, 654] on span "is not" at bounding box center [697, 660] width 31 height 15
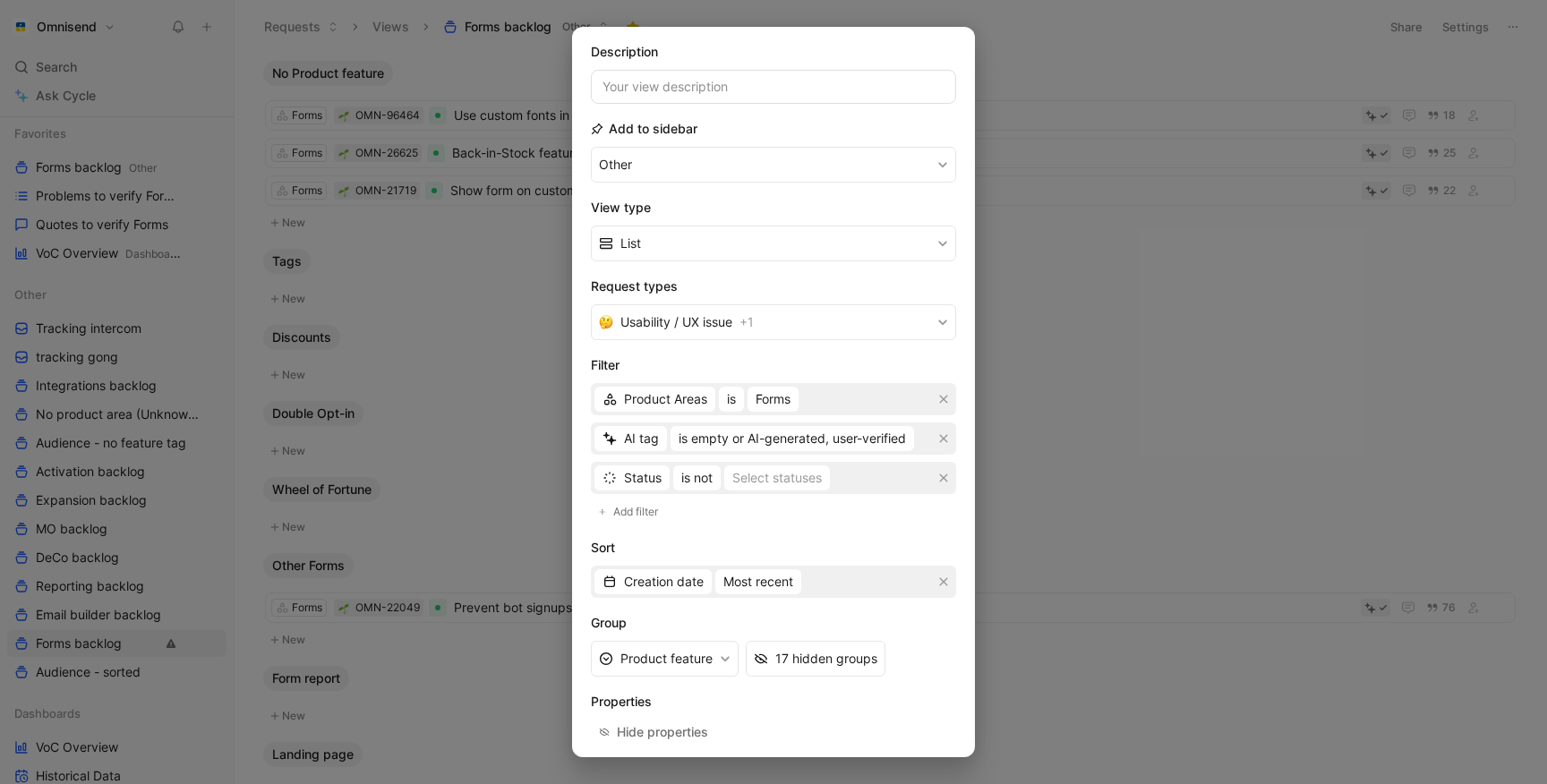
scroll to position [197, 0]
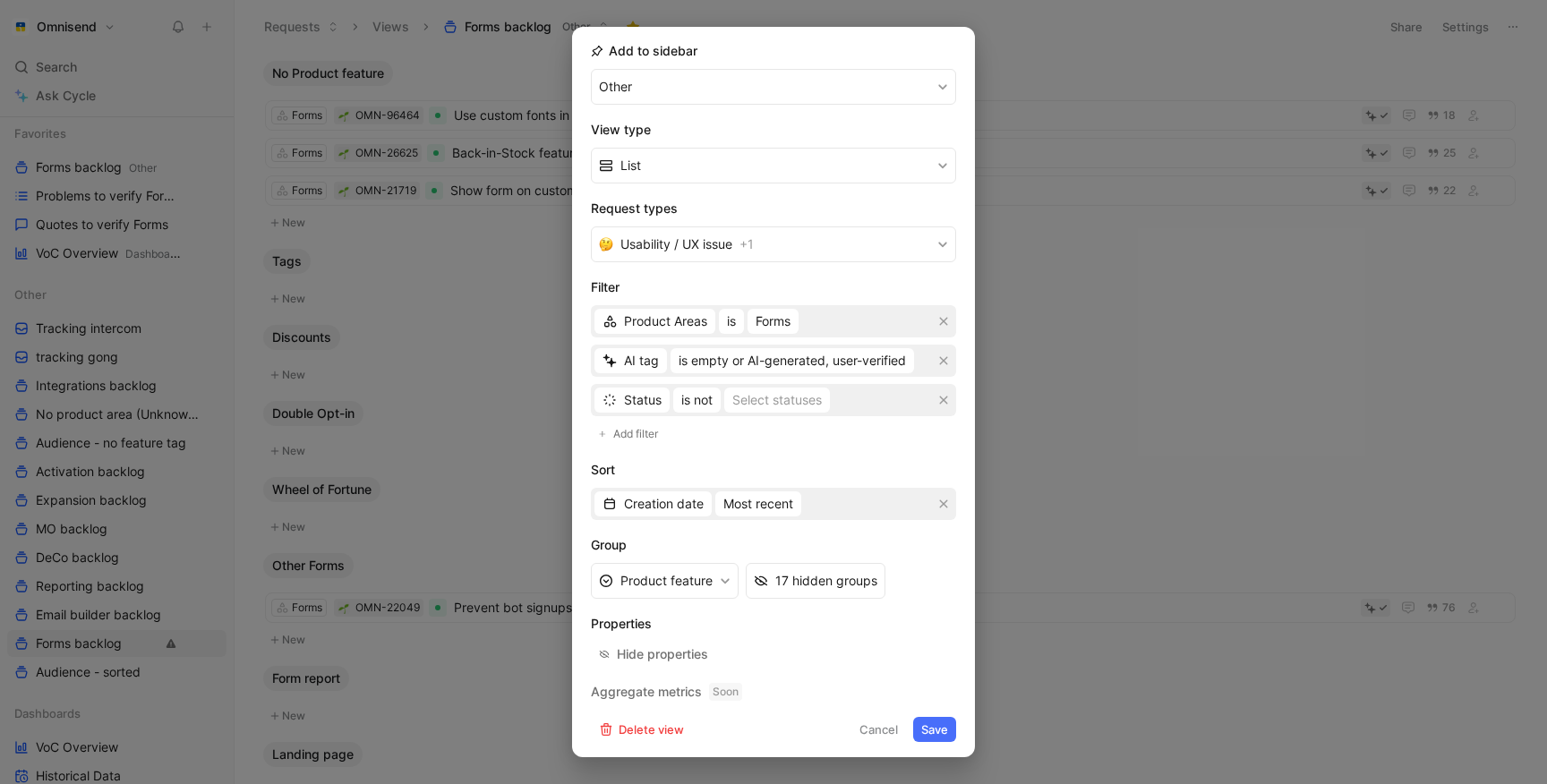
click at [943, 737] on button "Save" at bounding box center [934, 728] width 43 height 25
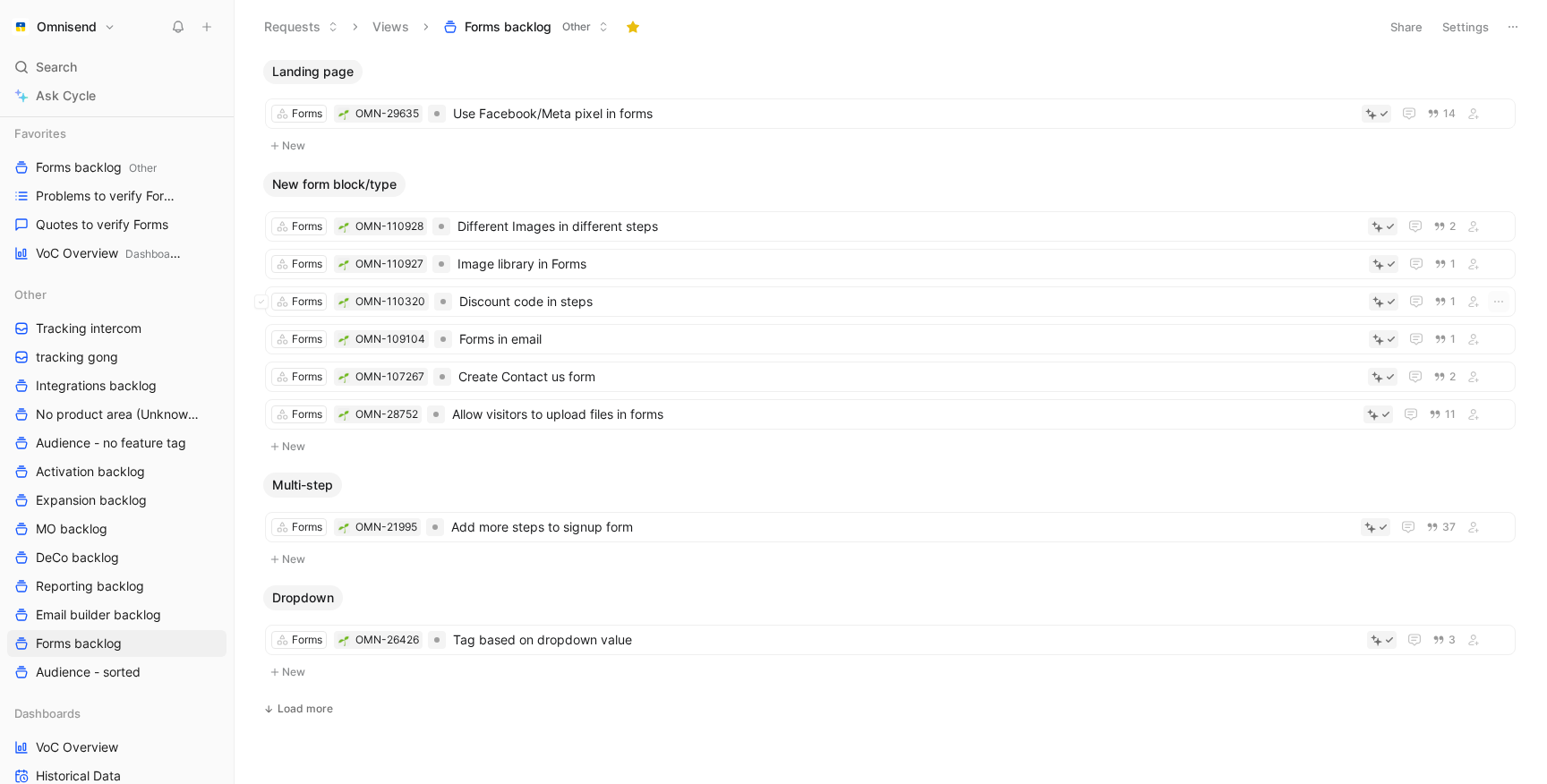
scroll to position [1769, 0]
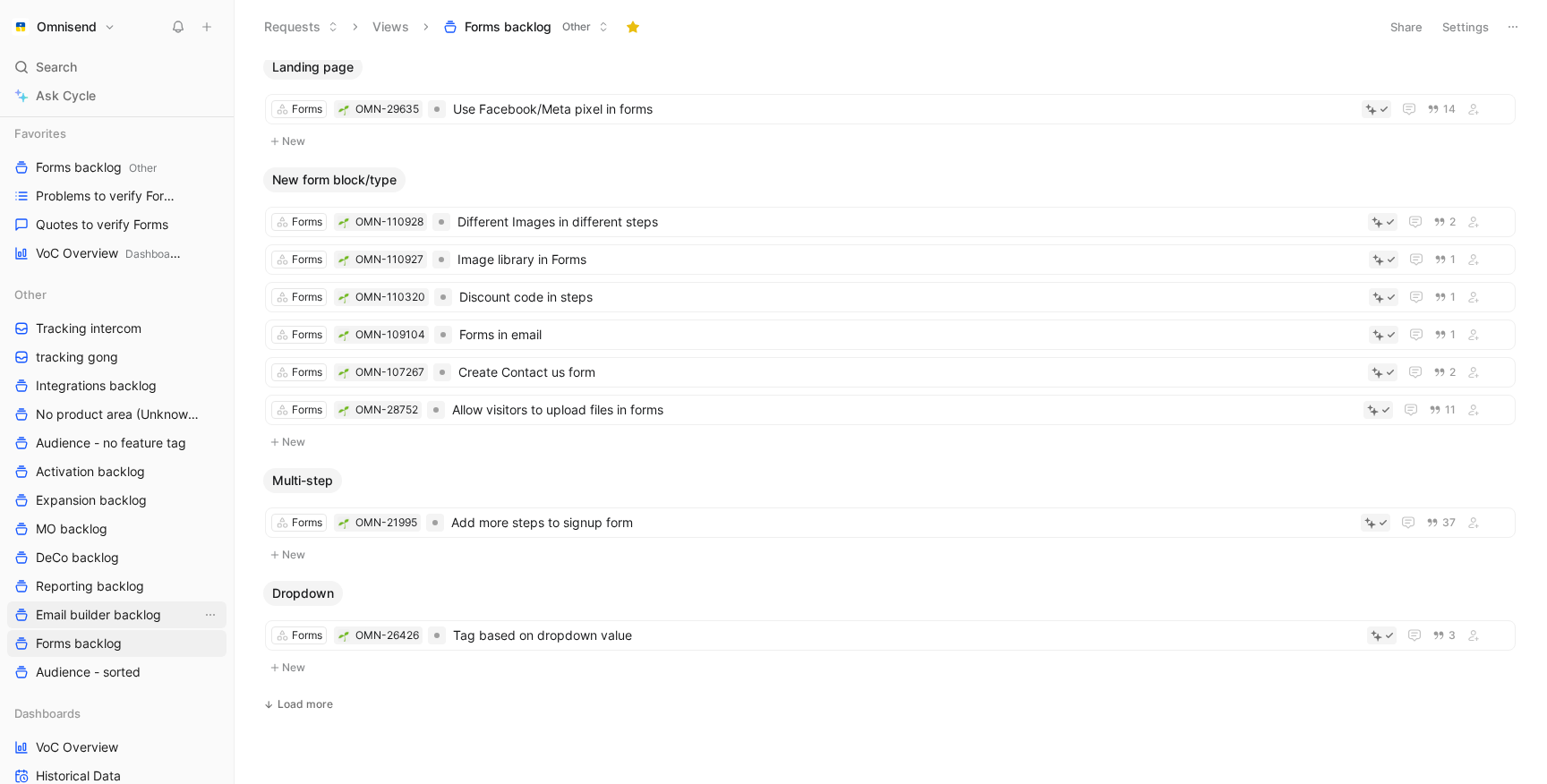
click at [72, 608] on span "Email builder backlog" at bounding box center [99, 615] width 125 height 18
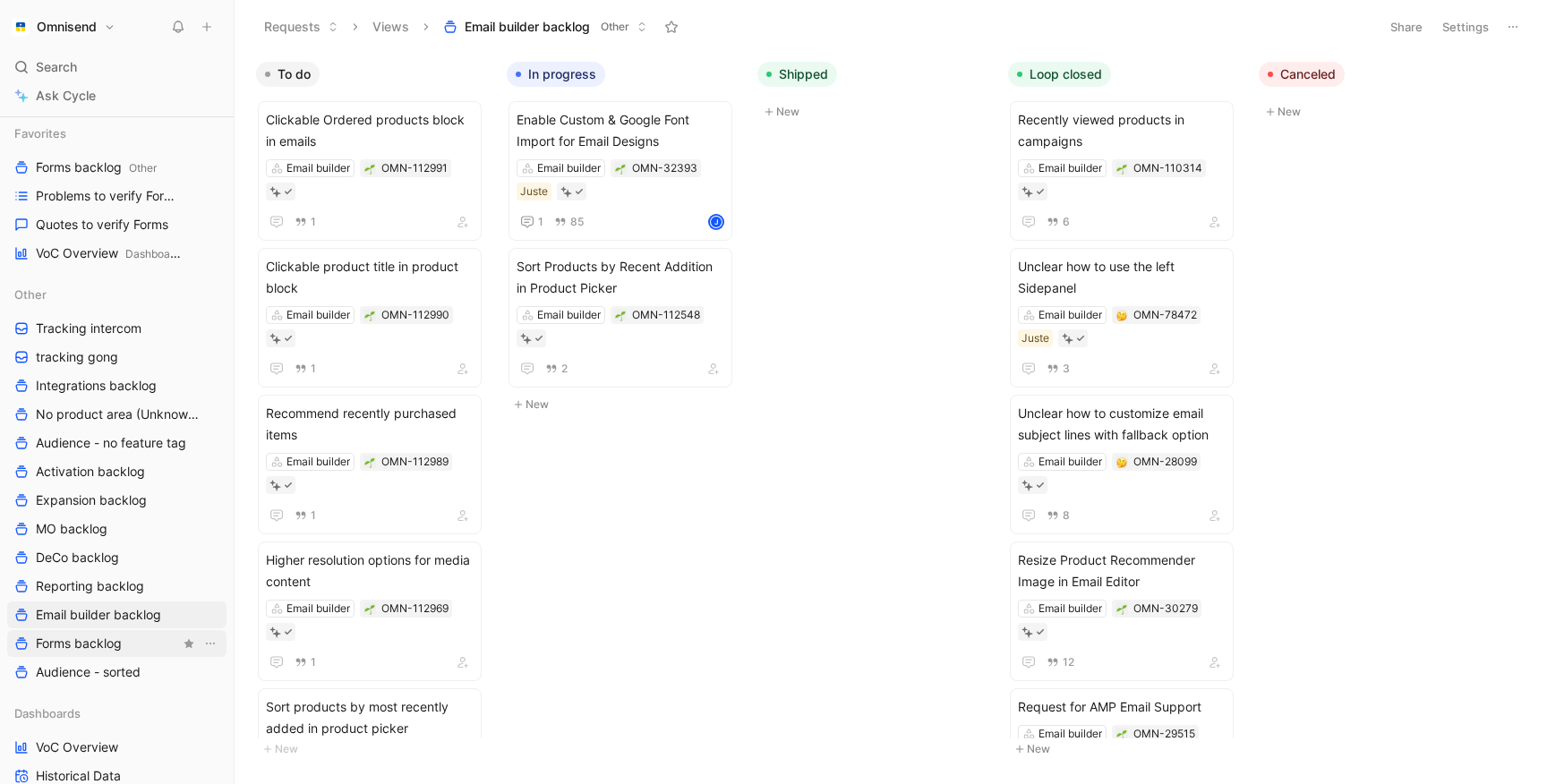
click at [74, 638] on span "Forms backlog" at bounding box center [79, 644] width 86 height 18
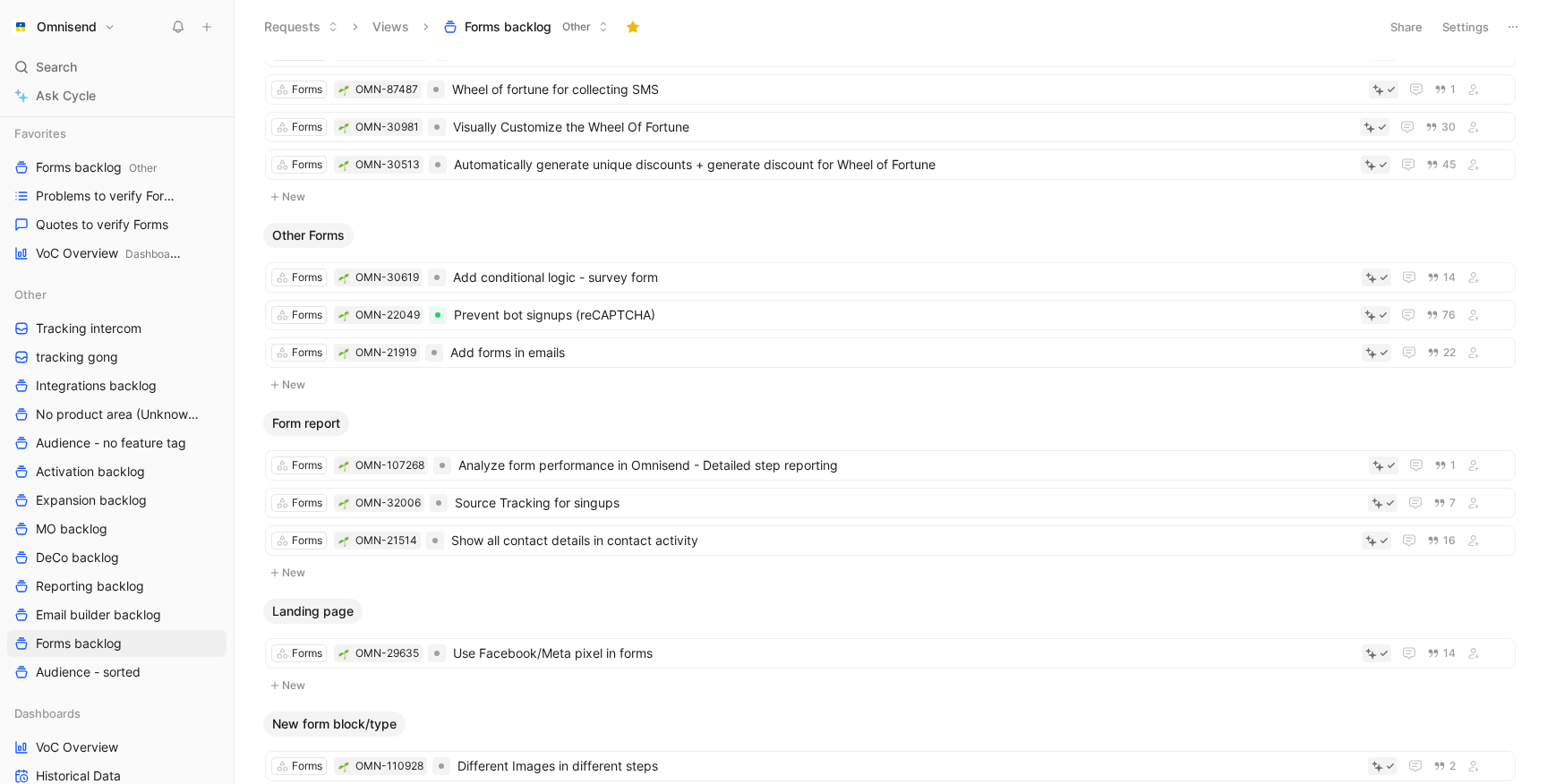
scroll to position [1226, 0]
click at [460, 311] on span "Prevent bot signups (reCAPTCHA)" at bounding box center [904, 314] width 900 height 22
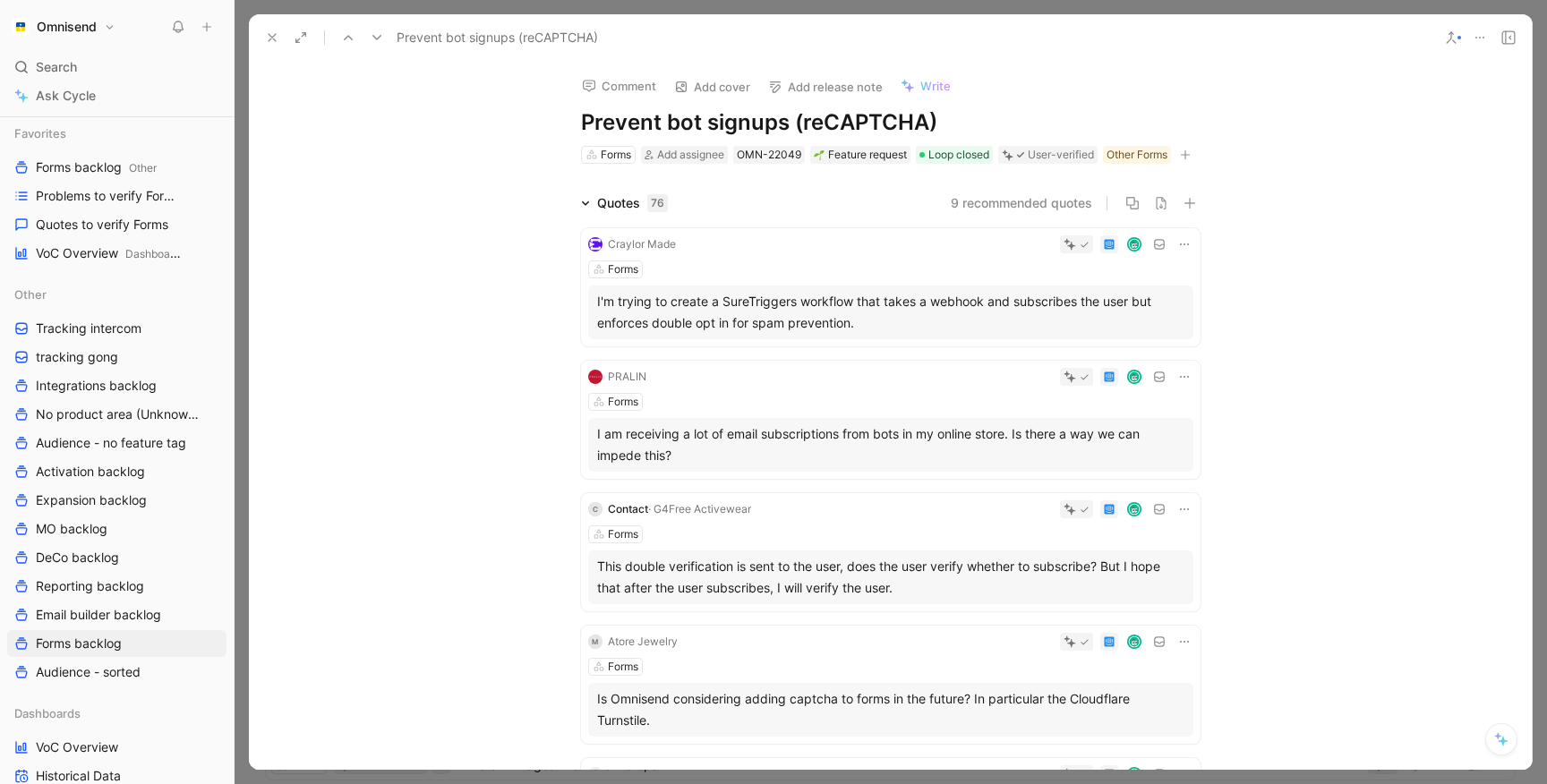
click at [275, 31] on icon at bounding box center [272, 38] width 14 height 14
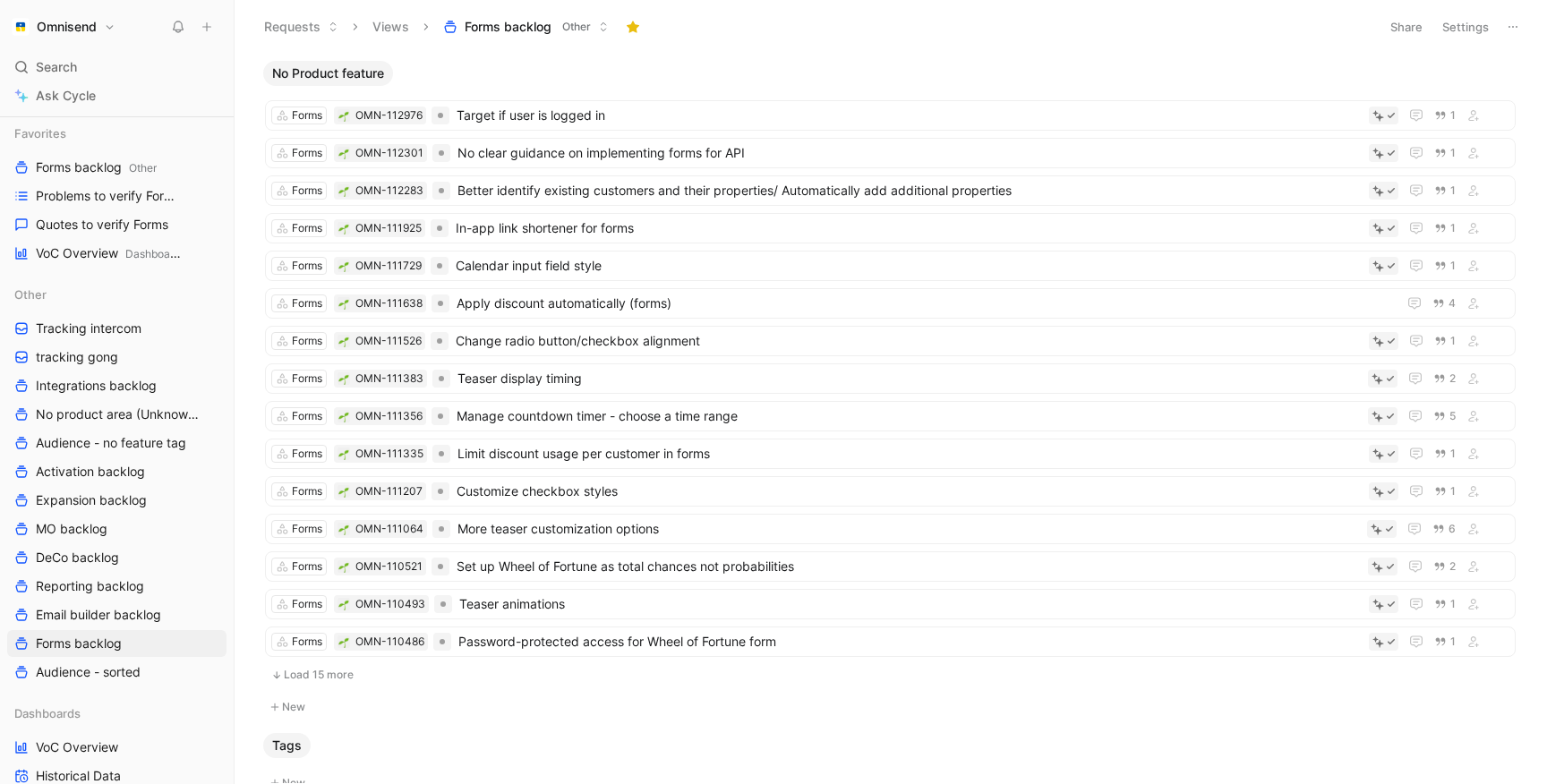
click at [1470, 22] on button "Settings" at bounding box center [1465, 26] width 63 height 25
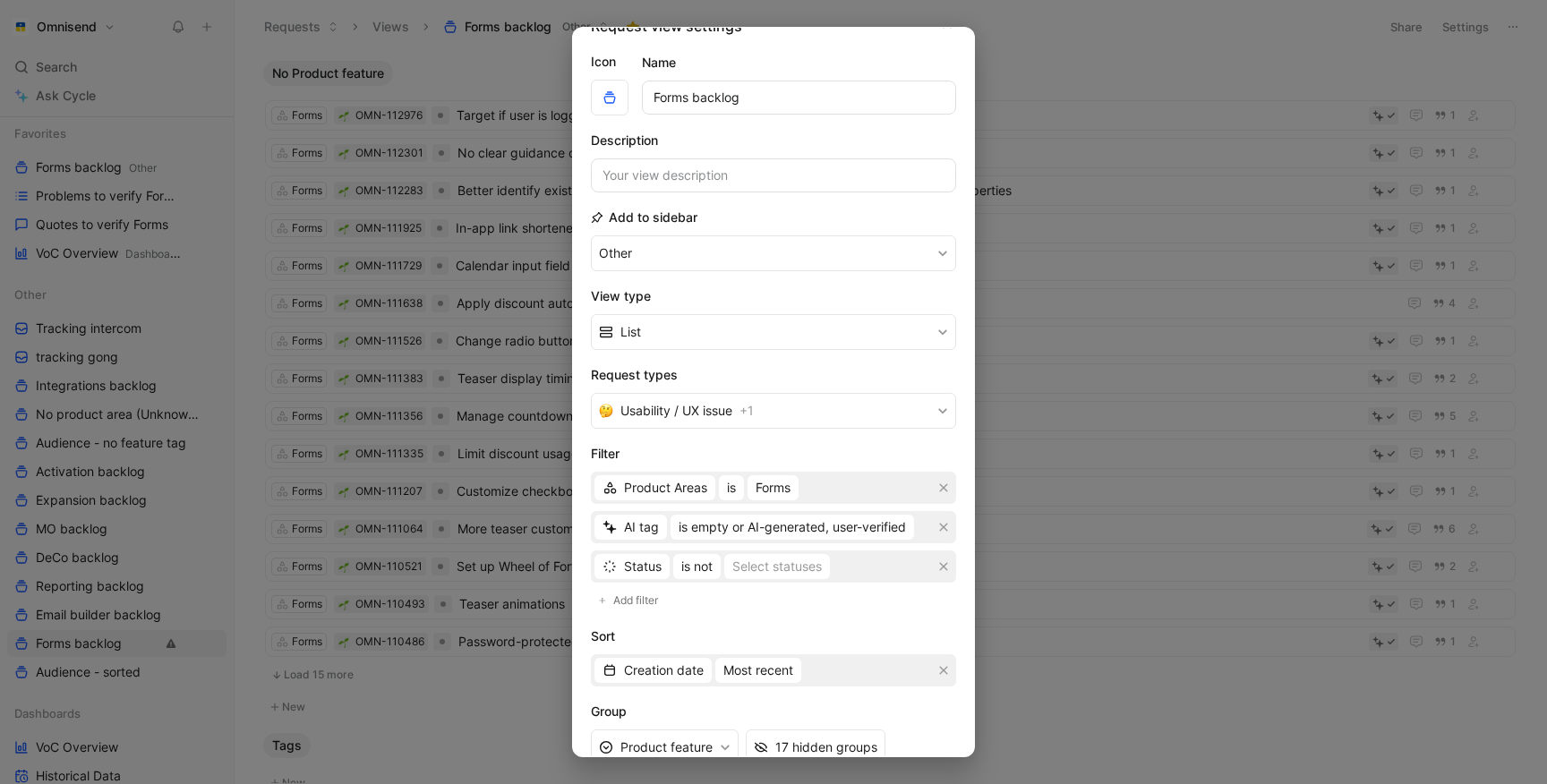
scroll to position [50, 0]
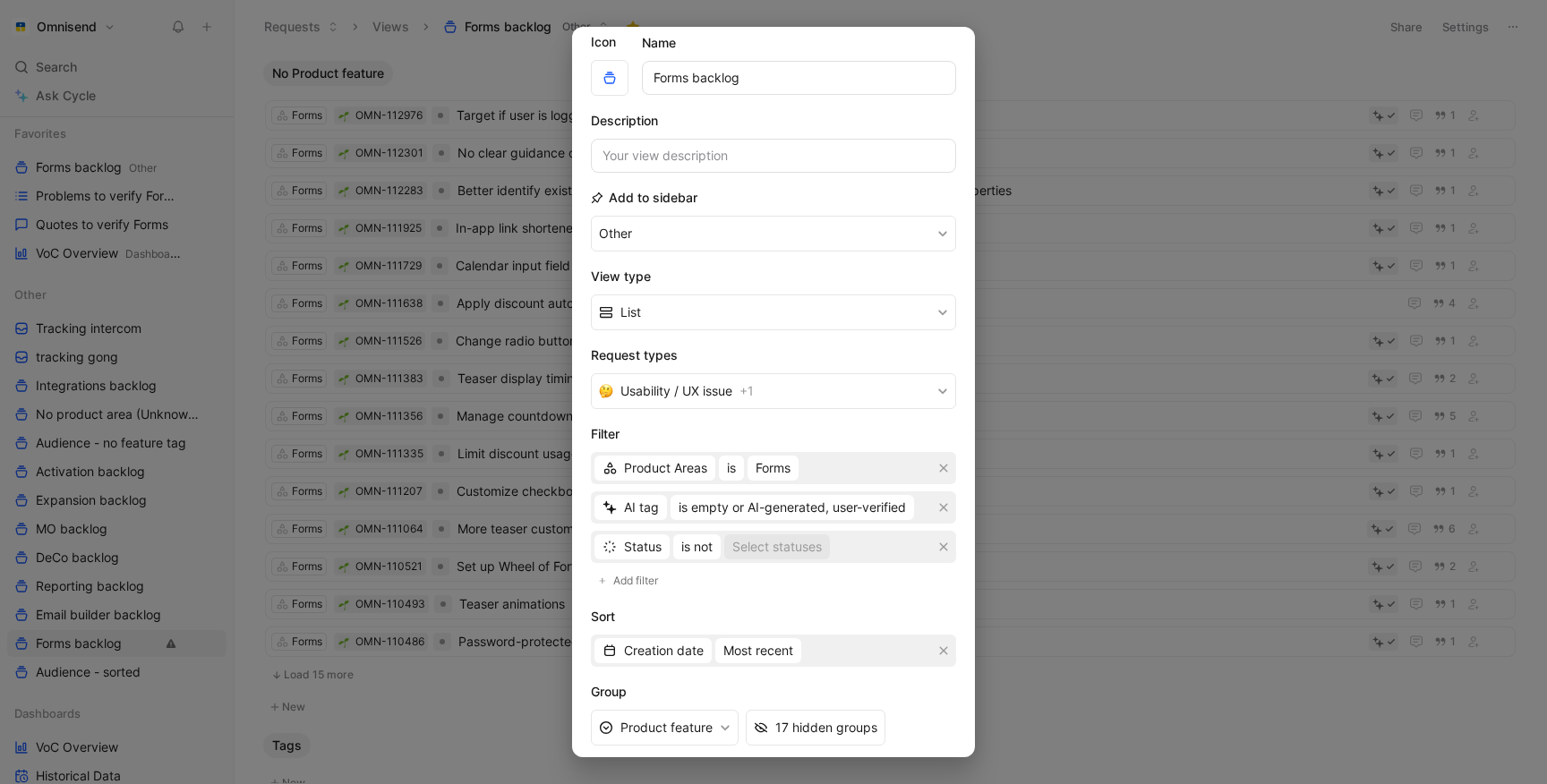
click at [797, 546] on div "Select statuses" at bounding box center [777, 547] width 90 height 22
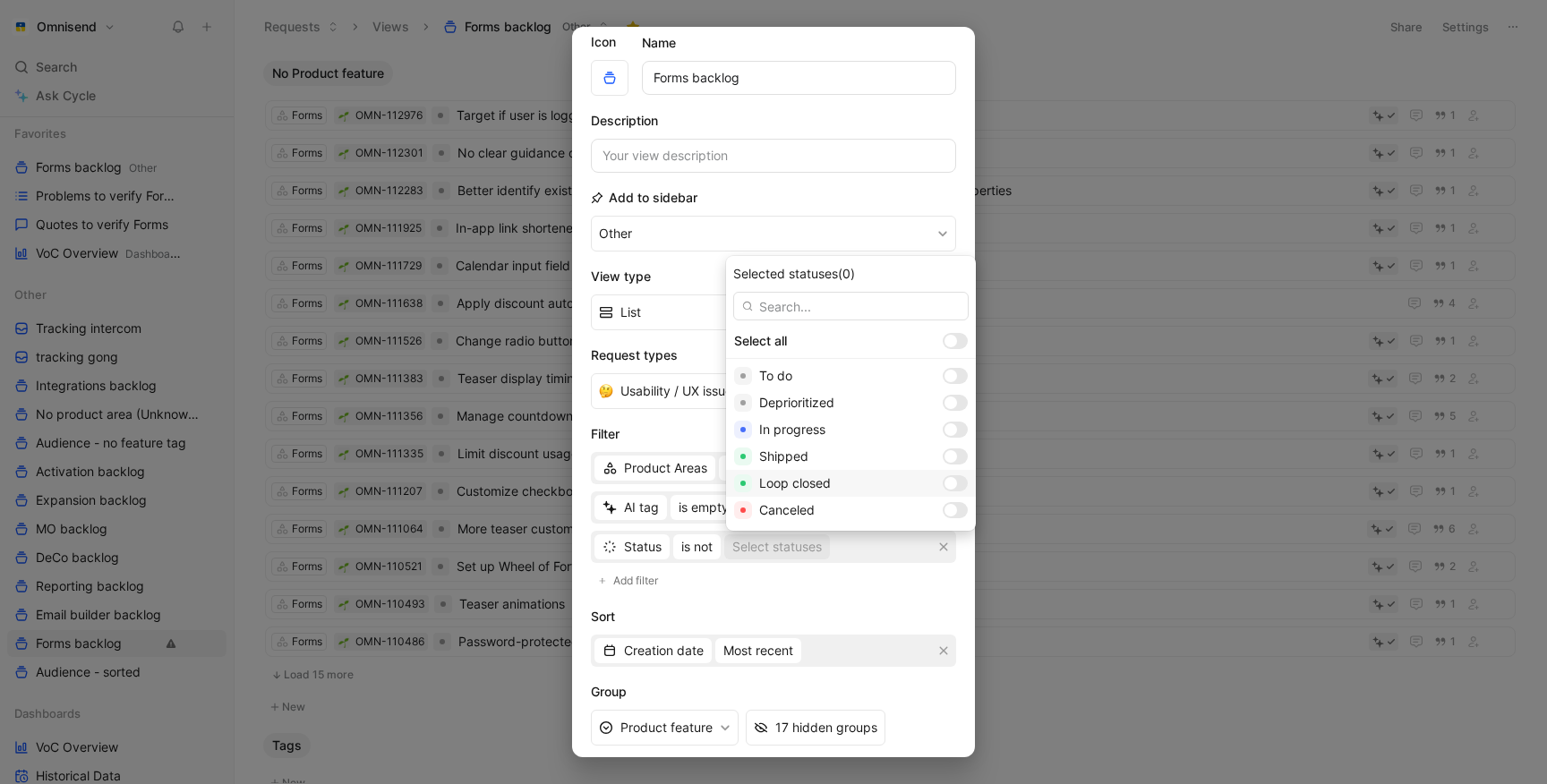
click at [812, 475] on span "Loop closed" at bounding box center [795, 482] width 72 height 15
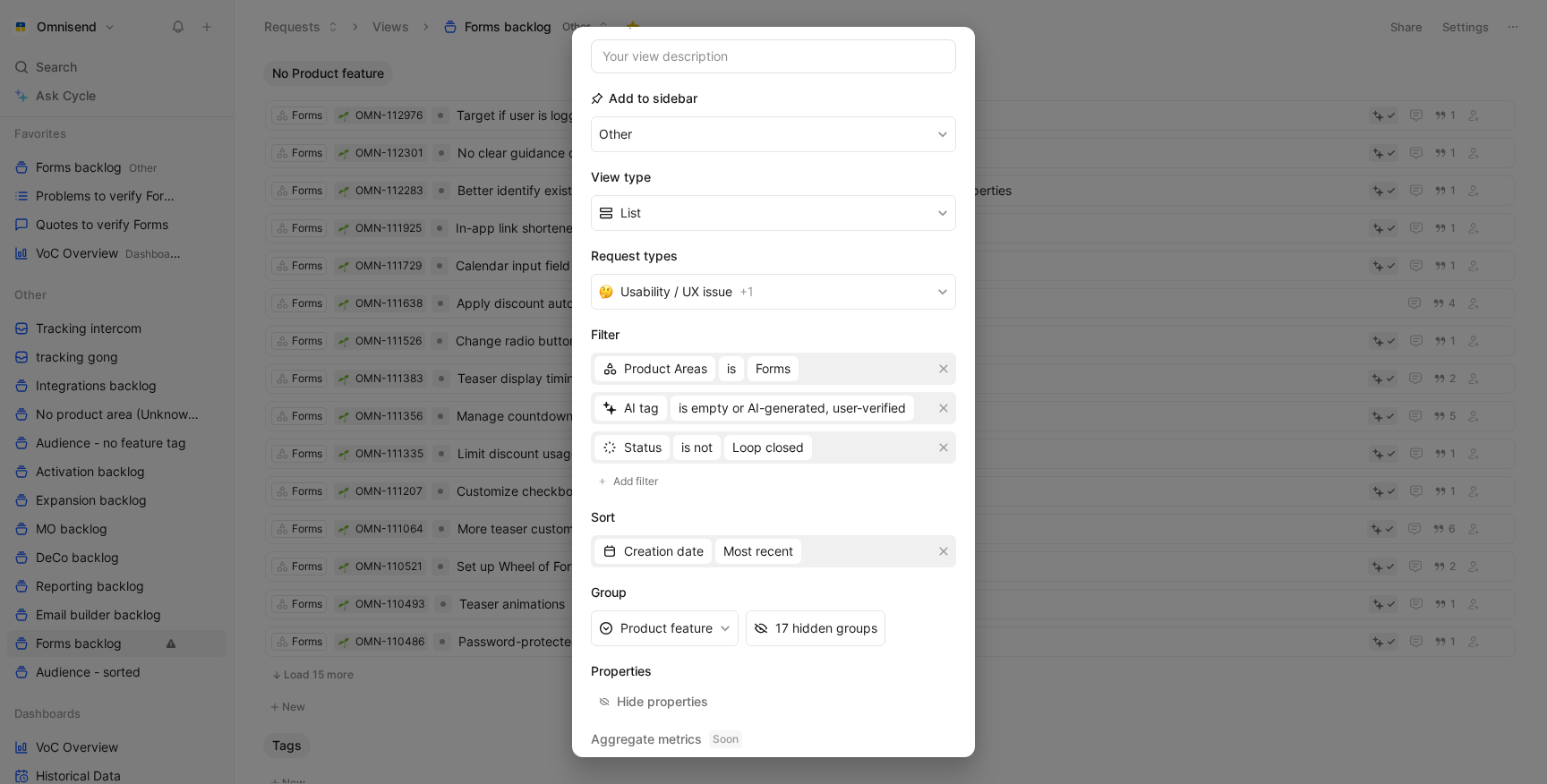
scroll to position [200, 0]
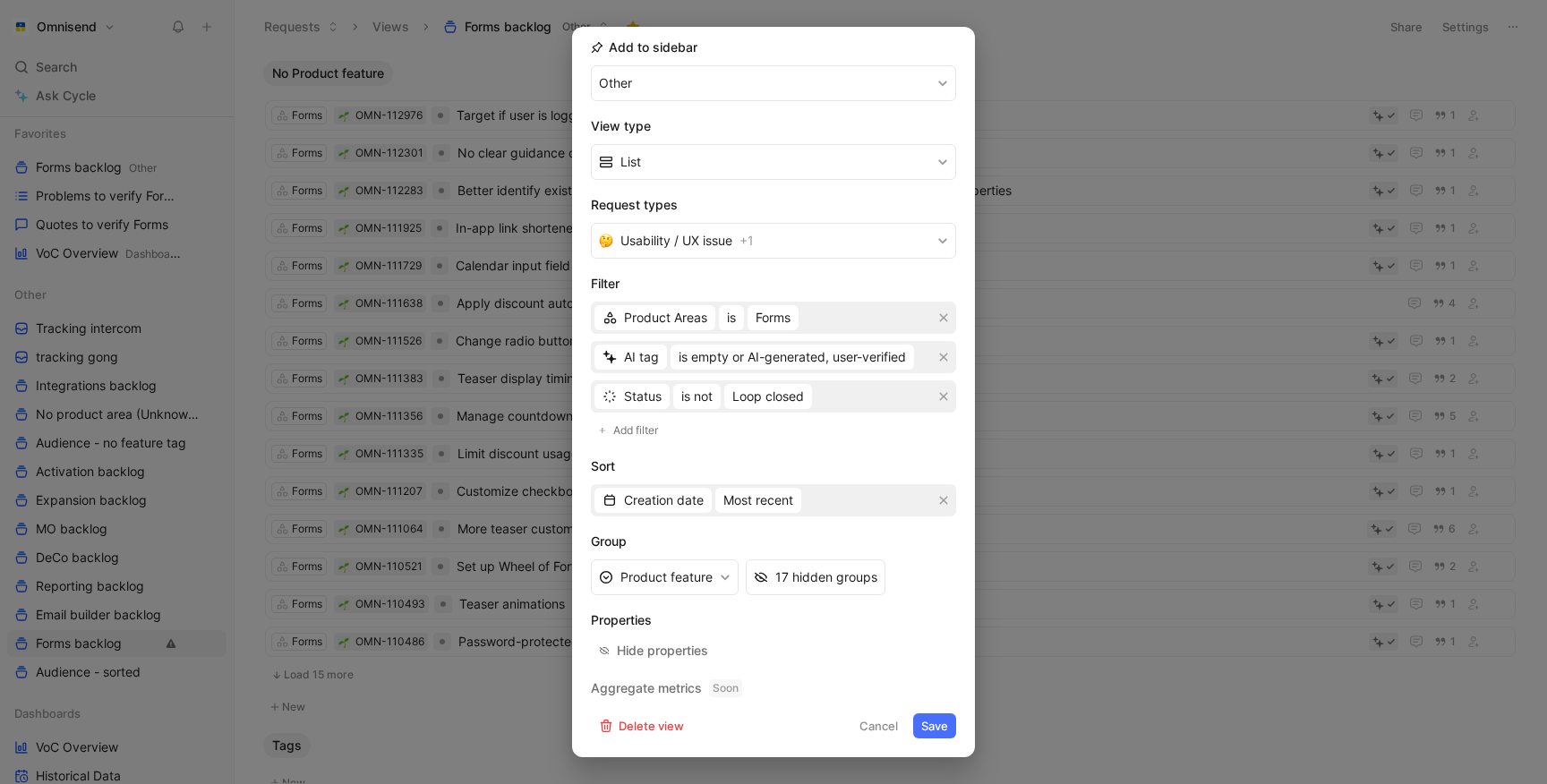
click at [928, 717] on button "Save" at bounding box center [934, 725] width 43 height 25
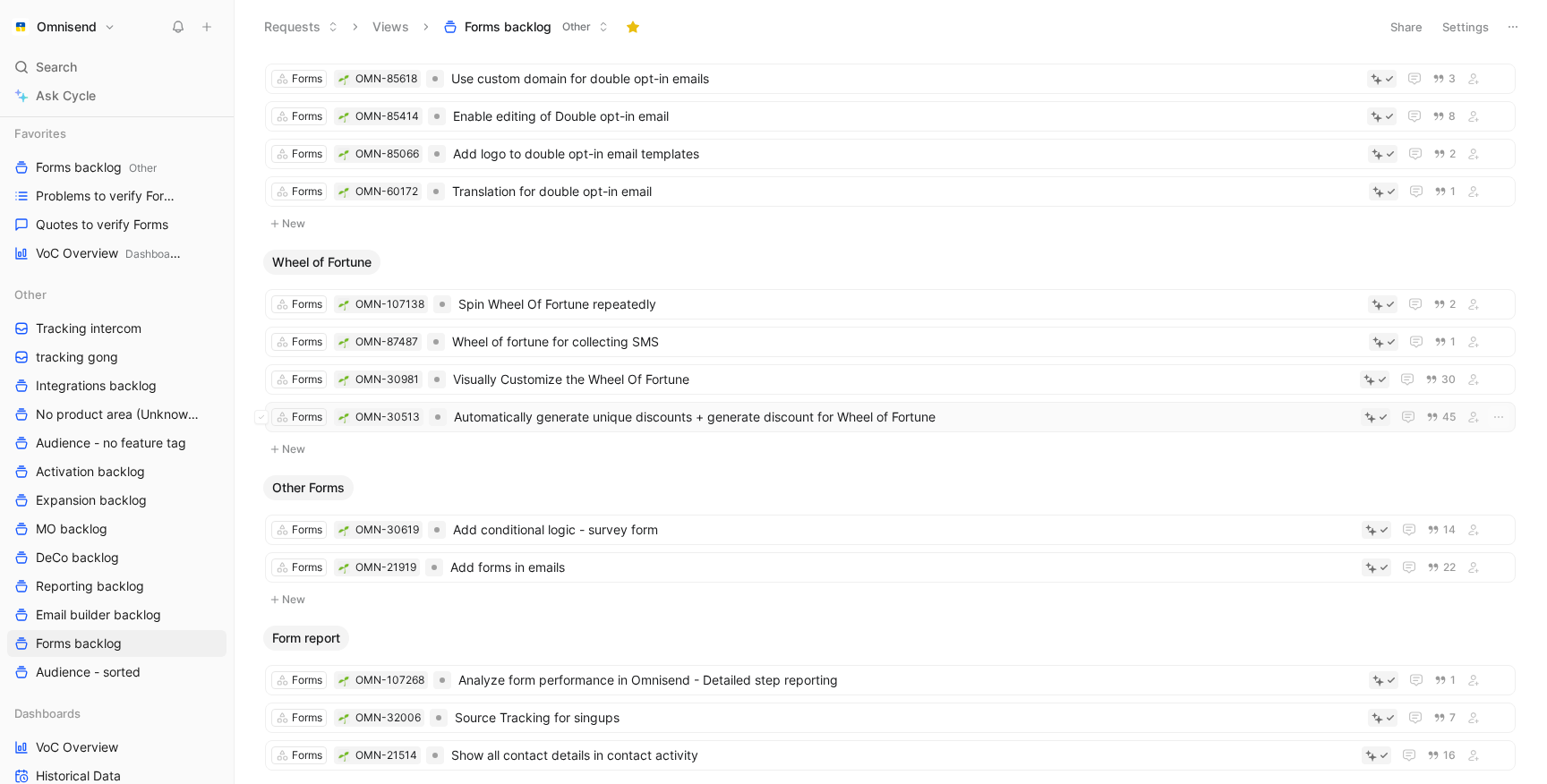
scroll to position [918, 0]
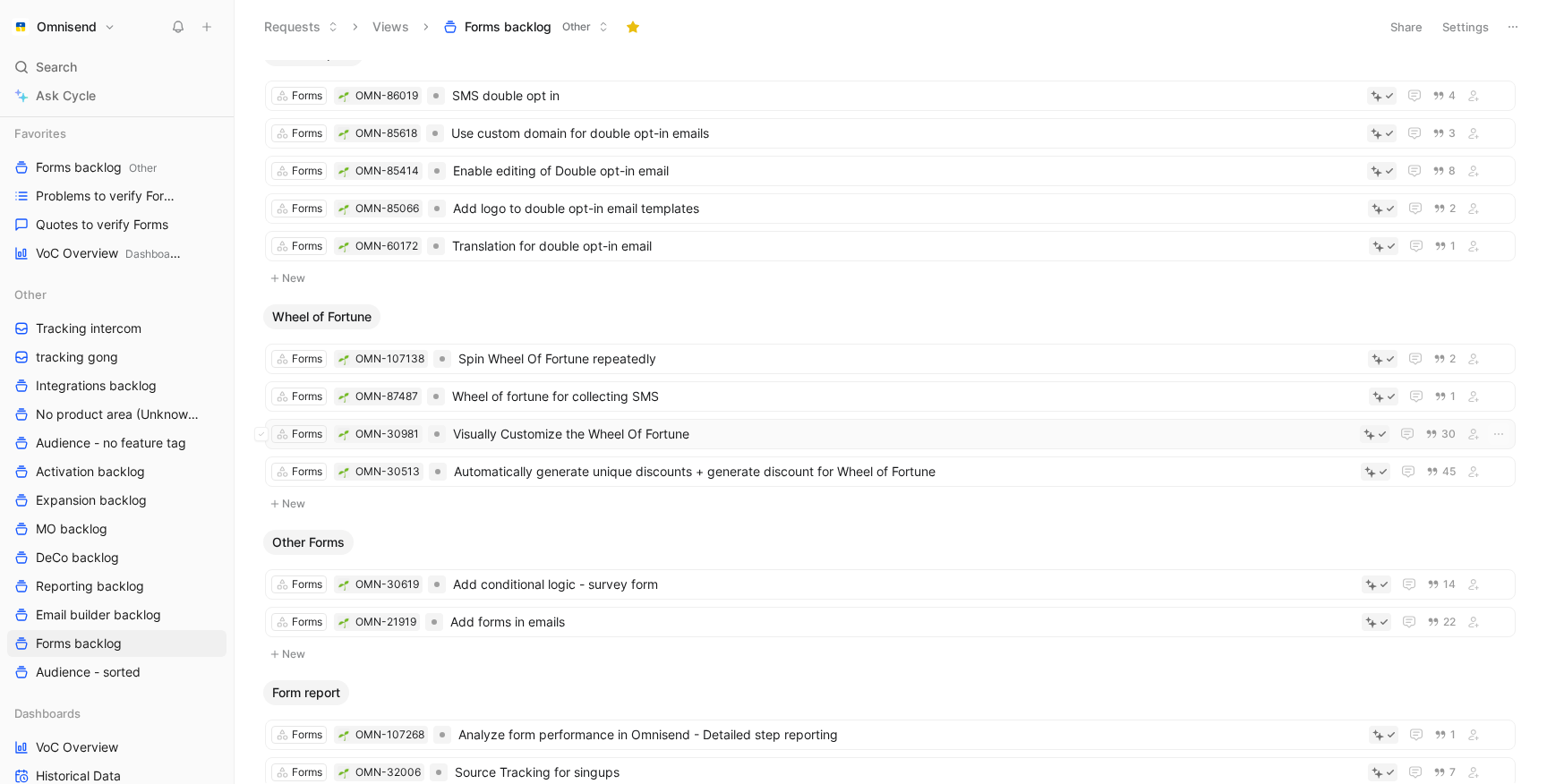
click at [811, 427] on span "Visually Customize the Wheel Of Fortune" at bounding box center [903, 434] width 900 height 22
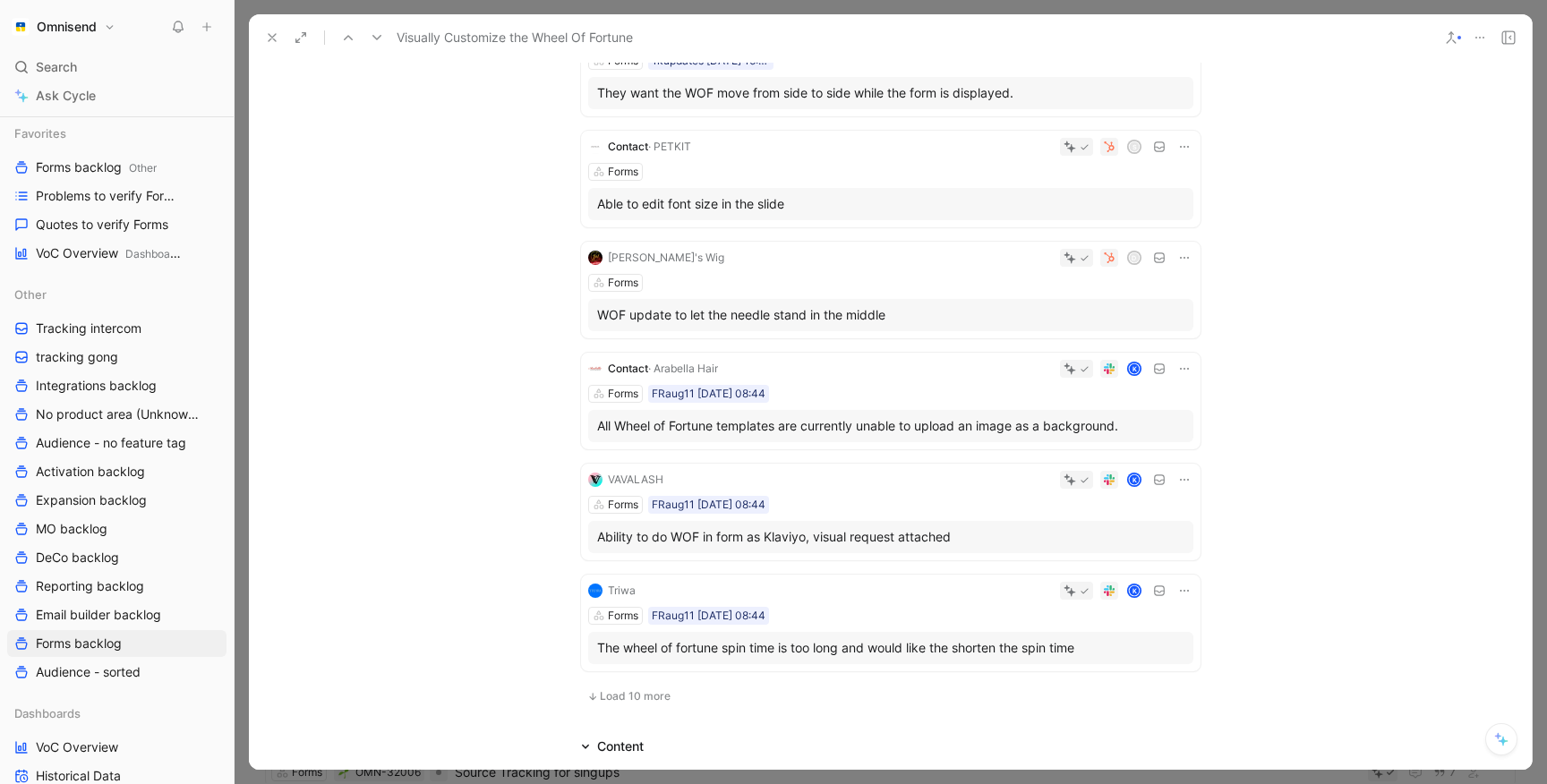
scroll to position [740, 0]
click at [264, 48] on button at bounding box center [272, 37] width 25 height 25
